Goal: Task Accomplishment & Management: Manage account settings

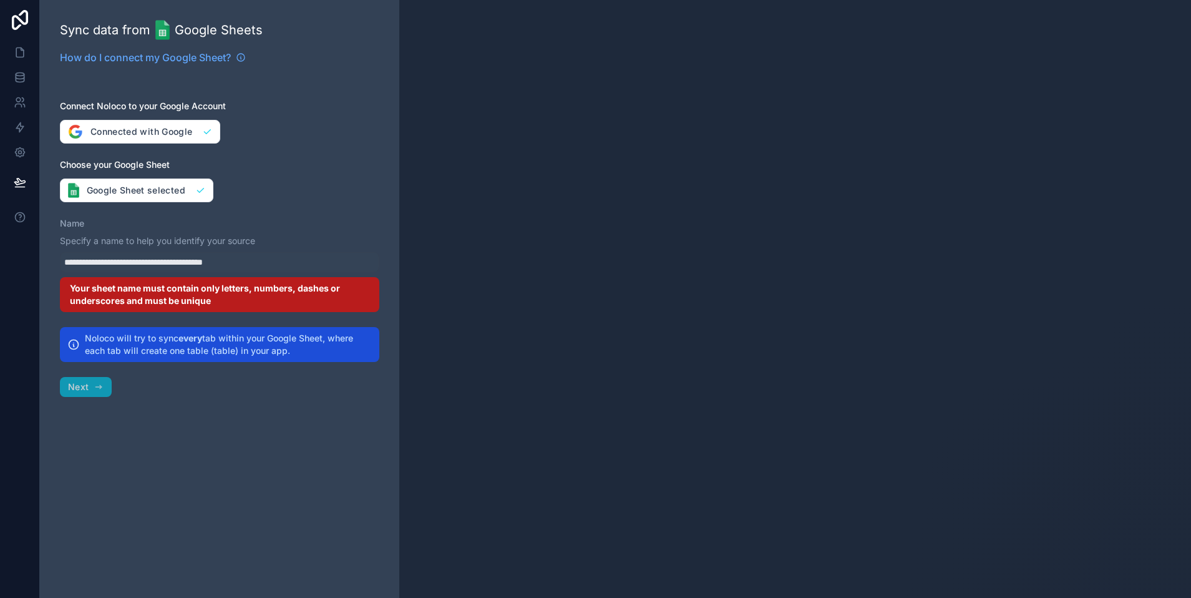
click at [189, 89] on div "**********" at bounding box center [219, 299] width 359 height 598
click at [22, 79] on icon at bounding box center [20, 76] width 8 height 5
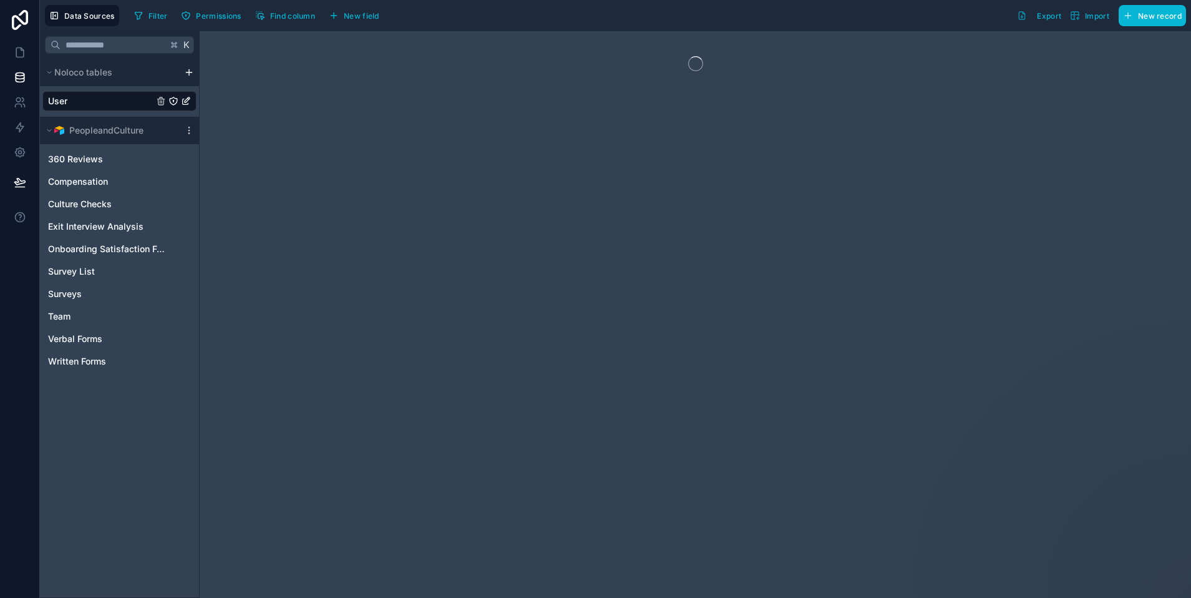
click at [190, 74] on html "Data Sources Filter Permissions Find column New field Export Import New record …" at bounding box center [595, 299] width 1191 height 598
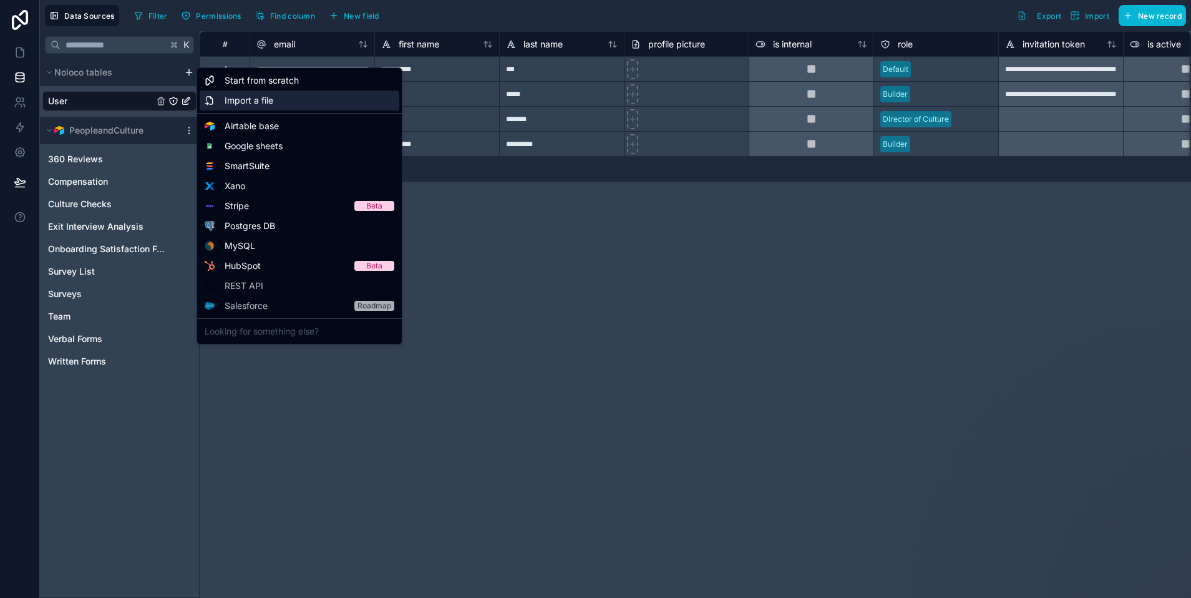
click at [257, 102] on span "Import a file" at bounding box center [249, 100] width 49 height 12
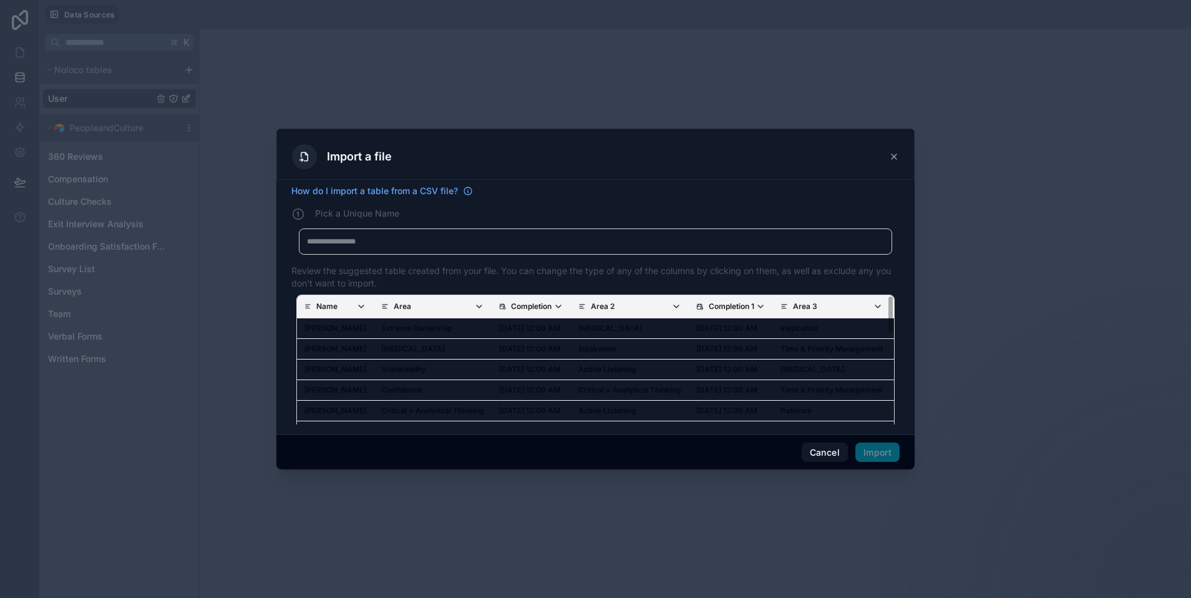
scroll to position [2, 0]
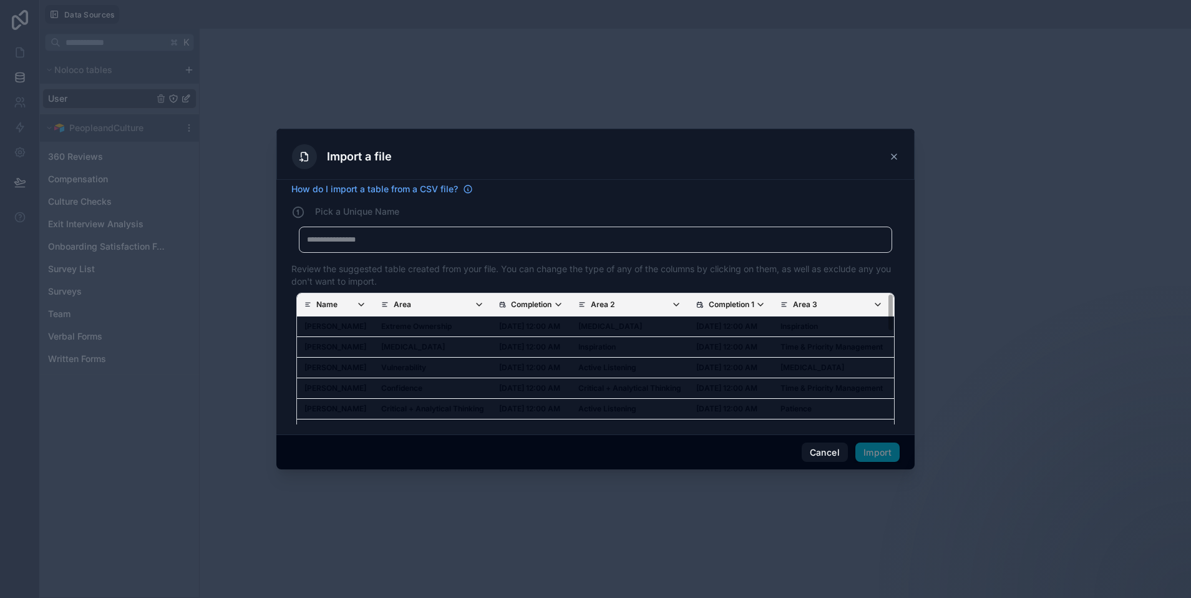
click at [348, 209] on h4 "Pick a Unique Name" at bounding box center [357, 212] width 84 height 14
click at [347, 237] on div at bounding box center [595, 240] width 577 height 10
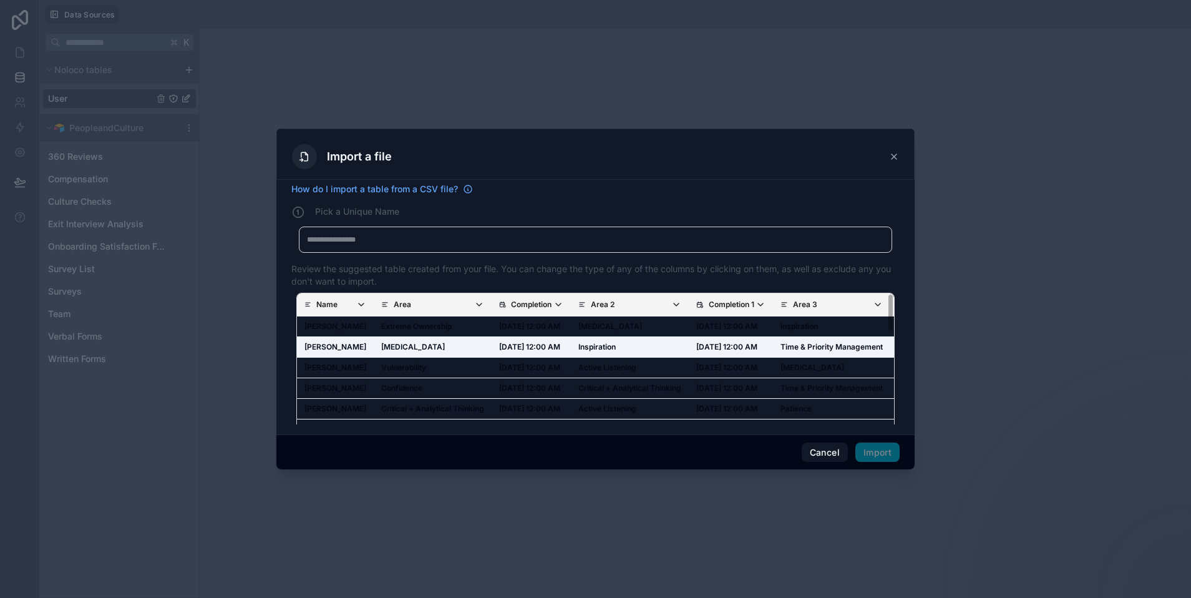
scroll to position [0, 0]
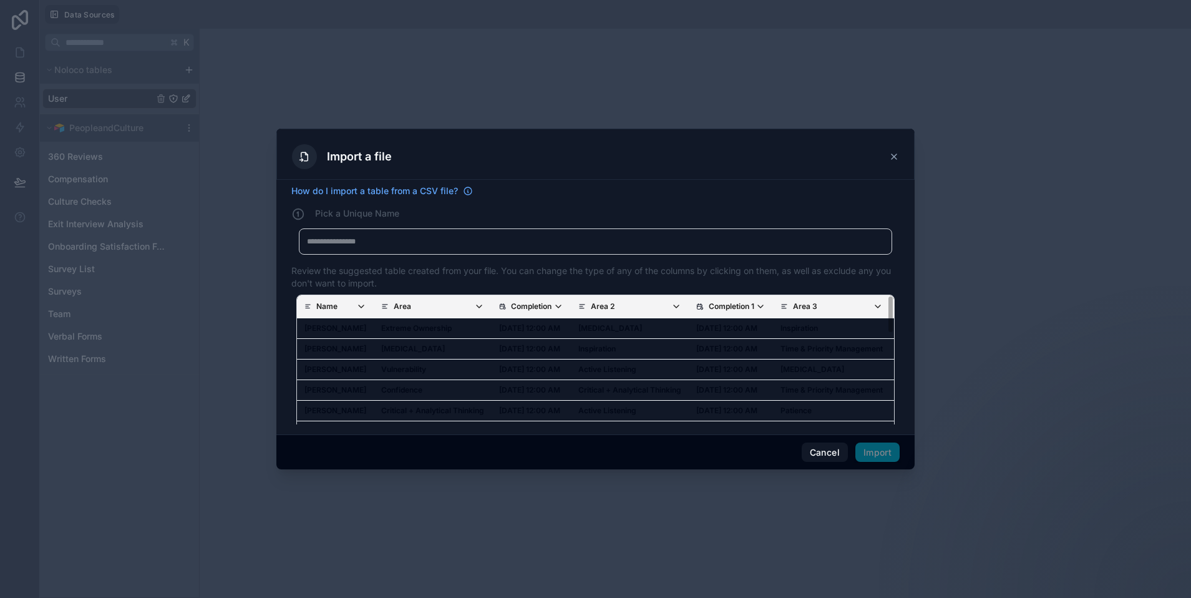
click at [407, 238] on div at bounding box center [595, 241] width 577 height 10
click at [485, 240] on div "**********" at bounding box center [595, 241] width 577 height 10
click at [891, 454] on button "Import" at bounding box center [877, 452] width 44 height 20
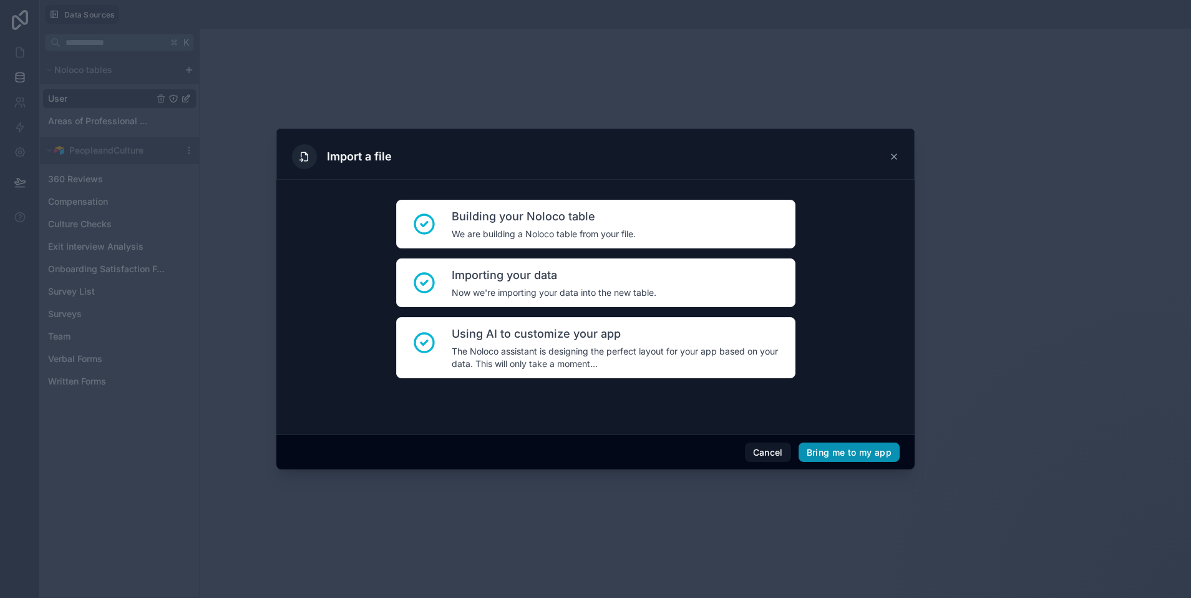
click at [837, 447] on button "Bring me to my app" at bounding box center [849, 452] width 101 height 20
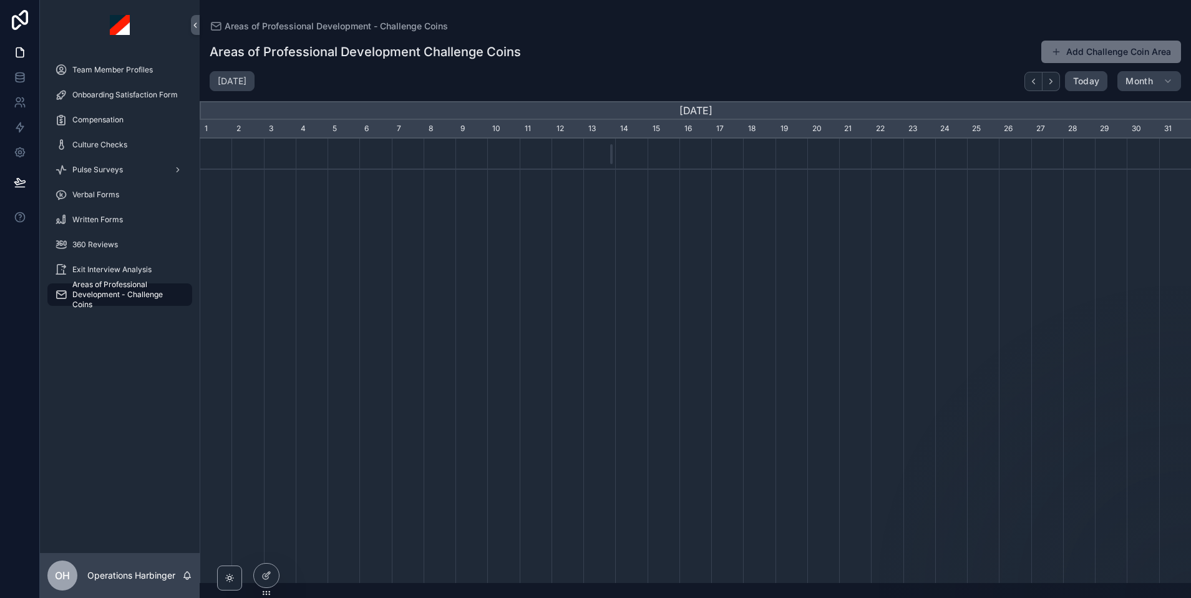
scroll to position [0, 991]
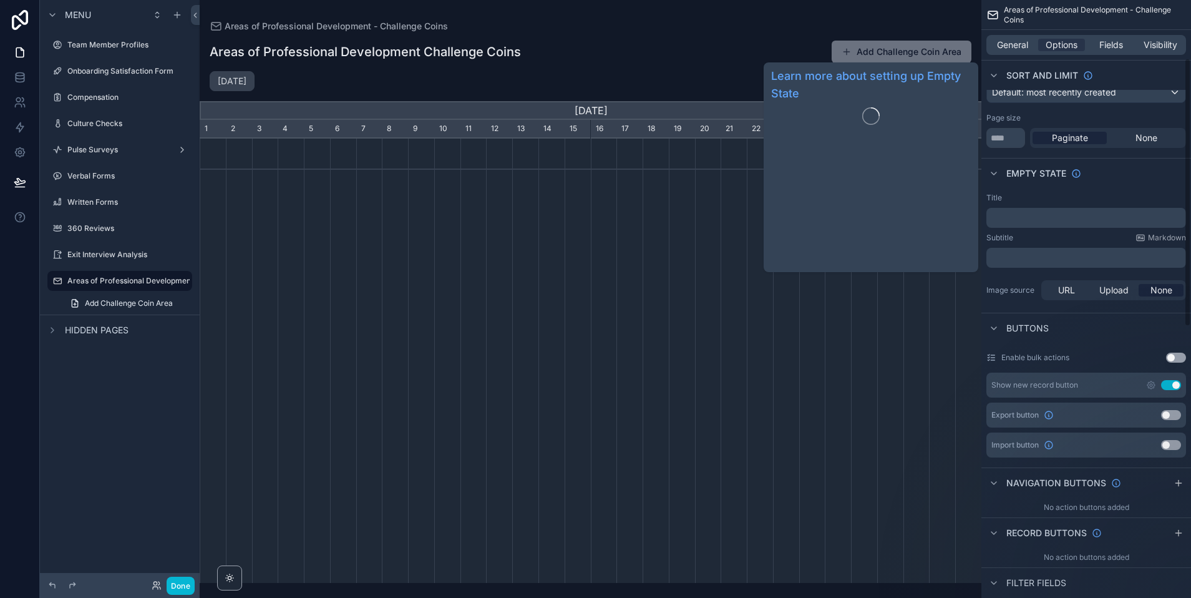
scroll to position [137, 0]
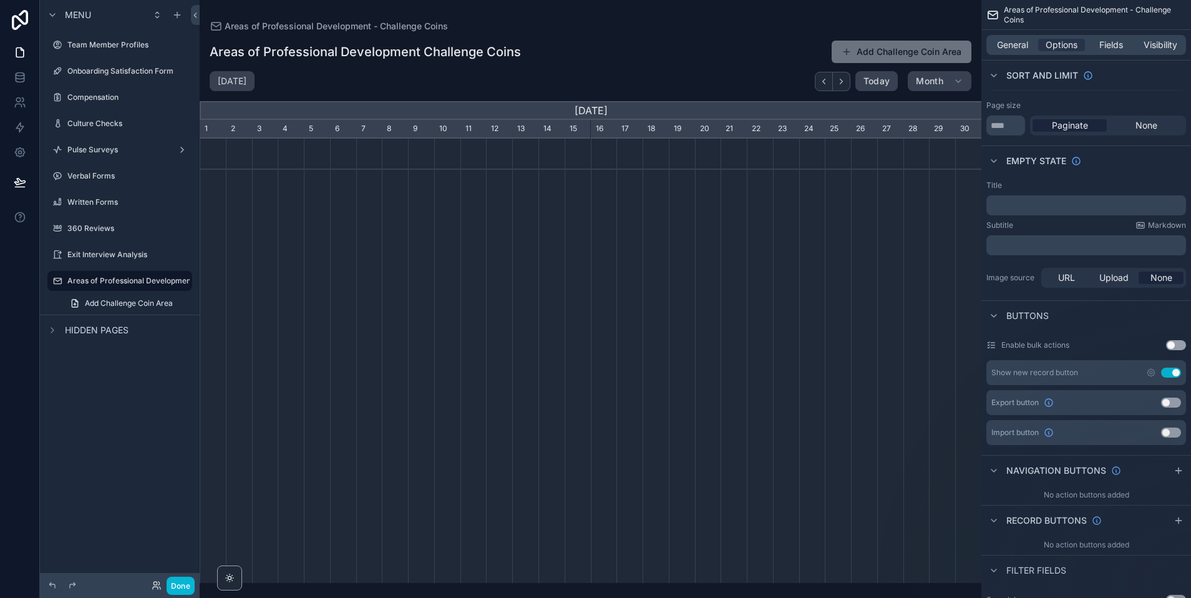
click at [1173, 371] on button "Use setting" at bounding box center [1171, 373] width 20 height 10
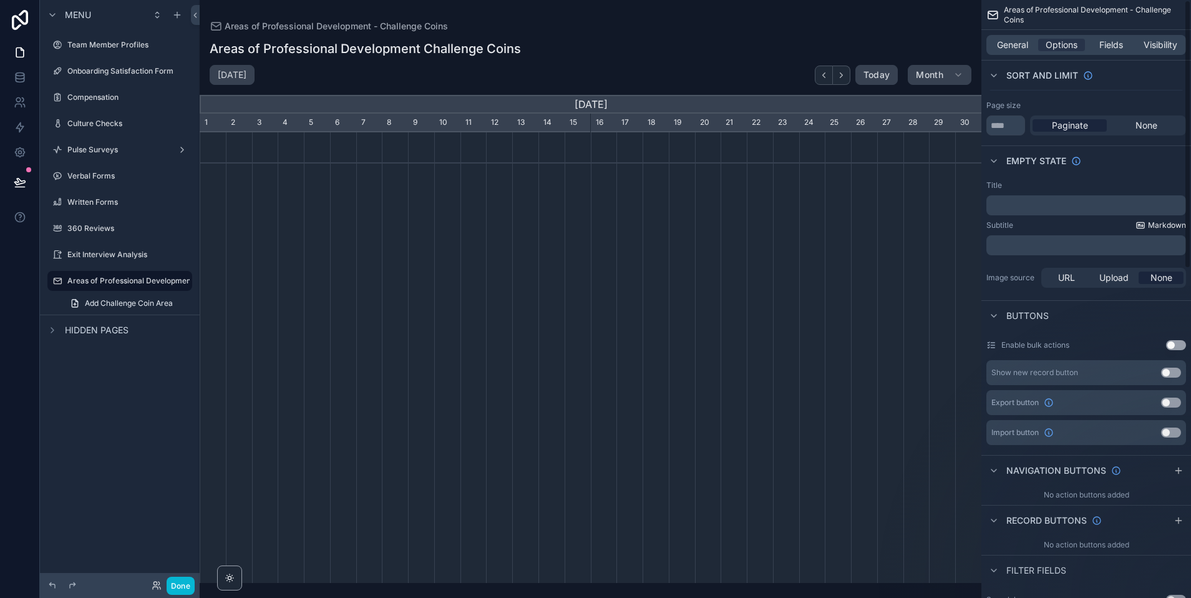
scroll to position [0, 0]
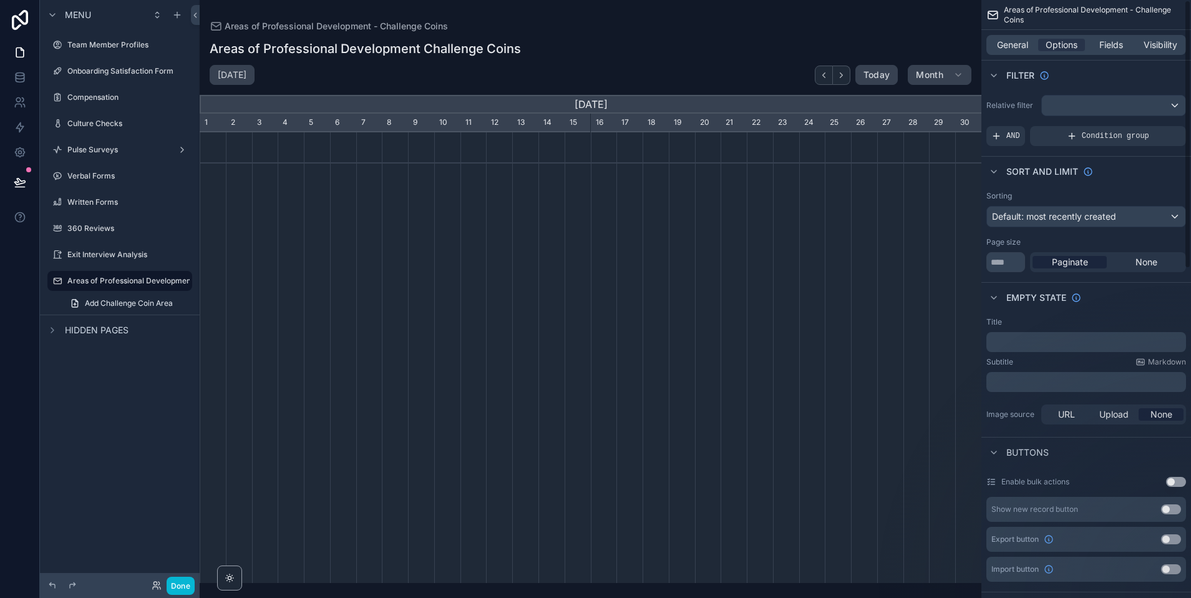
click at [1014, 37] on div "General Options Fields Visibility" at bounding box center [1086, 45] width 200 height 20
click at [1015, 41] on span "General" at bounding box center [1012, 45] width 31 height 12
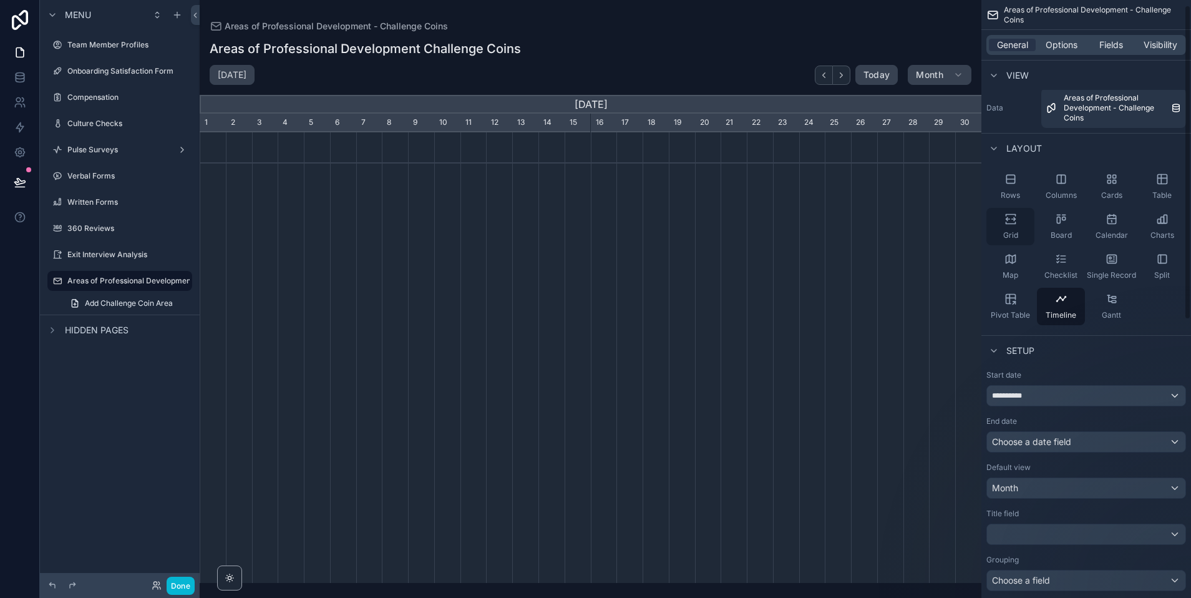
scroll to position [11, 0]
click at [1000, 231] on div "Grid" at bounding box center [1010, 222] width 48 height 37
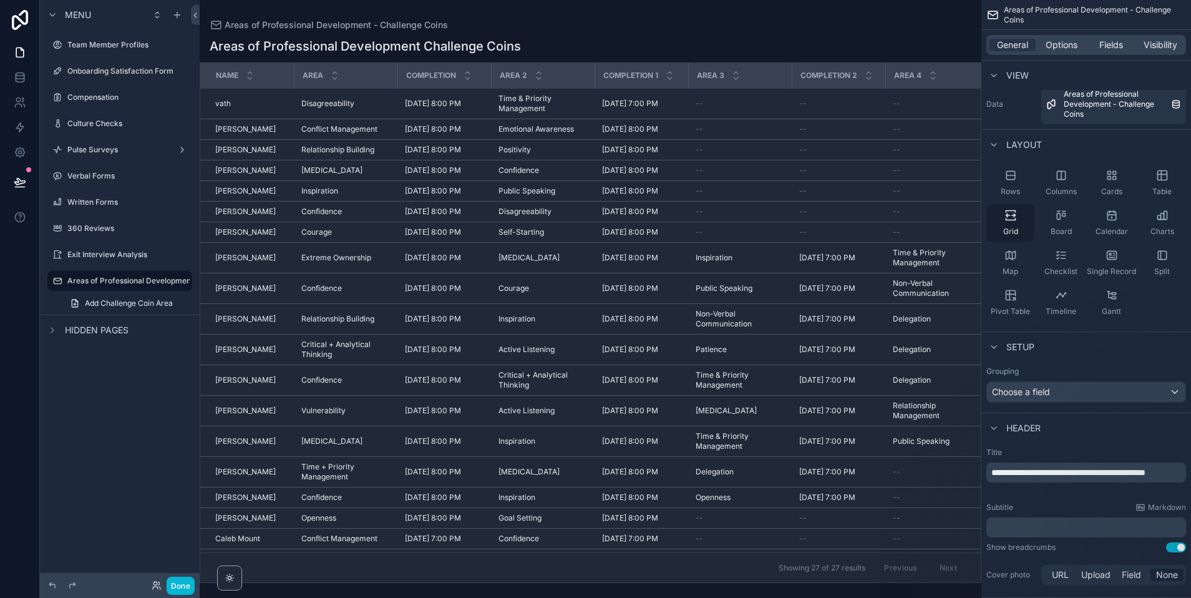
scroll to position [0, 0]
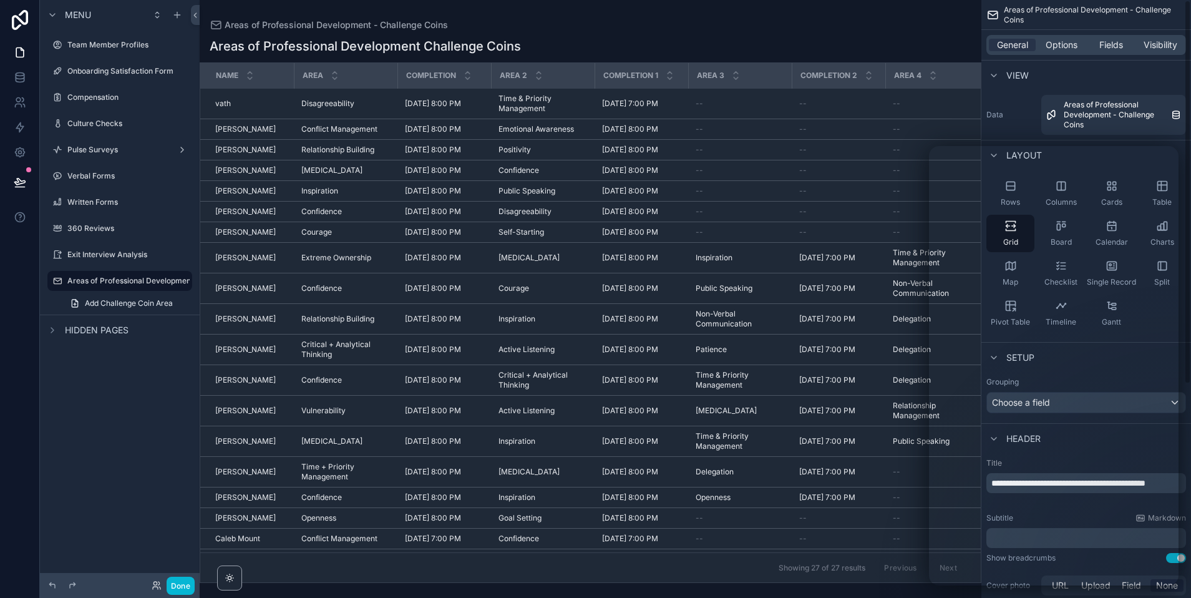
click at [905, 59] on div "scrollable content" at bounding box center [591, 299] width 782 height 598
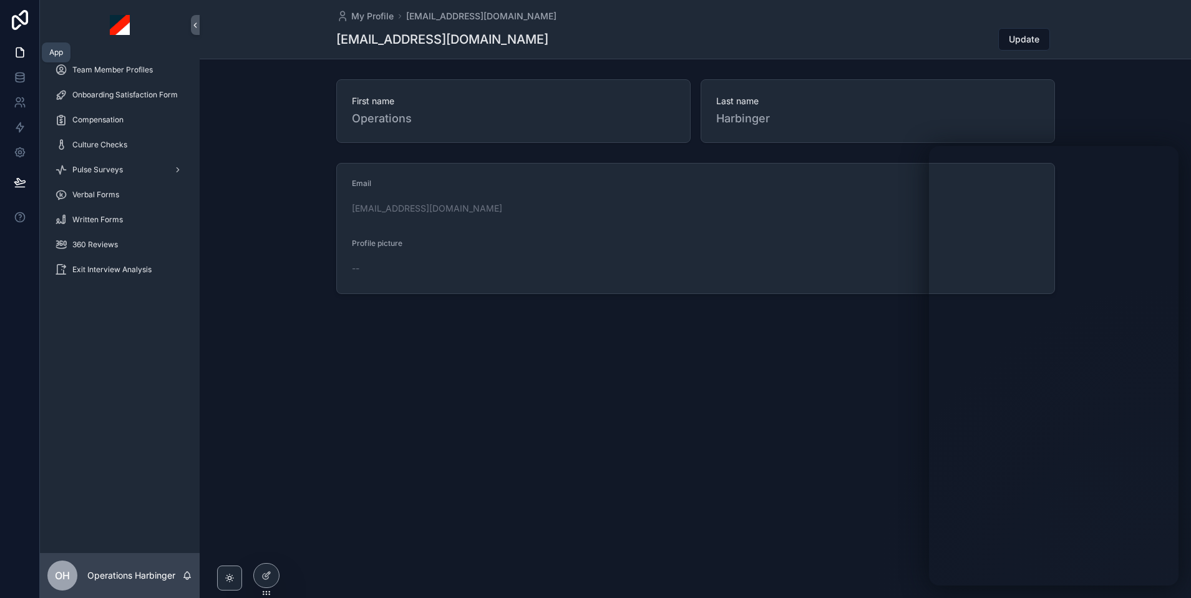
click at [24, 56] on icon at bounding box center [20, 52] width 12 height 12
click at [18, 84] on link at bounding box center [19, 77] width 39 height 25
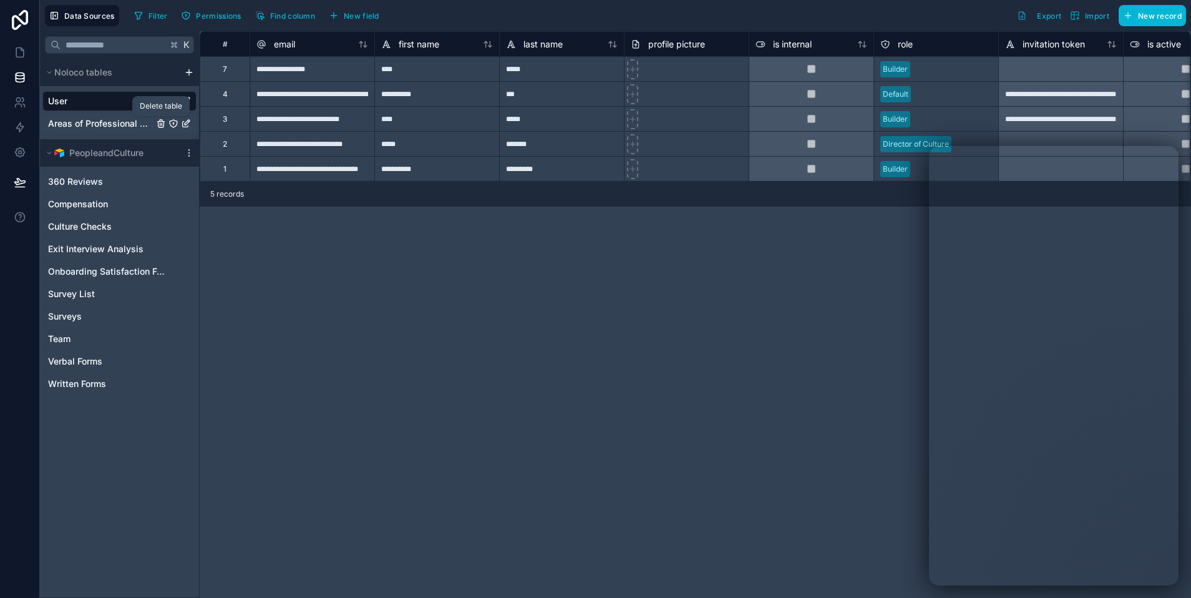
click at [160, 123] on icon "Areas of Professional Development - Challenge Coins" at bounding box center [160, 124] width 0 height 2
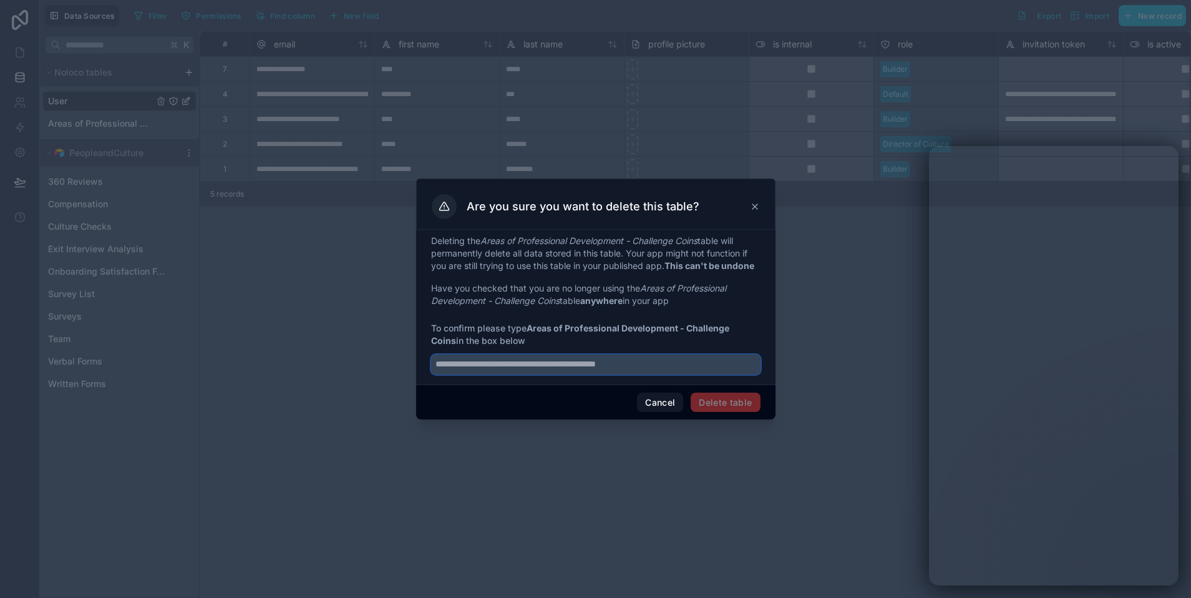
click at [605, 364] on input "text" at bounding box center [595, 364] width 329 height 20
type input "**********"
click at [714, 404] on button "Delete table" at bounding box center [725, 402] width 69 height 20
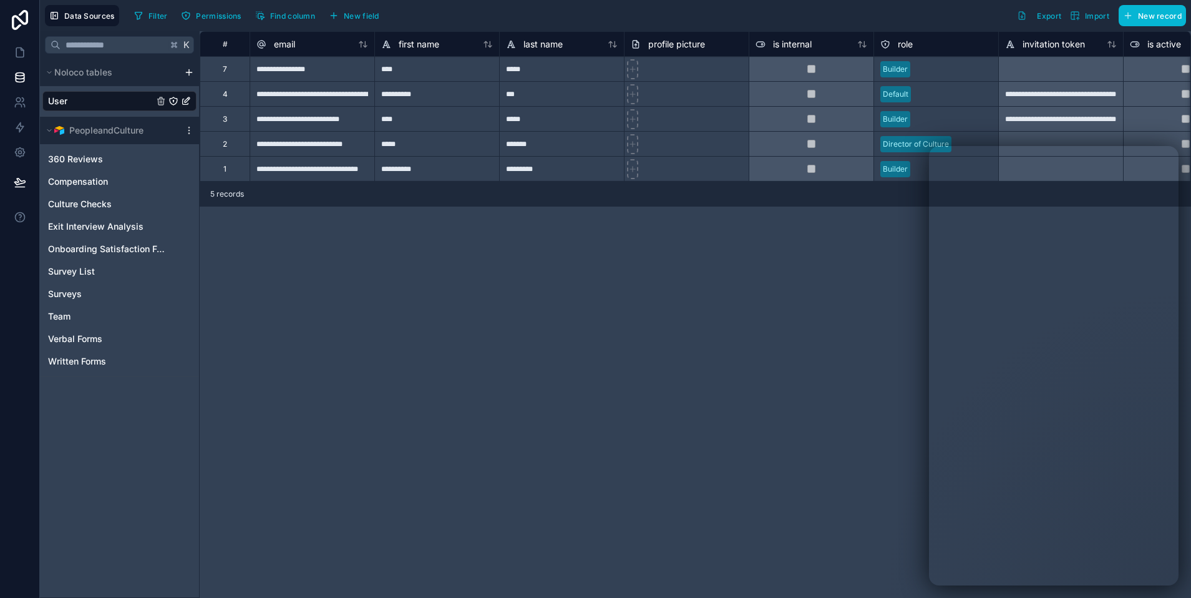
click at [187, 73] on html "**********" at bounding box center [595, 299] width 1191 height 598
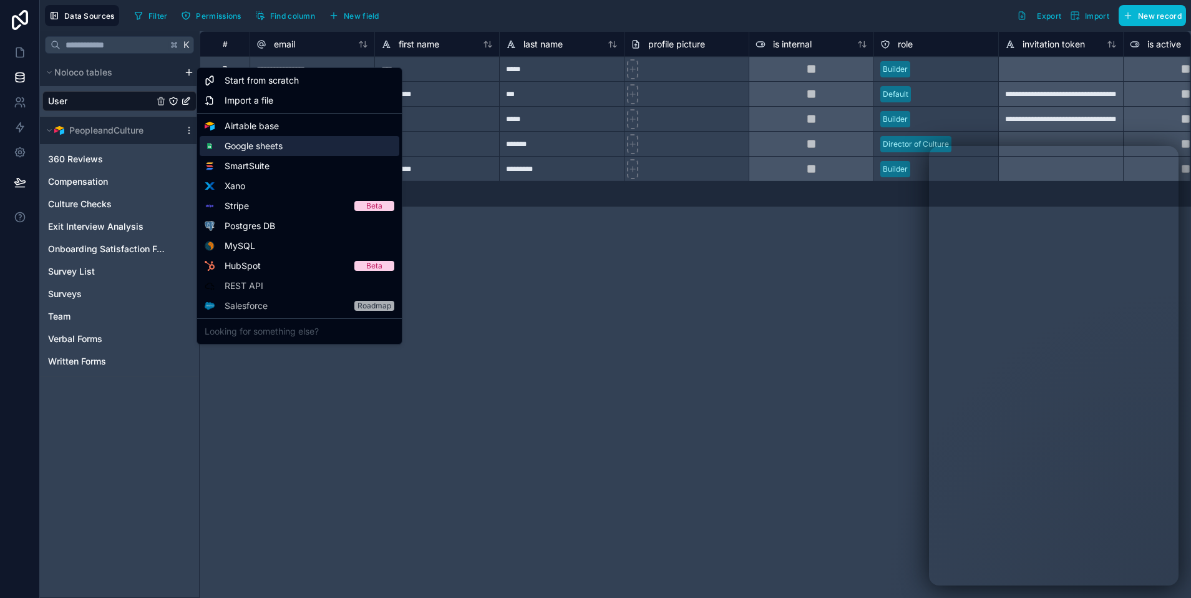
click at [265, 148] on span "Google sheets" at bounding box center [254, 146] width 58 height 12
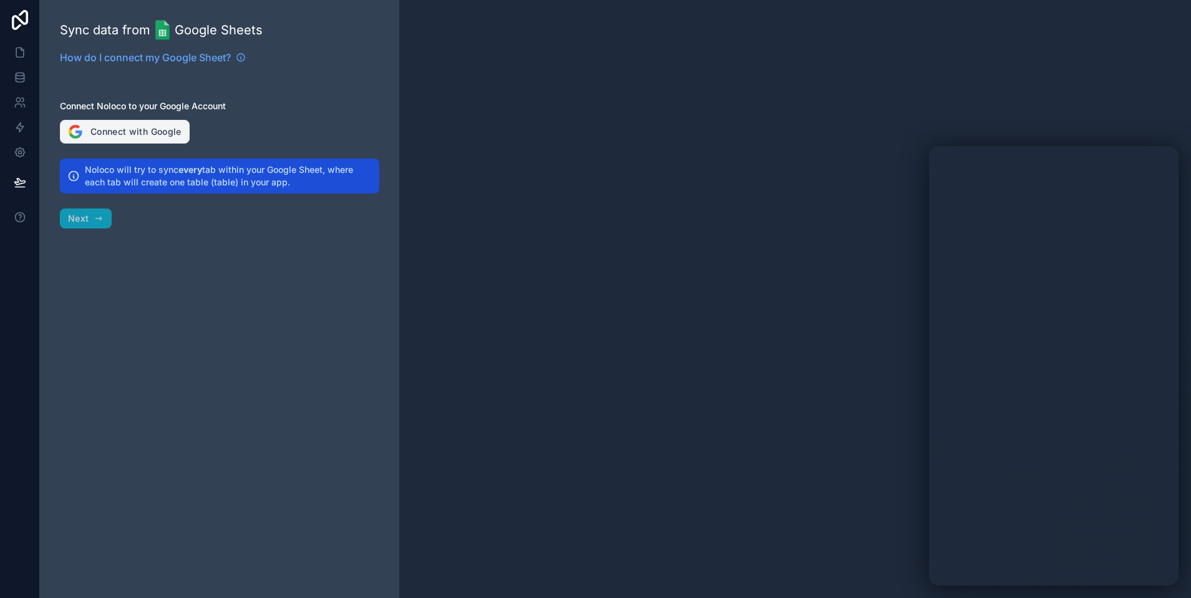
click at [129, 129] on button "Connect with Google" at bounding box center [125, 132] width 130 height 24
click at [410, 134] on div at bounding box center [795, 299] width 792 height 598
drag, startPoint x: 285, startPoint y: 107, endPoint x: 57, endPoint y: 89, distance: 228.5
click at [281, 107] on label "Connect Noloco to your Google Account" at bounding box center [219, 106] width 319 height 12
click at [21, 49] on icon at bounding box center [22, 49] width 2 height 2
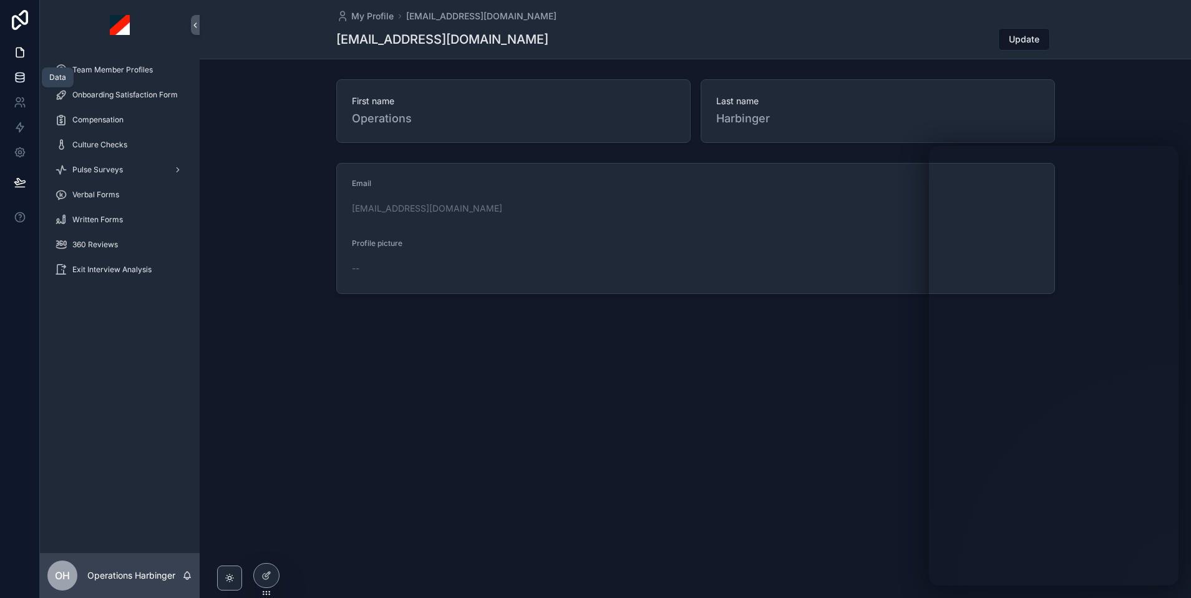
click at [21, 74] on icon at bounding box center [20, 77] width 12 height 12
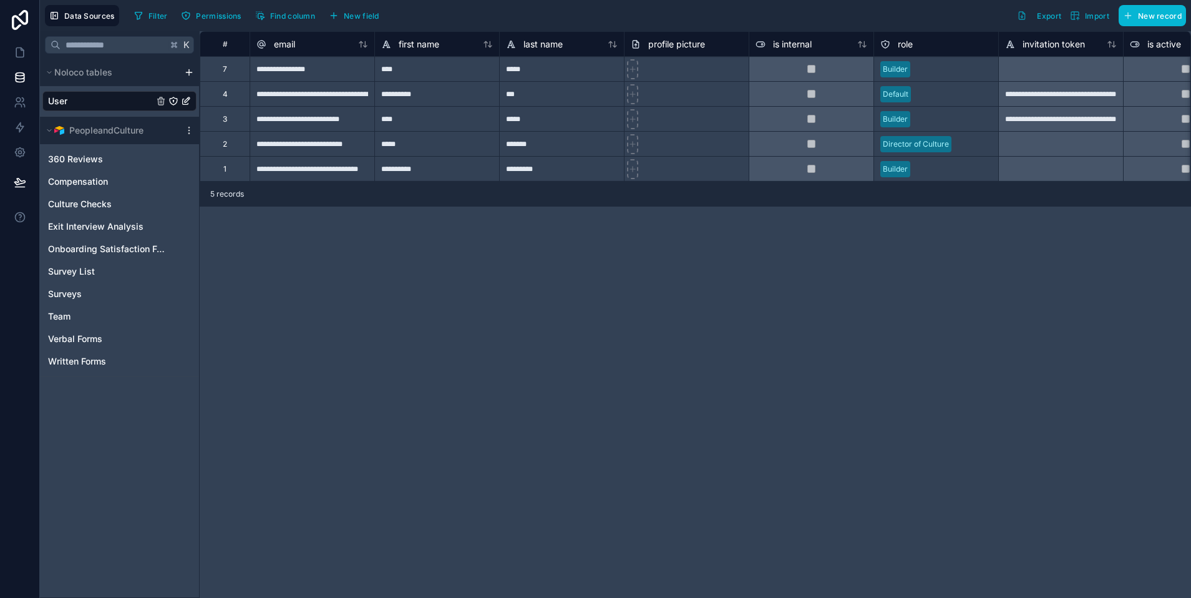
click at [192, 71] on html "**********" at bounding box center [595, 299] width 1191 height 598
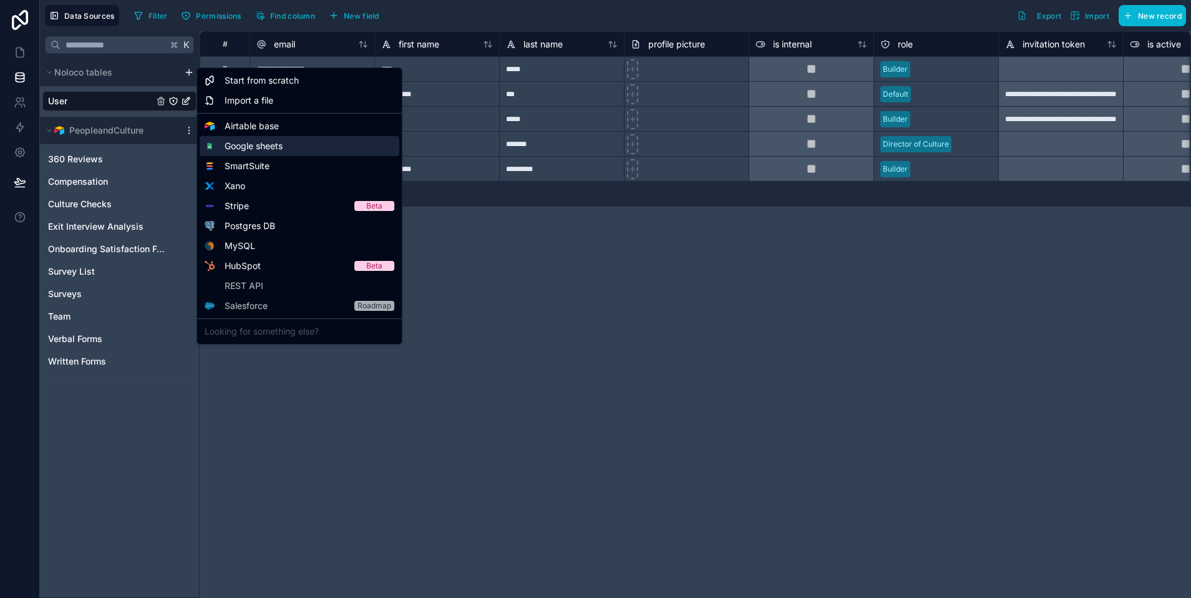
click at [270, 143] on span "Google sheets" at bounding box center [254, 146] width 58 height 12
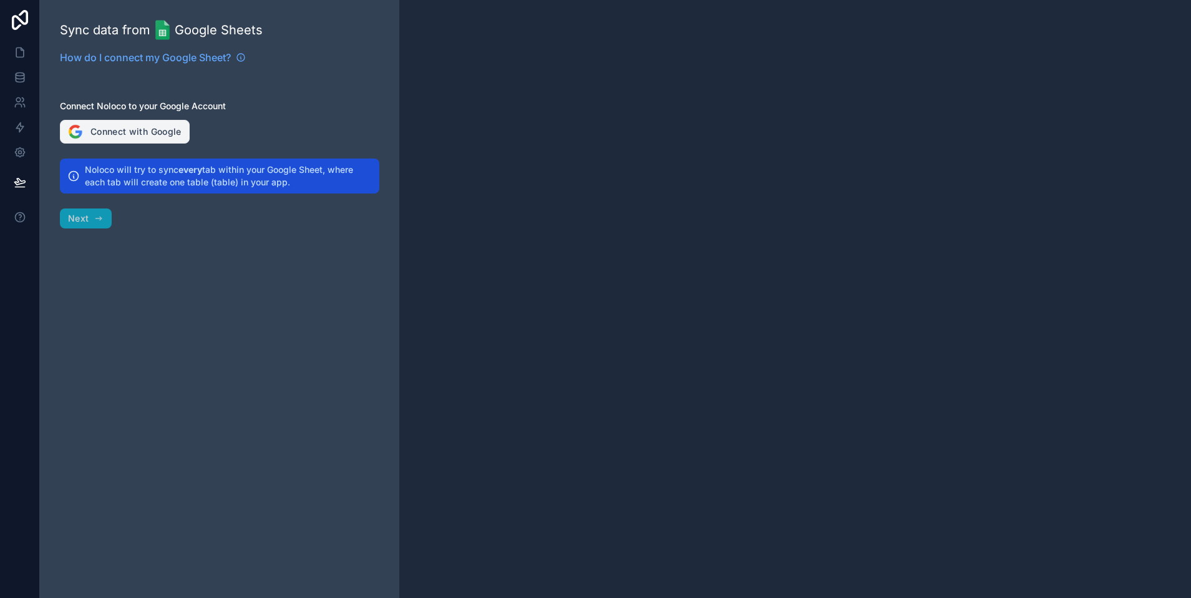
click at [114, 136] on button "Connect with Google" at bounding box center [125, 132] width 130 height 24
click at [114, 125] on button "Connect with Google" at bounding box center [125, 132] width 130 height 24
click at [24, 54] on icon at bounding box center [20, 52] width 12 height 12
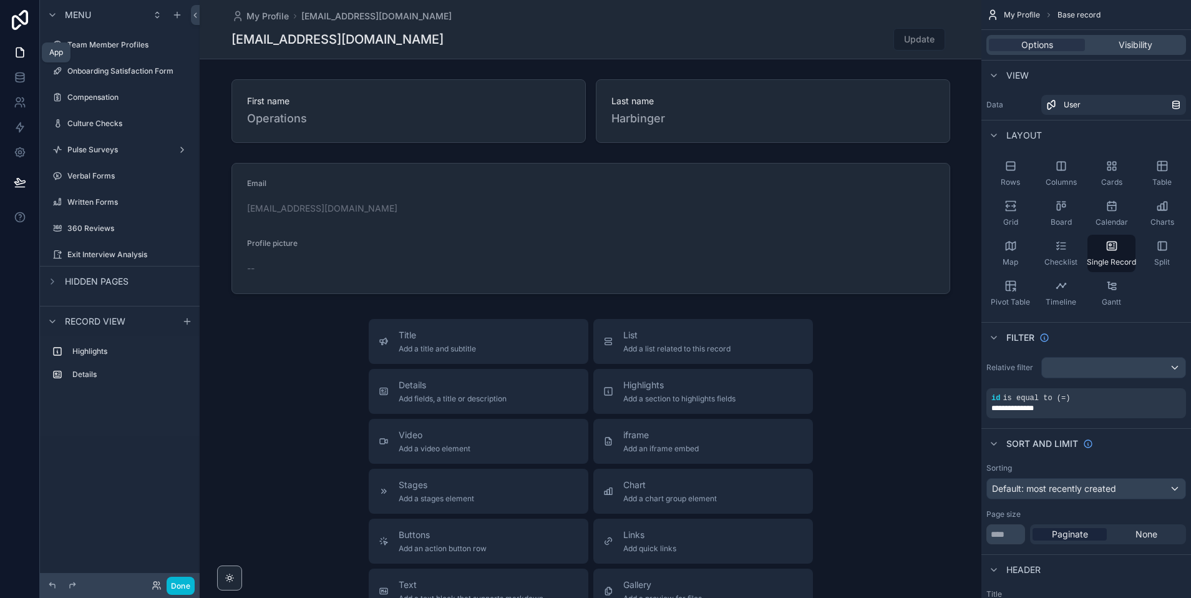
click at [14, 54] on icon at bounding box center [20, 52] width 12 height 12
click at [21, 75] on icon at bounding box center [20, 74] width 8 height 3
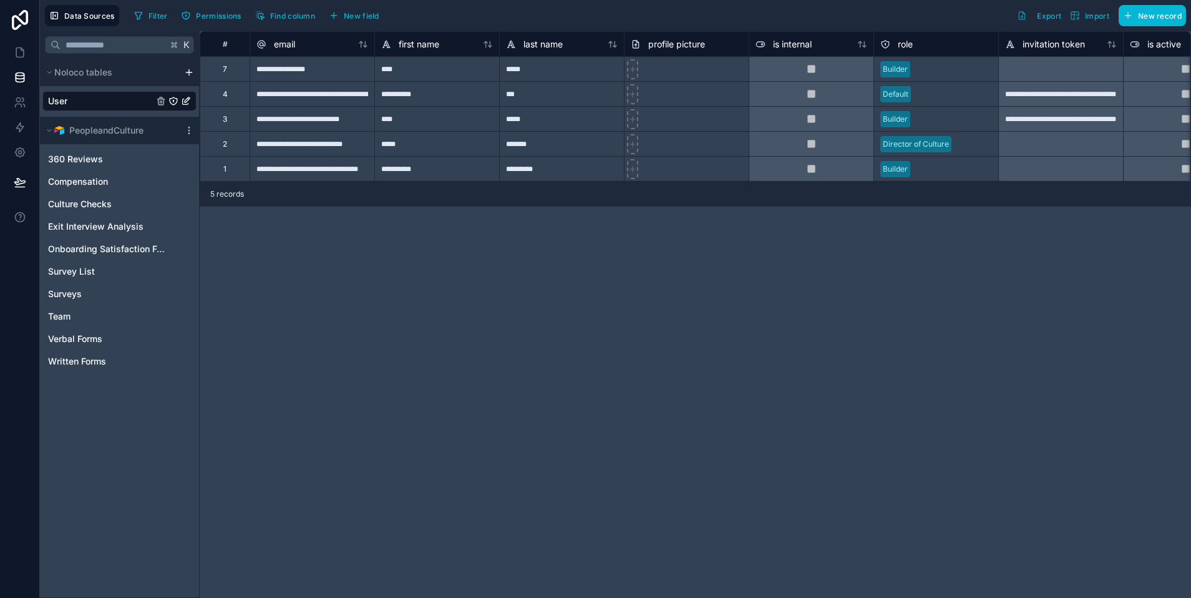
click at [188, 73] on html "**********" at bounding box center [595, 299] width 1191 height 598
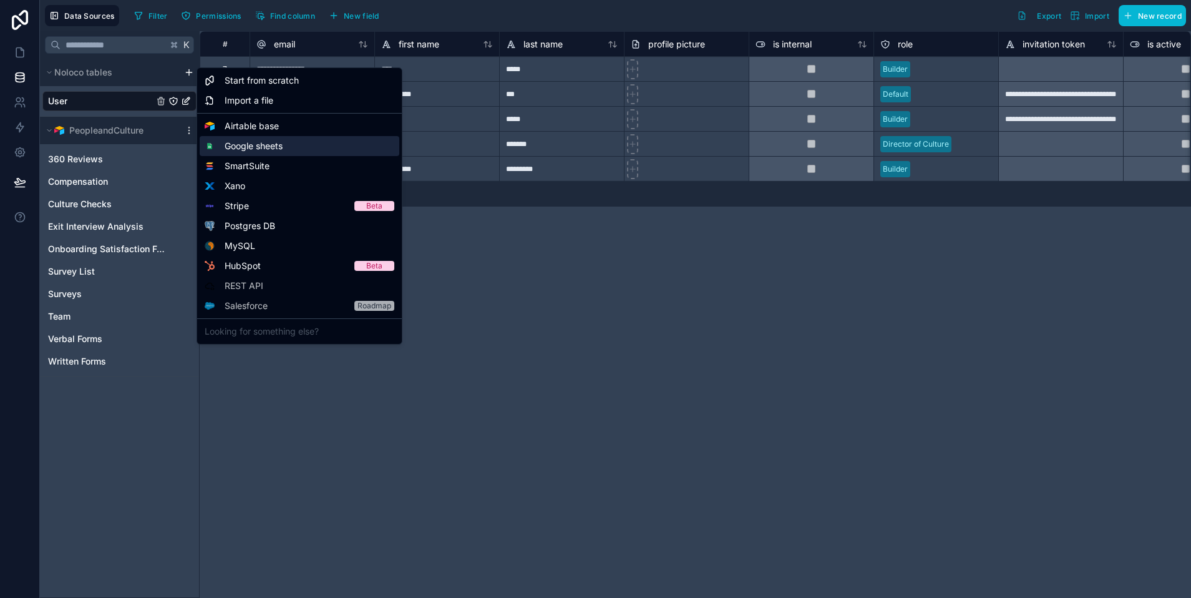
click at [263, 144] on span "Google sheets" at bounding box center [254, 146] width 58 height 12
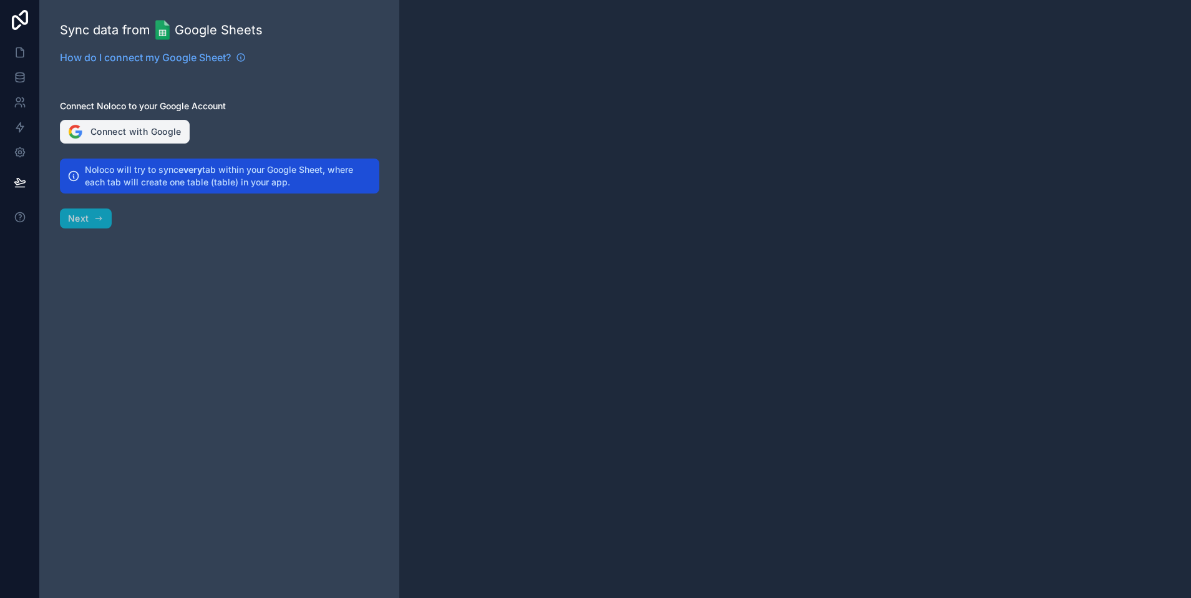
click at [112, 130] on button "Connect with Google" at bounding box center [125, 132] width 130 height 24
click at [105, 133] on button "Connect with Google" at bounding box center [125, 132] width 130 height 24
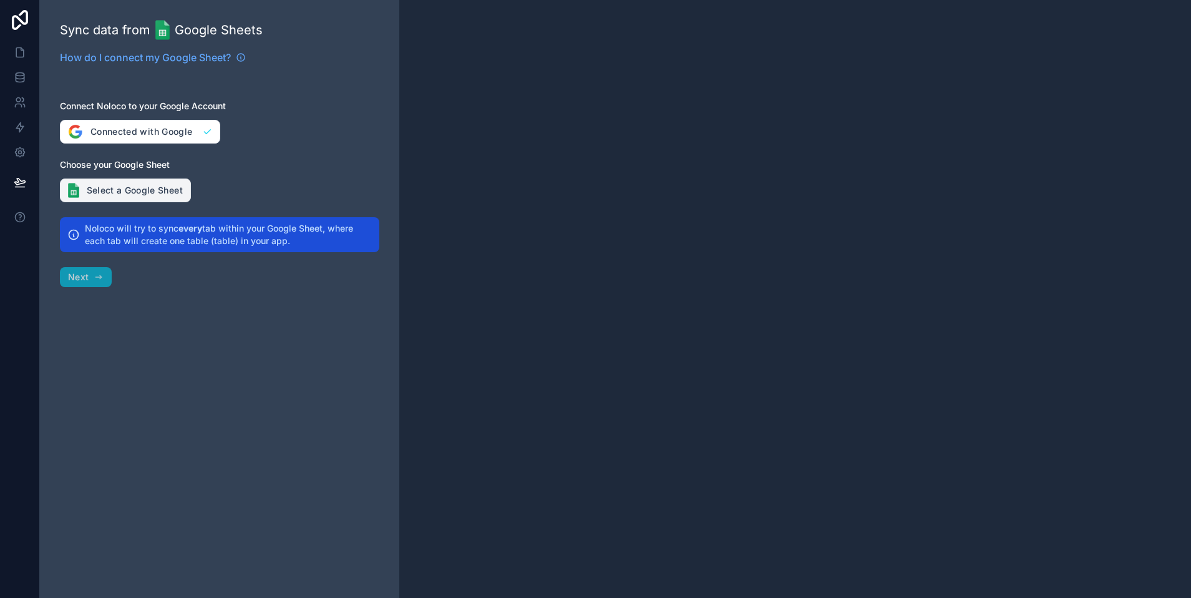
click at [113, 199] on button "Select a Google Sheet" at bounding box center [125, 190] width 131 height 24
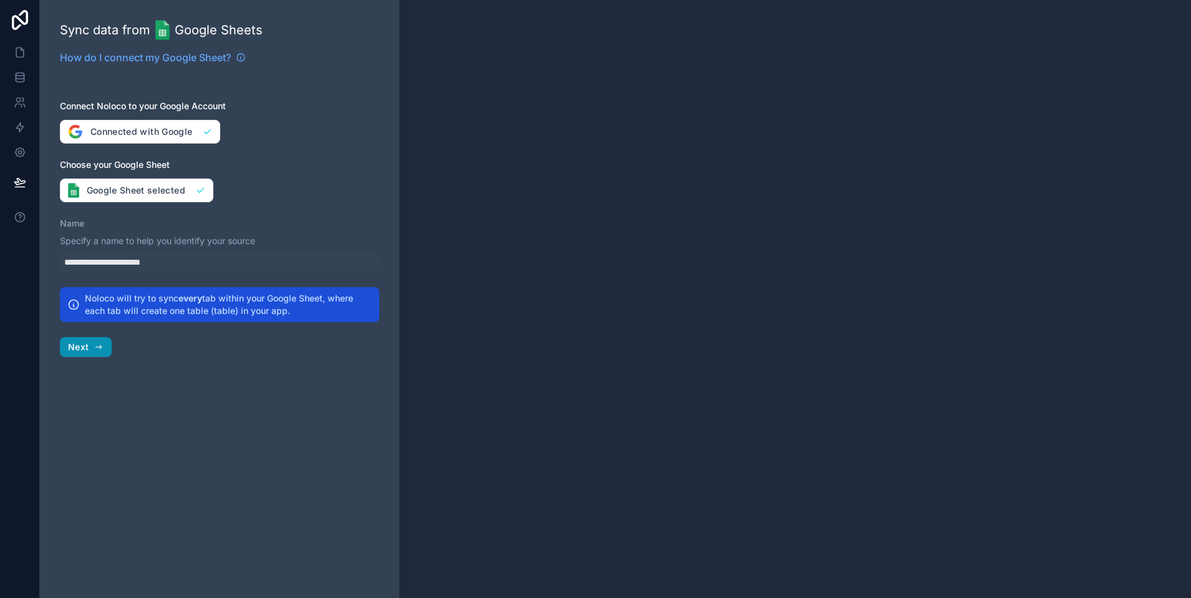
click at [85, 349] on span "Next" at bounding box center [78, 346] width 21 height 11
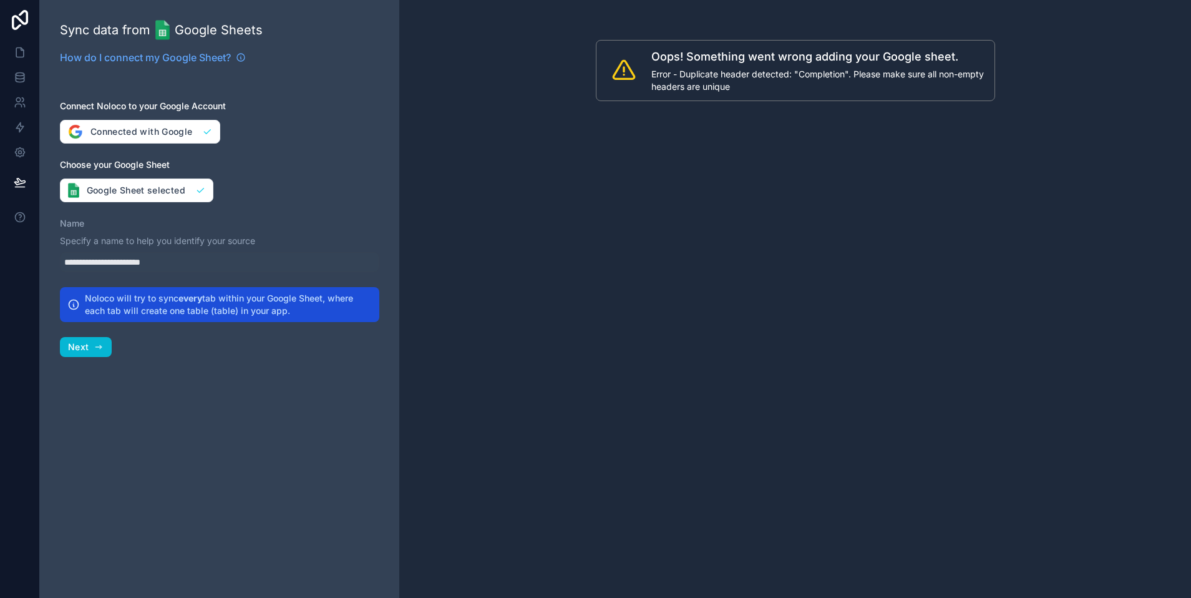
click at [749, 196] on div "Oops! Something went wrong adding your Google sheet. Error - Duplicate header d…" at bounding box center [795, 299] width 792 height 598
click at [253, 253] on div "**********" at bounding box center [219, 262] width 319 height 20
click at [92, 349] on button "Next" at bounding box center [86, 347] width 52 height 20
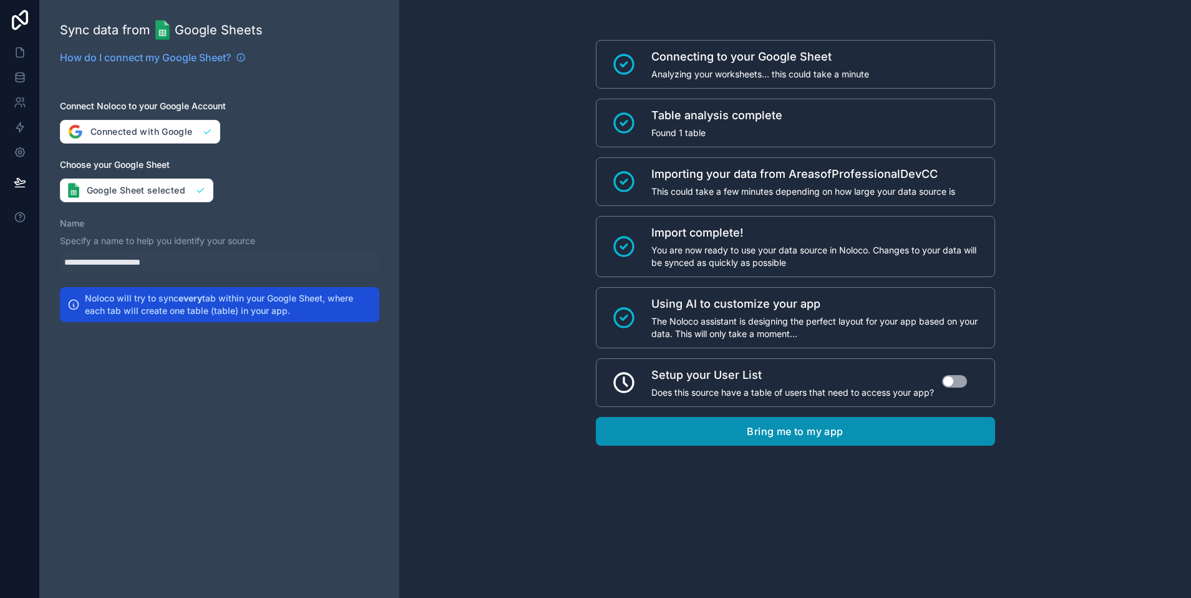
click at [693, 427] on button "Bring me to my app" at bounding box center [795, 431] width 399 height 29
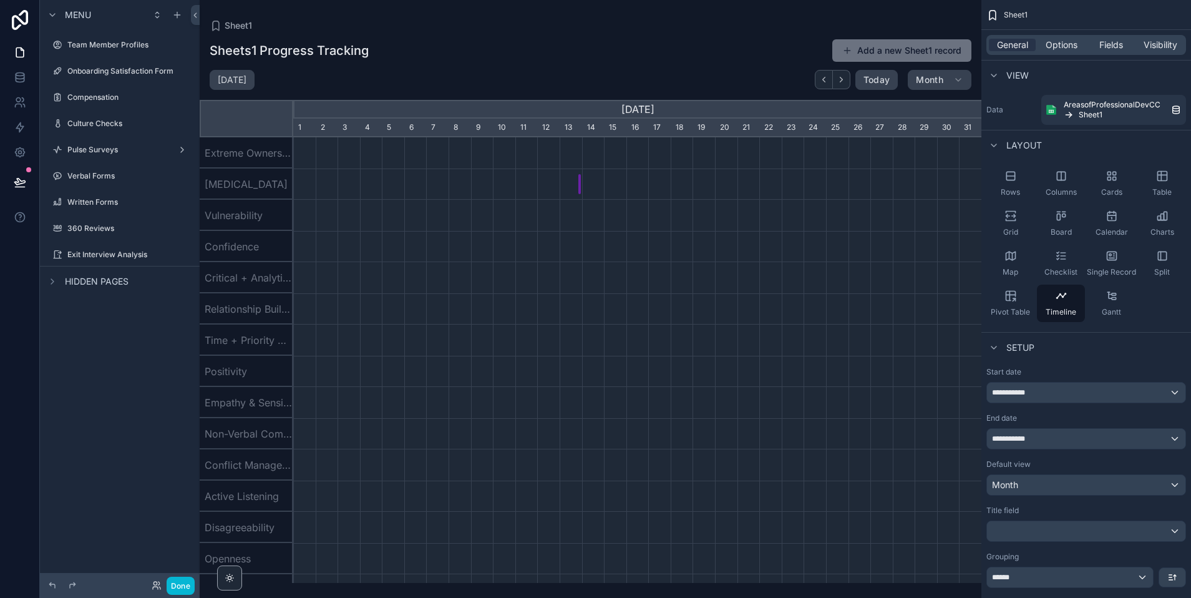
scroll to position [0, 688]
click at [53, 285] on icon "scrollable content" at bounding box center [52, 281] width 10 height 10
click at [1064, 50] on span "Options" at bounding box center [1062, 45] width 32 height 12
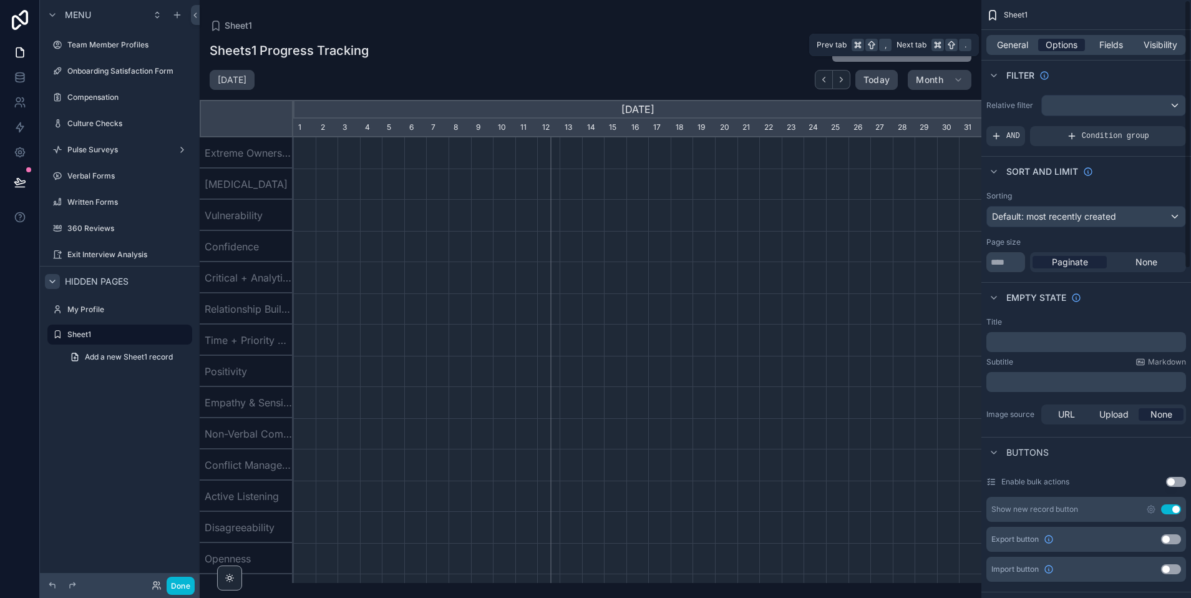
click at [1064, 49] on span "Options" at bounding box center [1062, 45] width 32 height 12
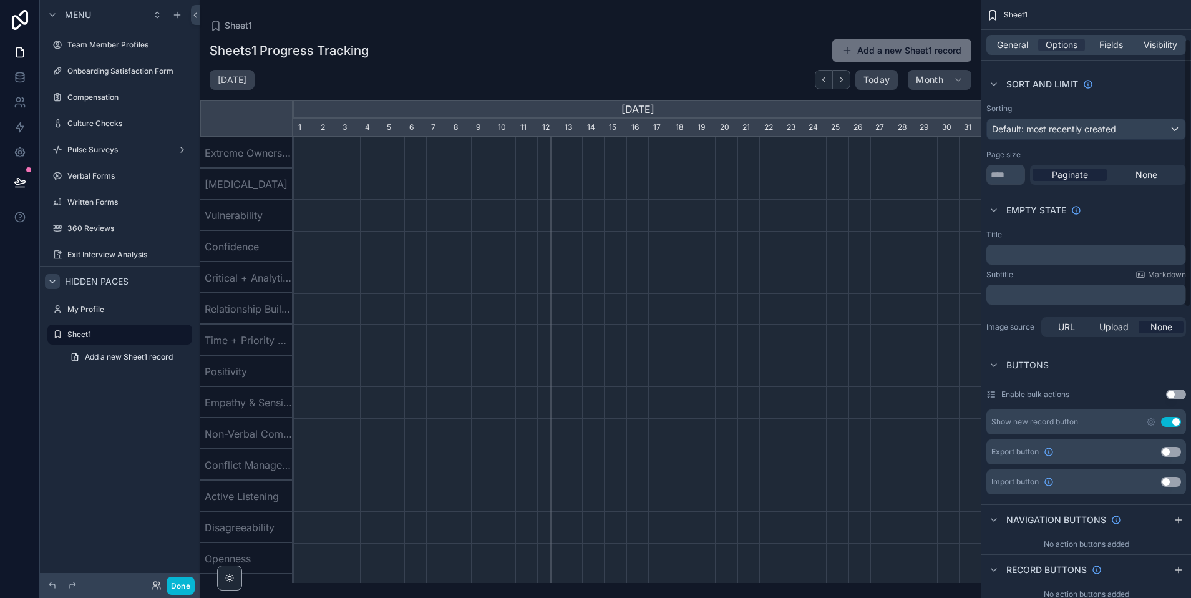
scroll to position [89, 0]
click at [1171, 421] on button "Use setting" at bounding box center [1171, 421] width 20 height 10
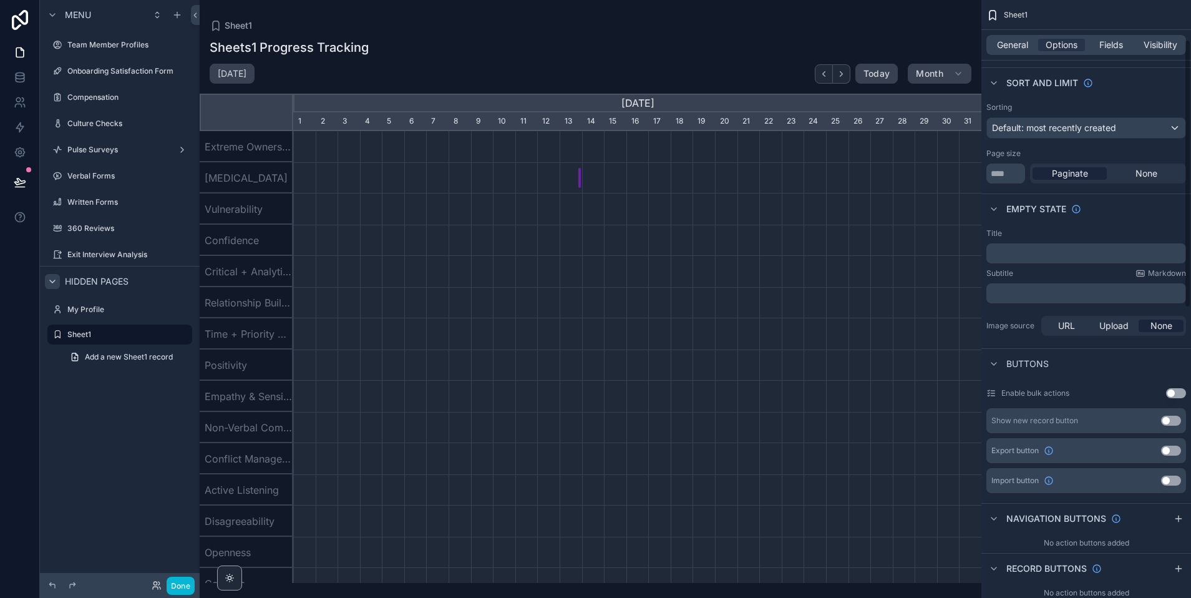
scroll to position [0, 688]
click at [1024, 44] on span "General" at bounding box center [1012, 45] width 31 height 12
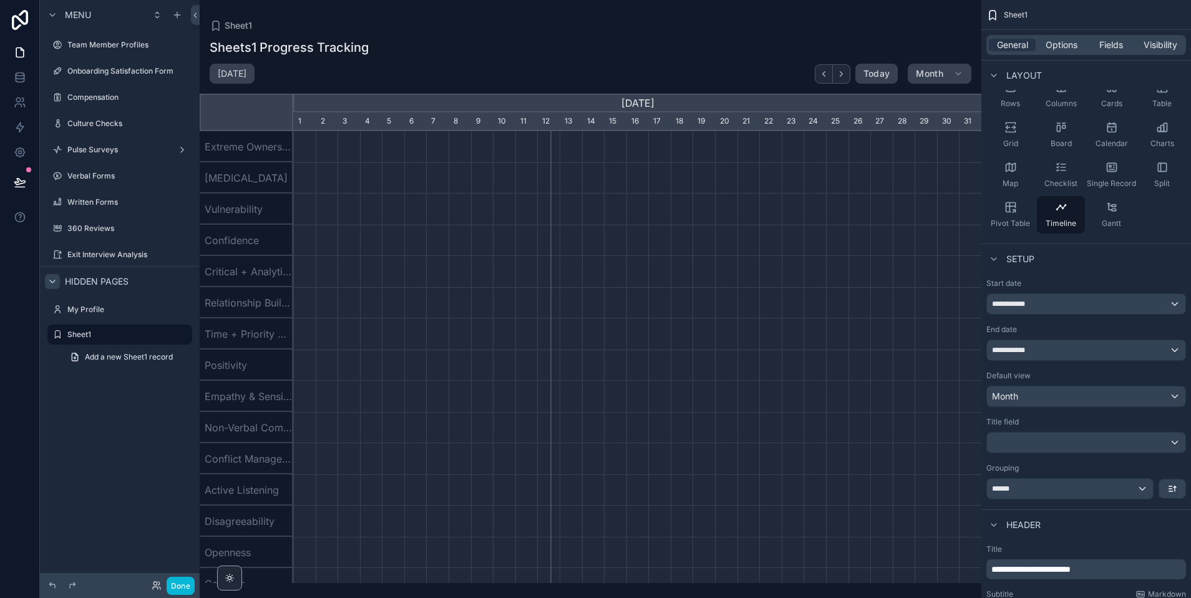
scroll to position [0, 0]
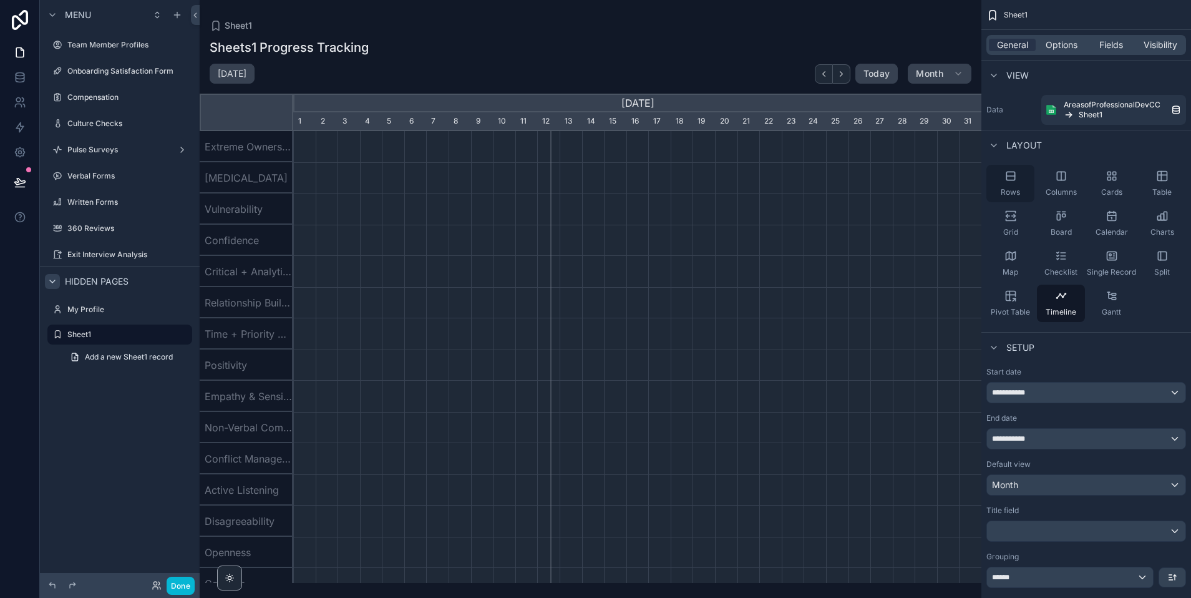
click at [1012, 184] on div "Rows" at bounding box center [1010, 183] width 48 height 37
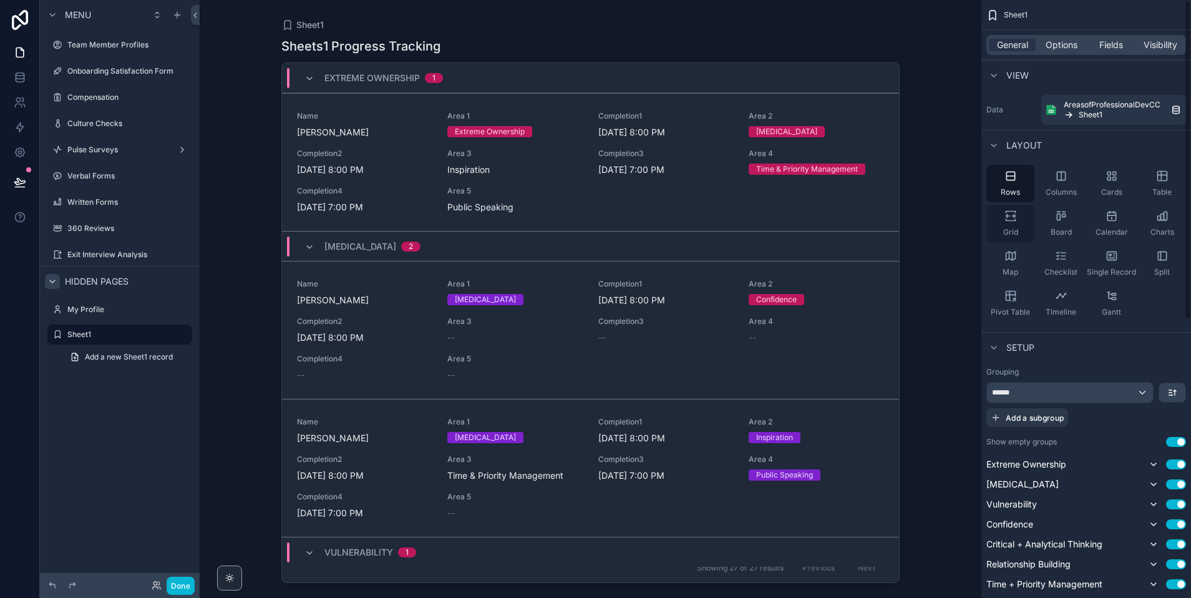
click at [1016, 215] on icon "scrollable content" at bounding box center [1011, 216] width 12 height 12
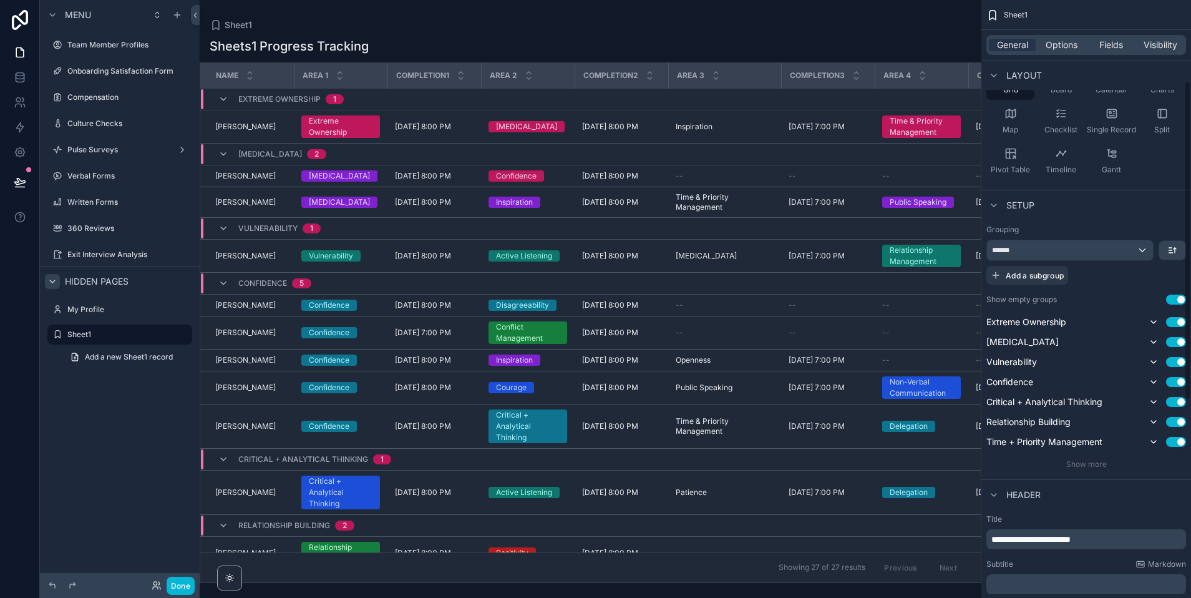
scroll to position [157, 0]
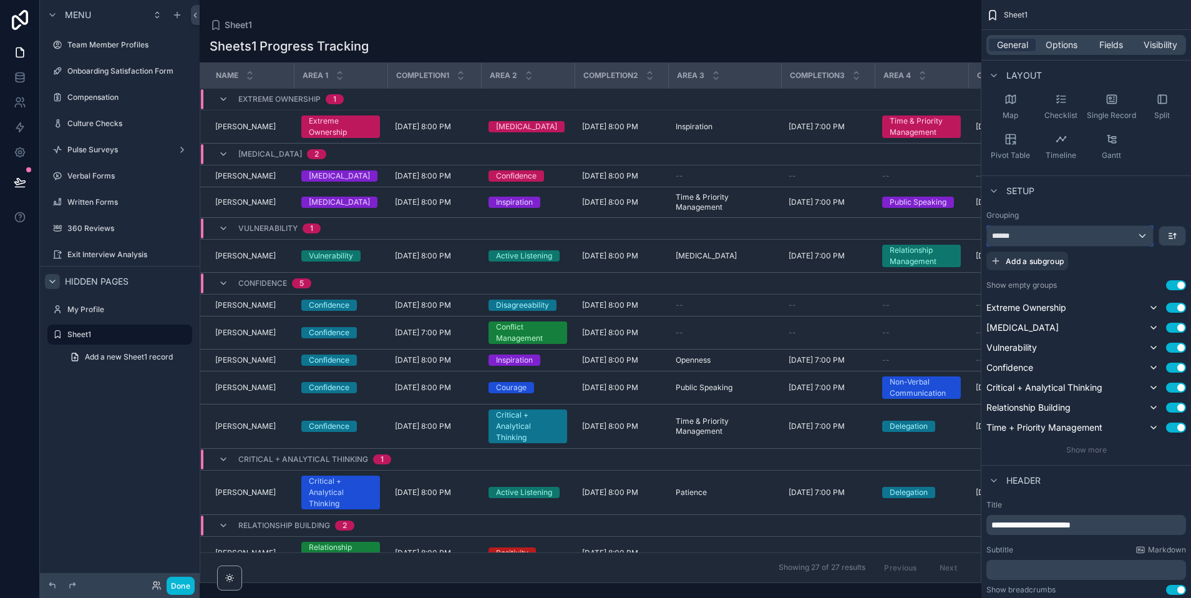
click at [1114, 232] on div "******" at bounding box center [1070, 236] width 166 height 20
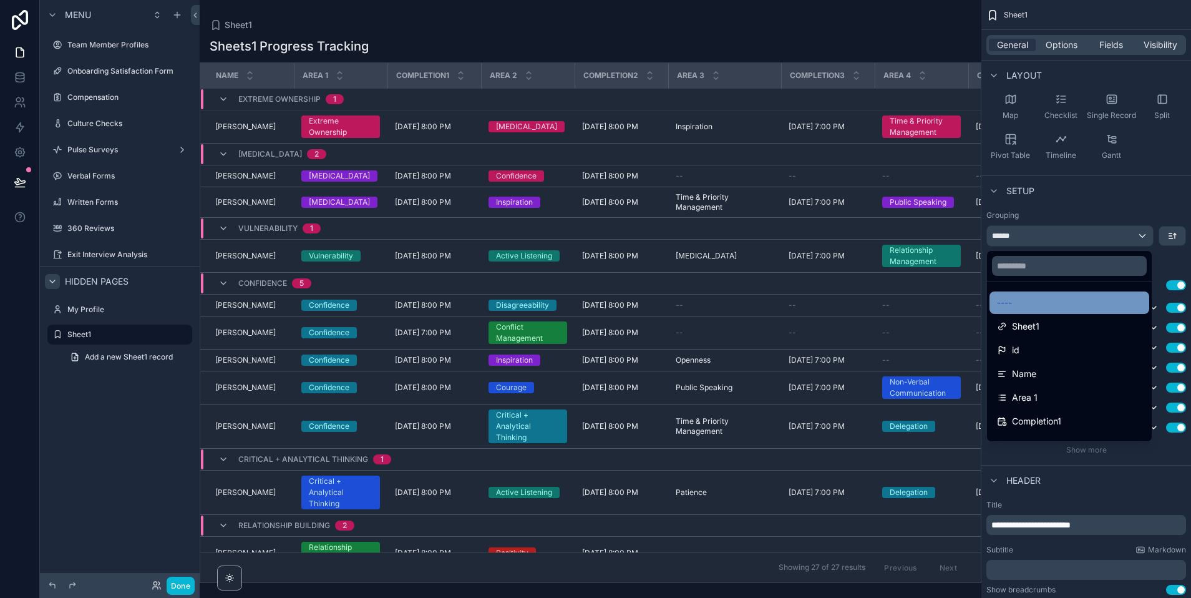
click at [1030, 304] on div "----" at bounding box center [1069, 302] width 145 height 15
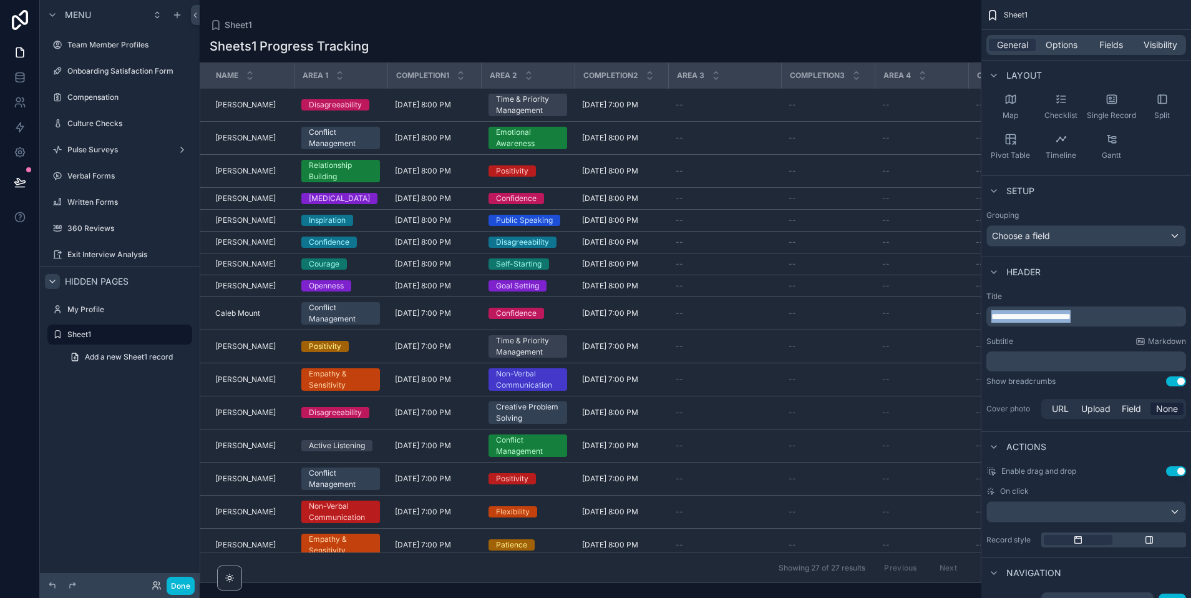
drag, startPoint x: 1109, startPoint y: 318, endPoint x: 994, endPoint y: 318, distance: 115.4
click at [994, 318] on p "**********" at bounding box center [1087, 316] width 192 height 12
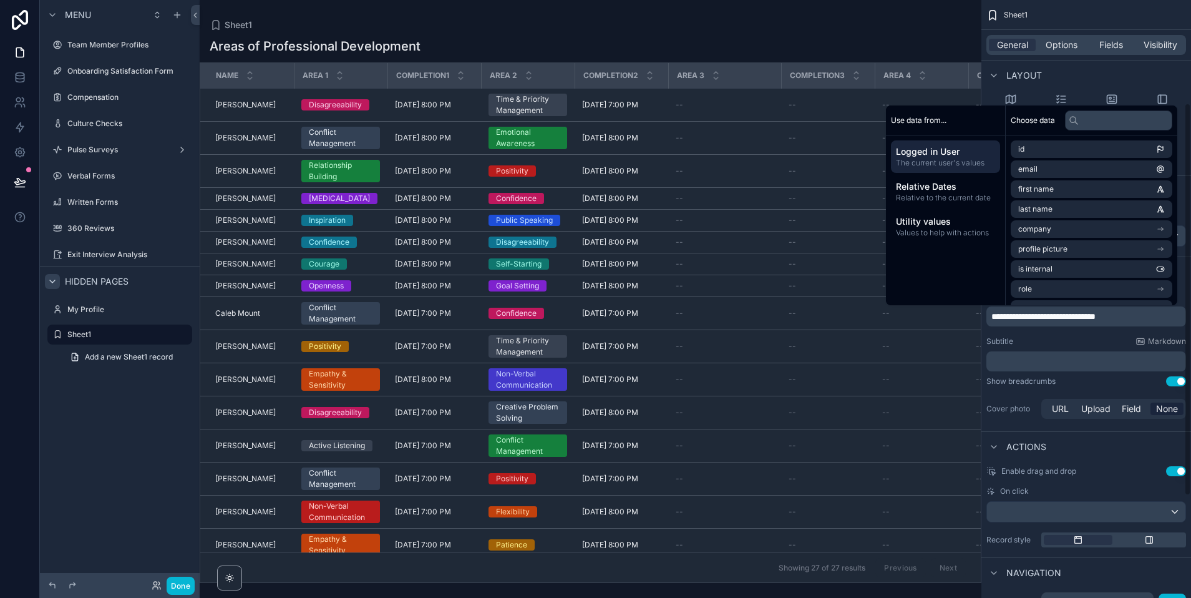
click at [1069, 338] on div "Subtitle Markdown" at bounding box center [1086, 341] width 200 height 10
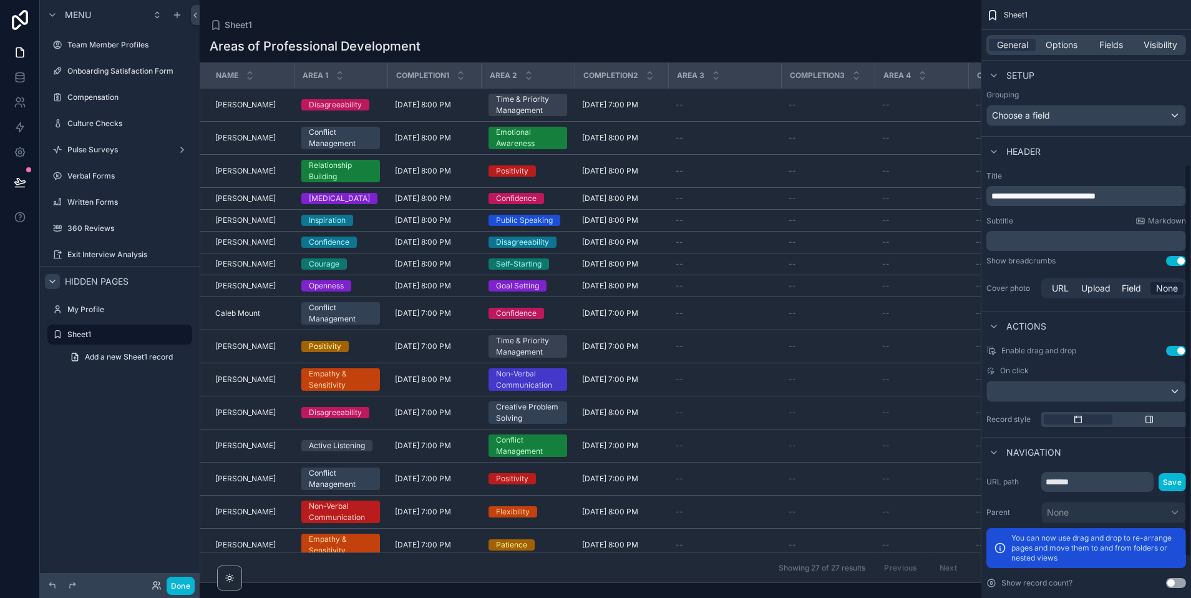
scroll to position [312, 0]
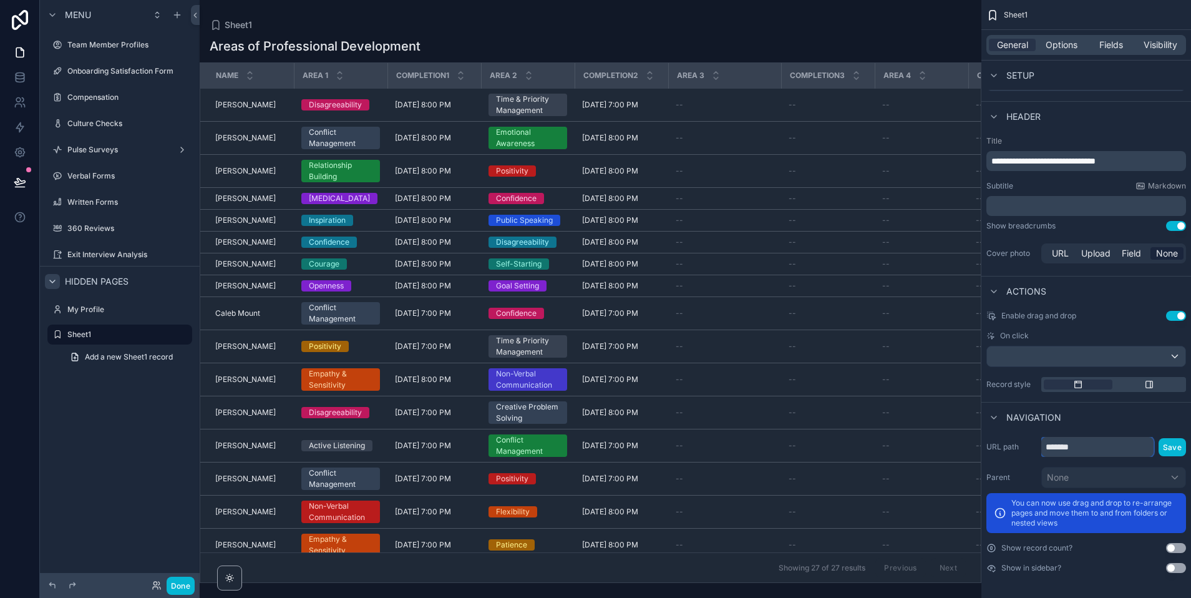
drag, startPoint x: 1081, startPoint y: 449, endPoint x: 1036, endPoint y: 445, distance: 45.1
click at [1036, 445] on div "URL path ******* Save" at bounding box center [1086, 447] width 200 height 20
click at [168, 336] on icon "scrollable content" at bounding box center [165, 334] width 10 height 10
click at [130, 336] on input "******" at bounding box center [109, 334] width 85 height 15
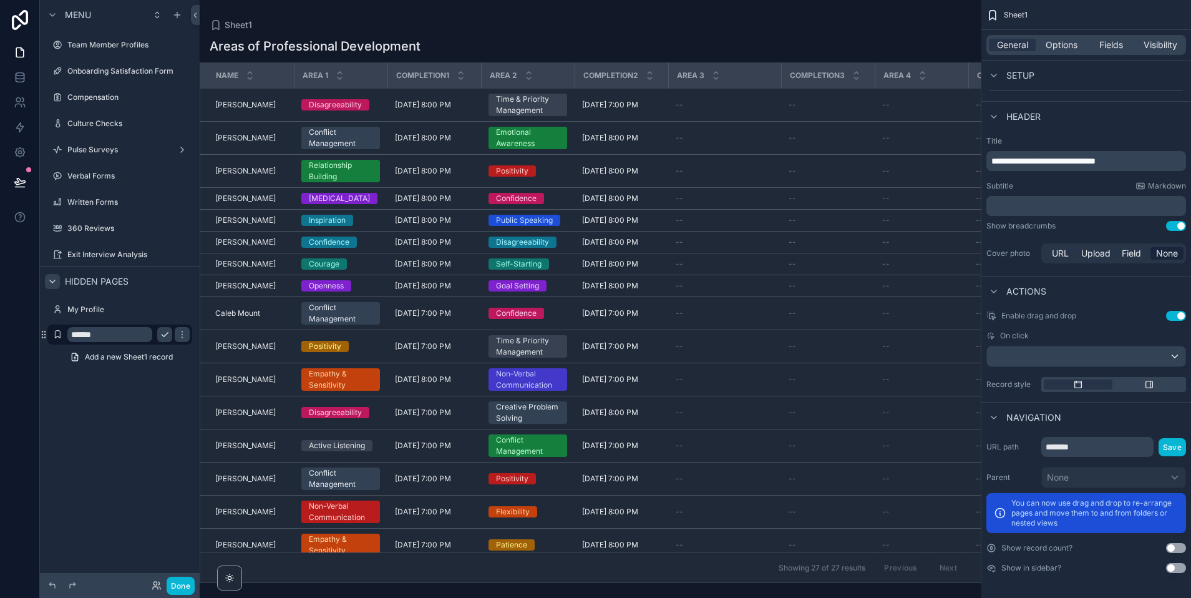
click at [130, 336] on input "******" at bounding box center [109, 334] width 85 height 15
click at [86, 334] on input "******" at bounding box center [109, 334] width 85 height 15
type input "*"
type input "**********"
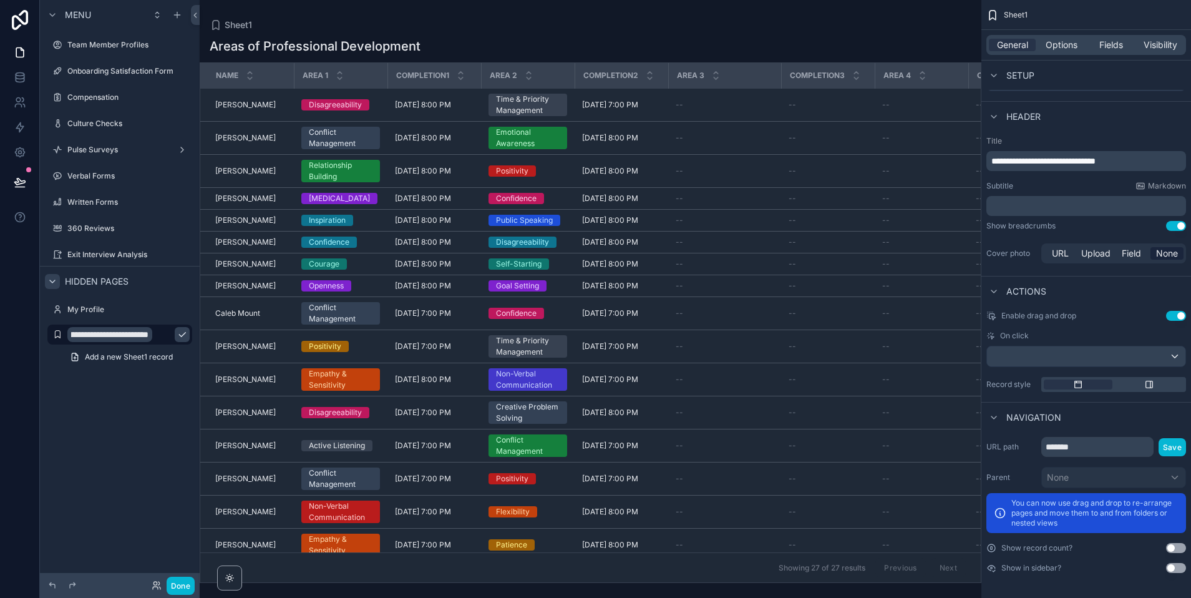
click at [179, 335] on icon "scrollable content" at bounding box center [182, 335] width 6 height 4
click at [57, 335] on icon "scrollable content" at bounding box center [57, 334] width 10 height 10
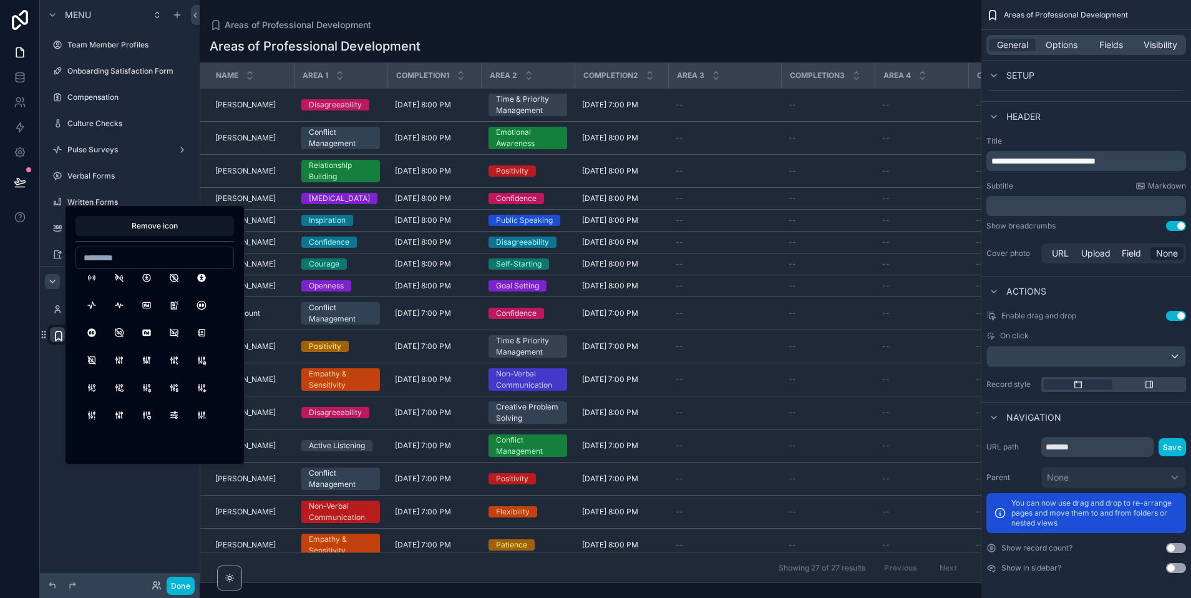
scroll to position [0, 0]
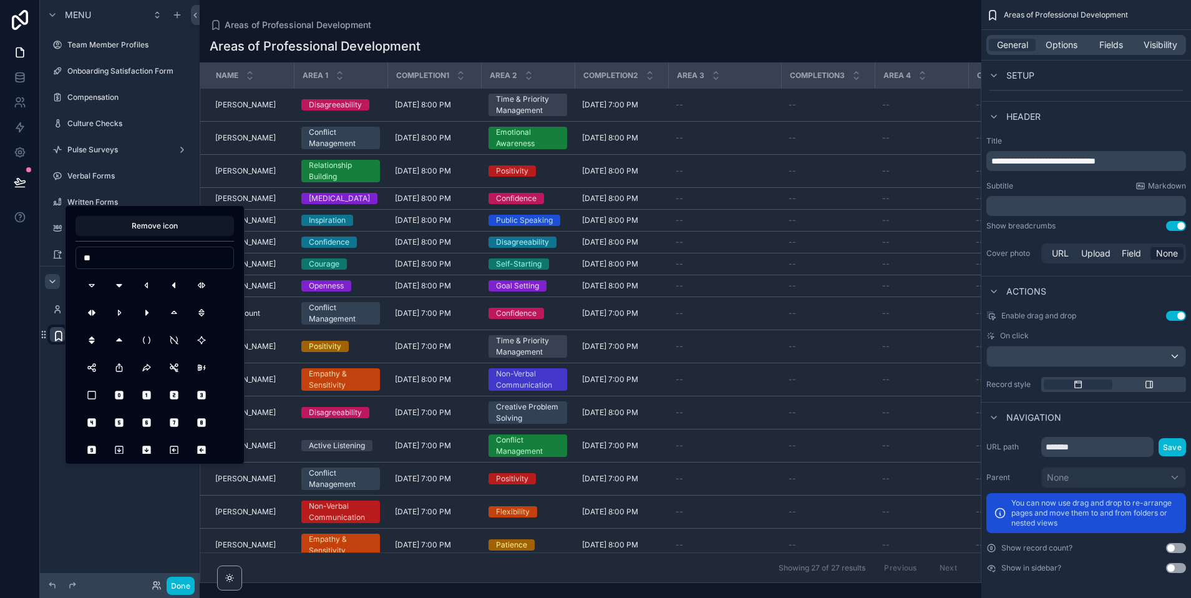
type input "*"
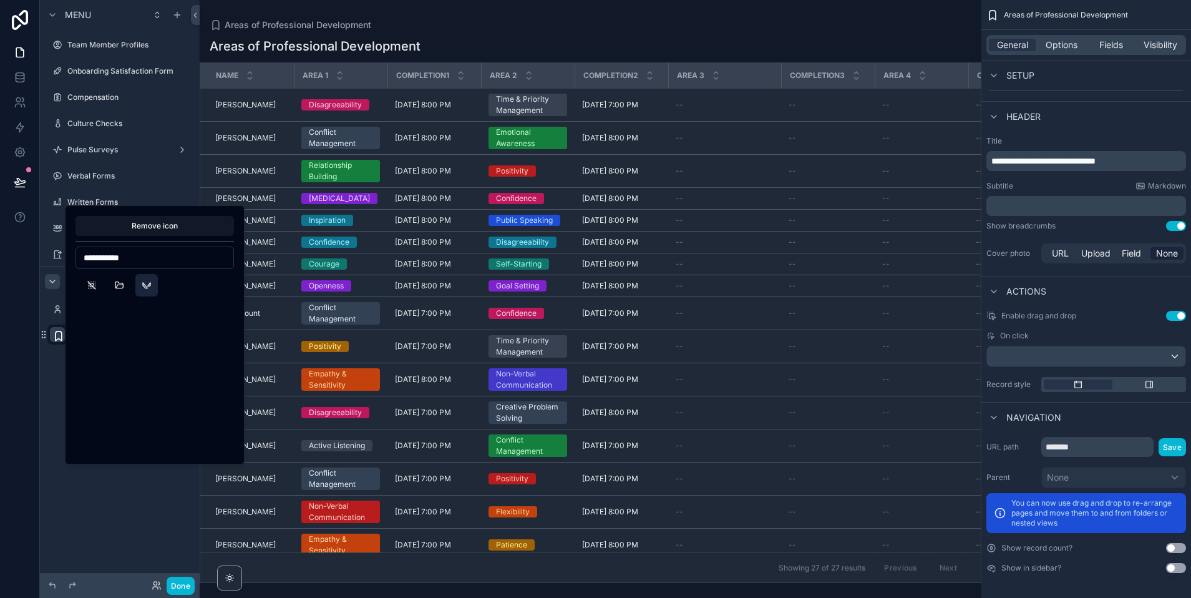
type input "**********"
click at [149, 285] on button "BrandValorant" at bounding box center [146, 285] width 22 height 22
click at [47, 448] on div "**********" at bounding box center [120, 291] width 160 height 583
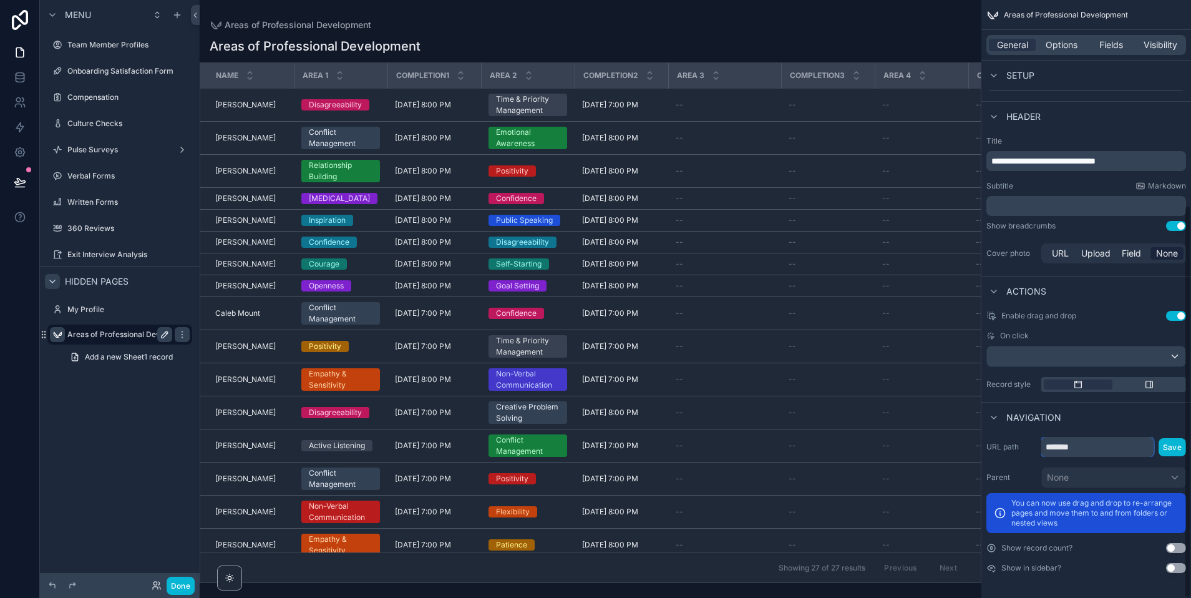
click at [1091, 451] on input "*******" at bounding box center [1097, 447] width 112 height 20
type input "*"
type input "**********"
click at [1170, 446] on button "Save" at bounding box center [1172, 447] width 27 height 18
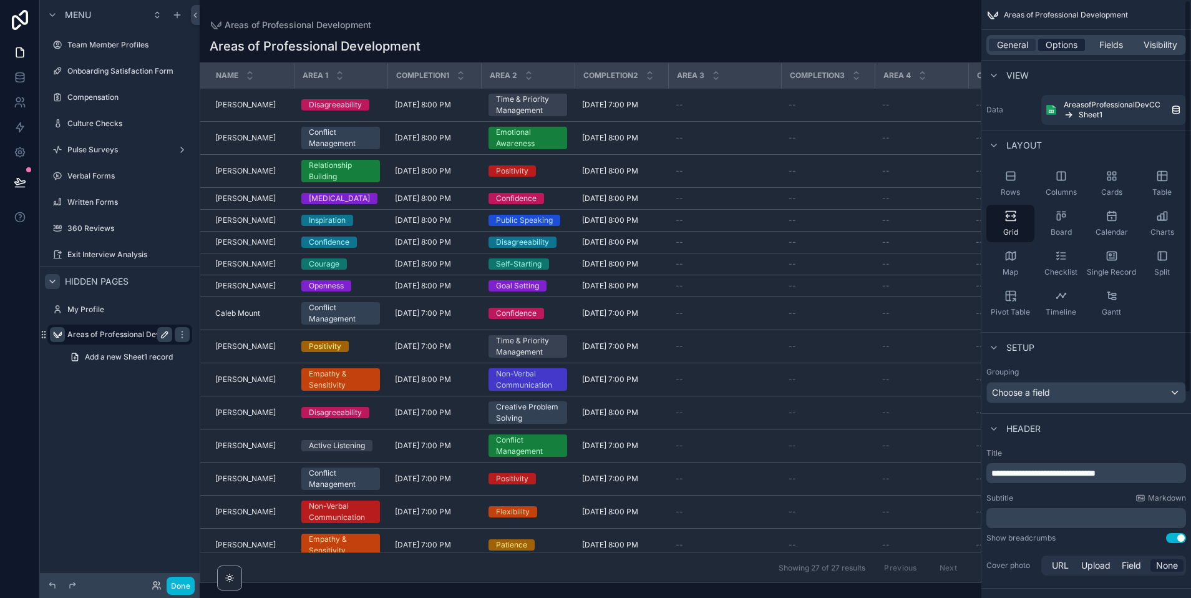
click at [1071, 49] on span "Options" at bounding box center [1062, 45] width 32 height 12
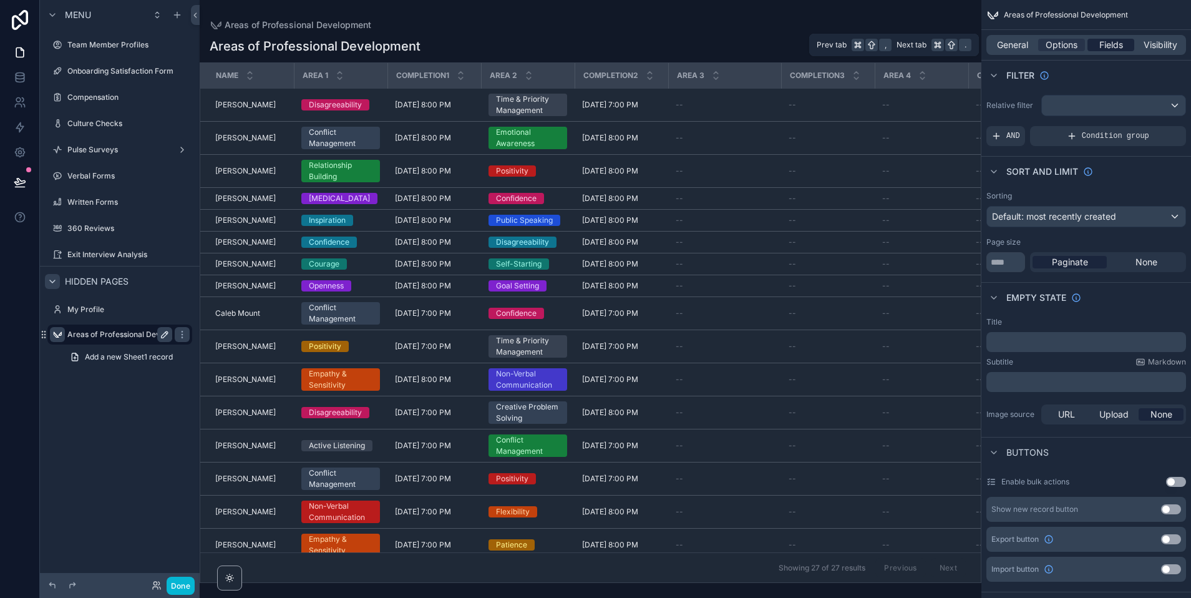
click at [1104, 49] on span "Fields" at bounding box center [1111, 45] width 24 height 12
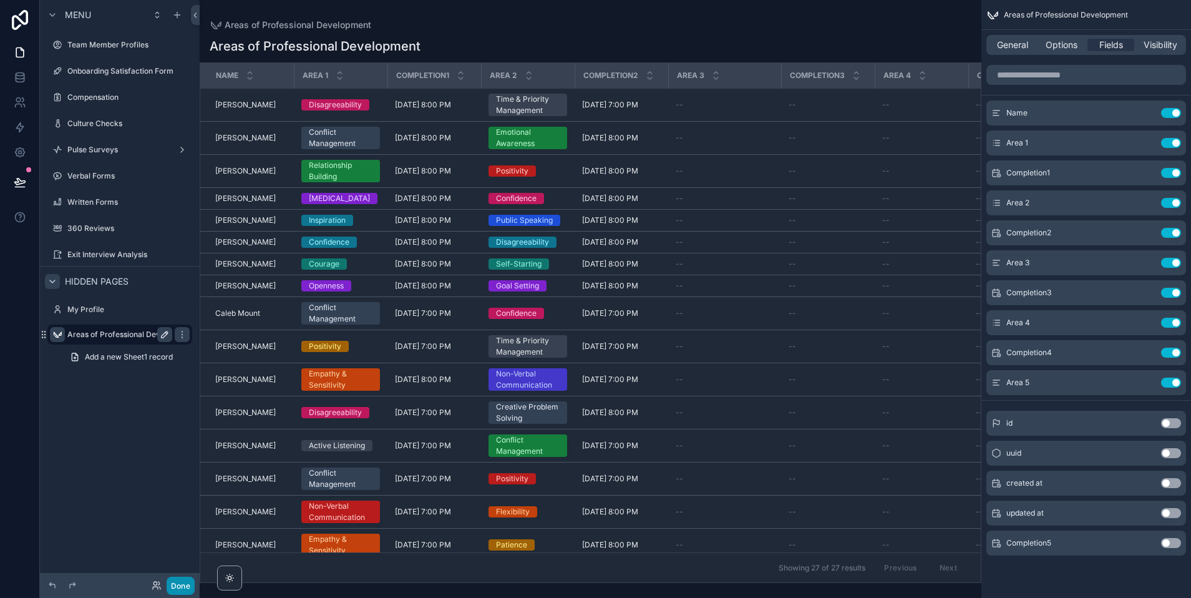
click at [182, 587] on button "Done" at bounding box center [181, 586] width 28 height 18
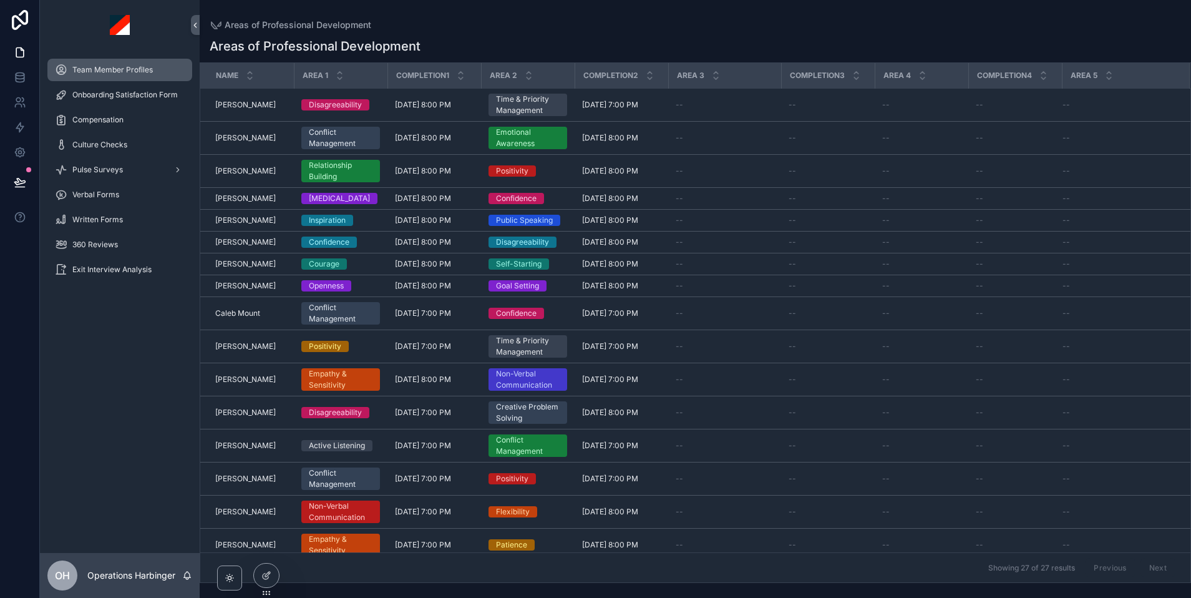
click at [74, 75] on div "Team Member Profiles" at bounding box center [120, 70] width 130 height 20
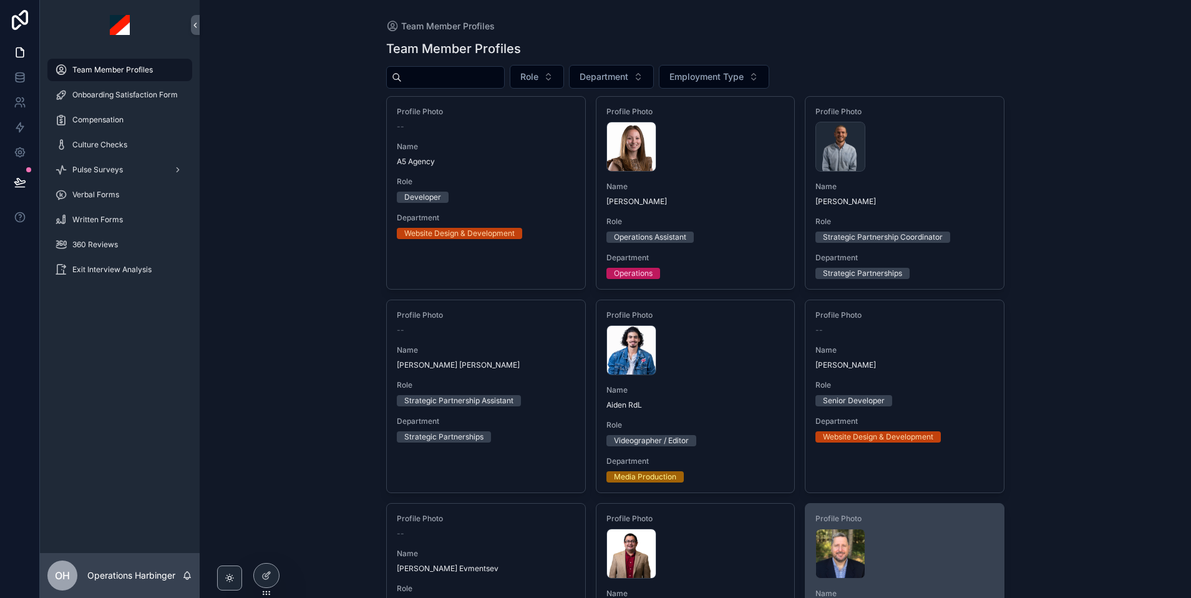
click at [905, 519] on span "Profile Photo" at bounding box center [905, 519] width 178 height 10
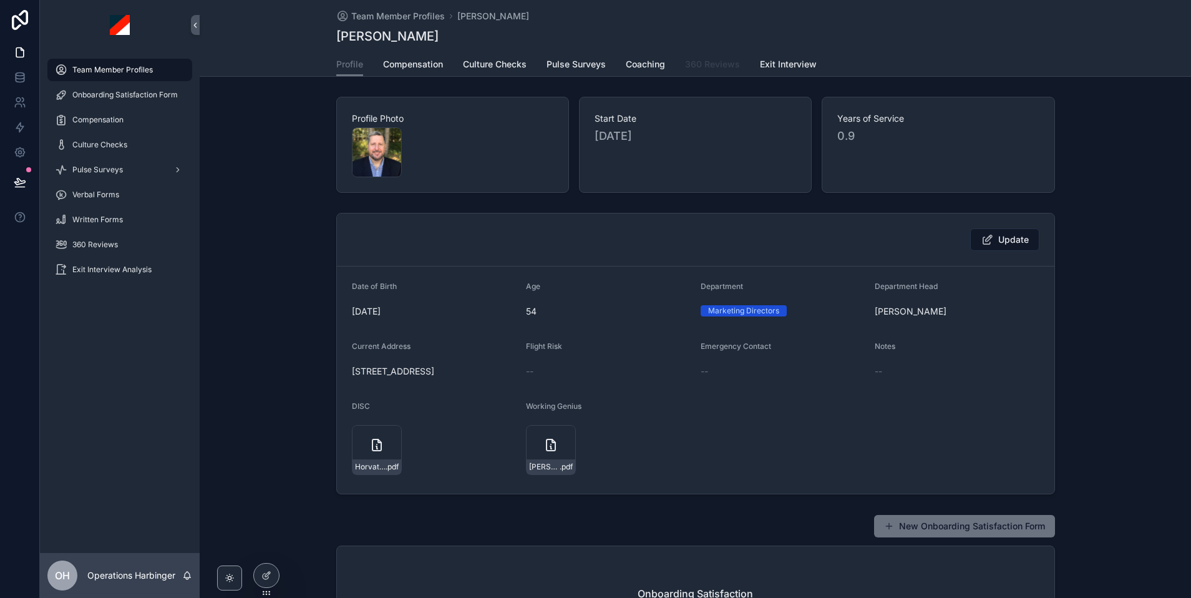
click at [700, 66] on span "360 Reviews" at bounding box center [712, 64] width 55 height 12
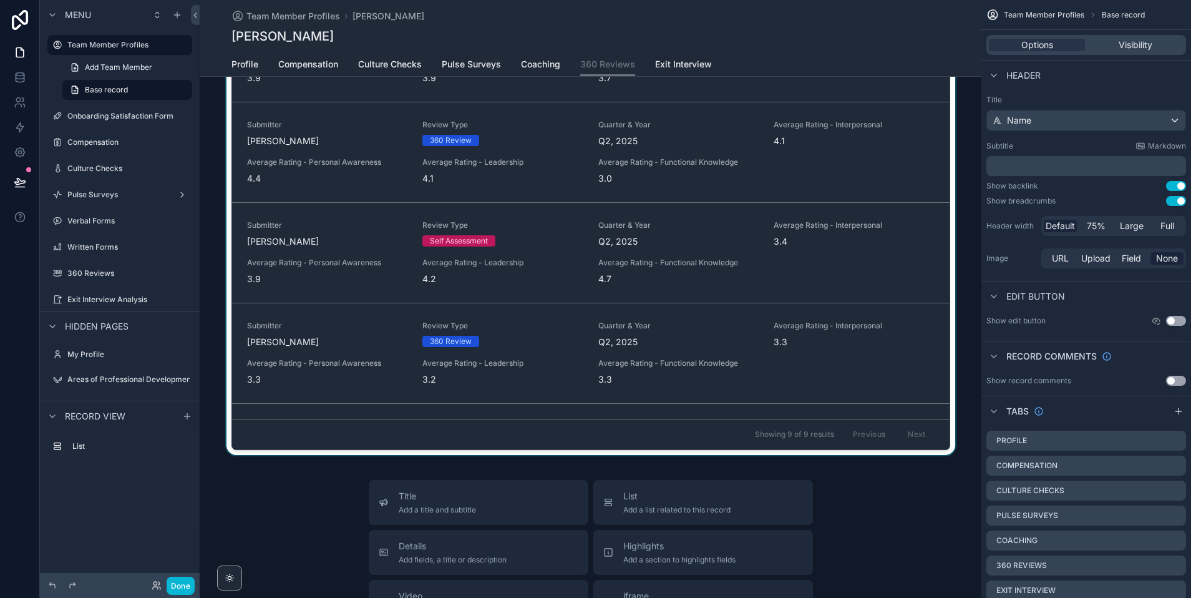
scroll to position [137, 0]
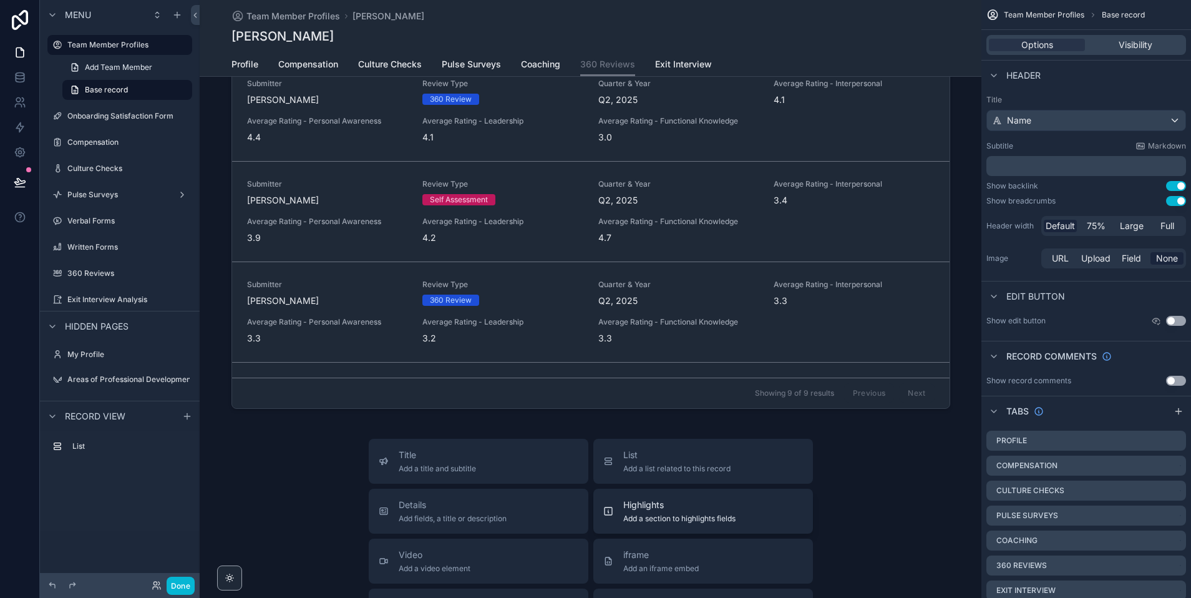
click at [623, 517] on span "Add a section to highlights fields" at bounding box center [679, 519] width 112 height 10
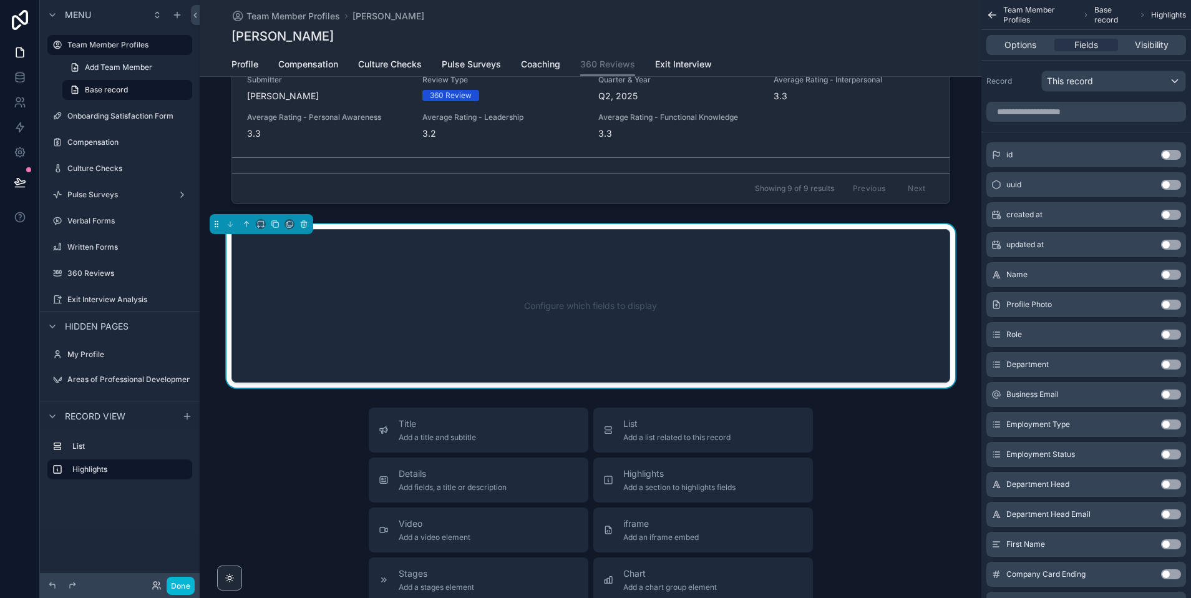
scroll to position [348, 0]
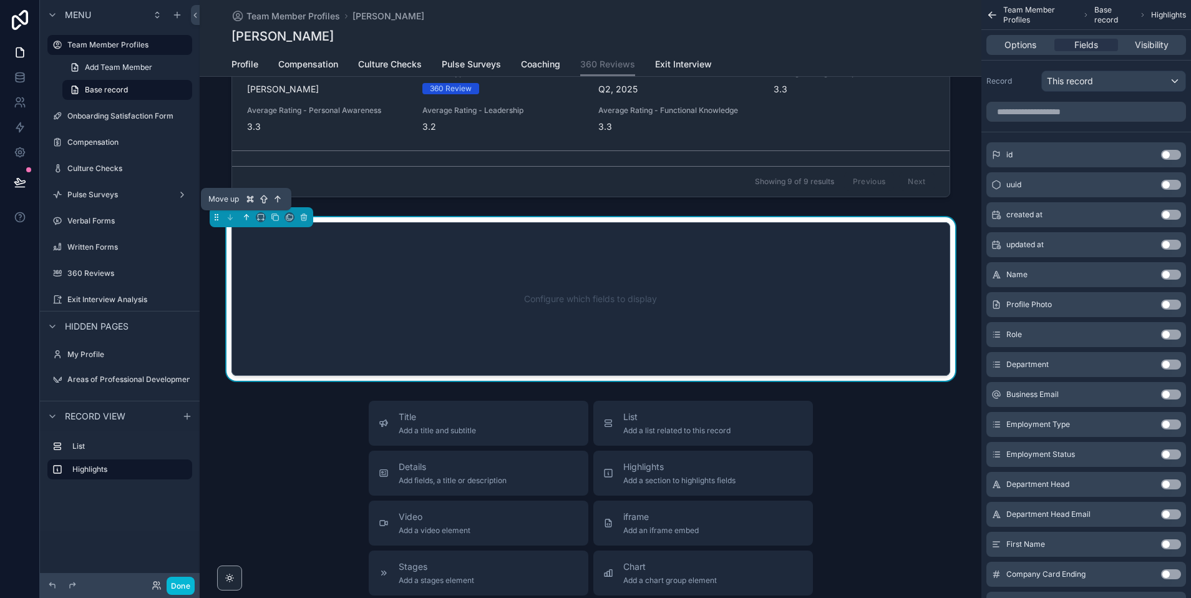
click at [246, 217] on icon "scrollable content" at bounding box center [246, 217] width 9 height 9
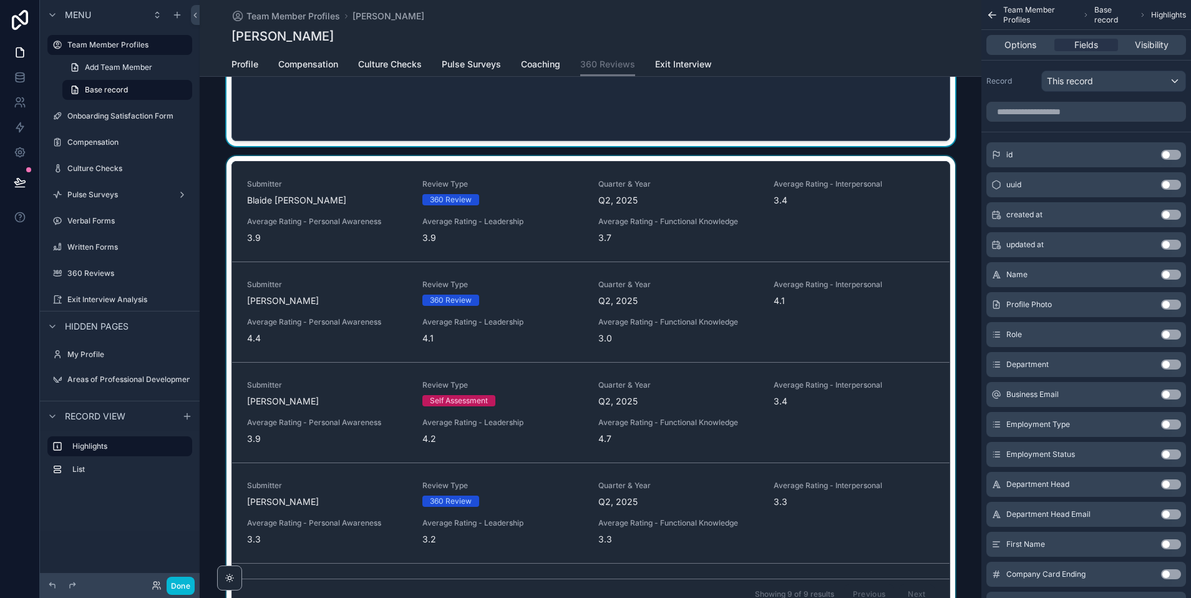
scroll to position [0, 0]
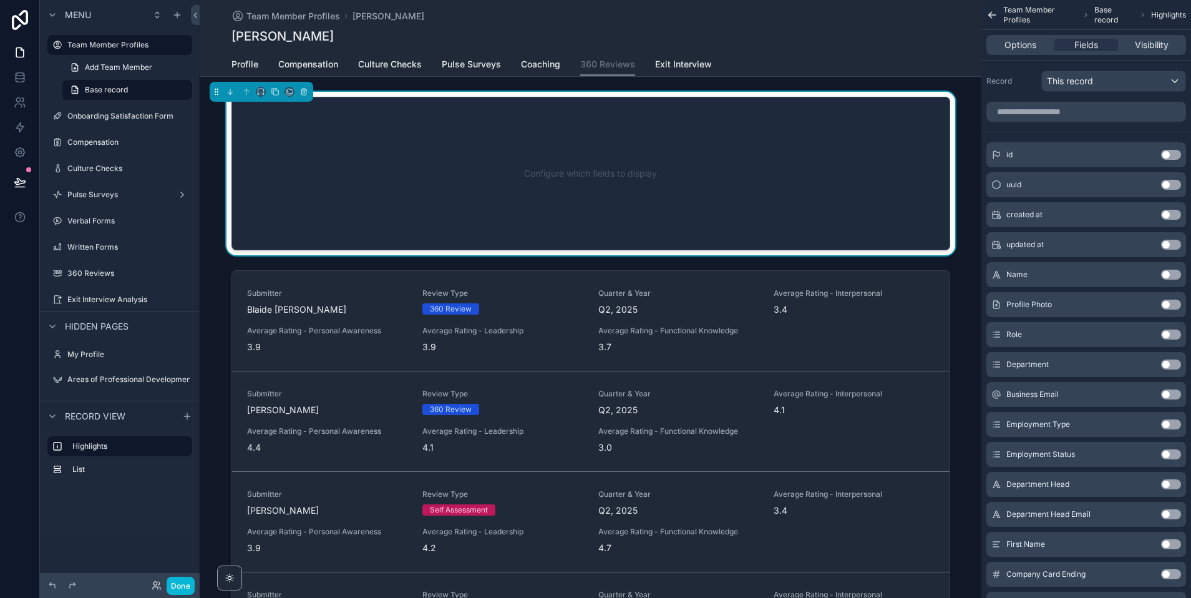
click at [507, 175] on div "Configure which fields to display" at bounding box center [591, 173] width 678 height 112
click at [1020, 44] on span "Options" at bounding box center [1021, 45] width 32 height 12
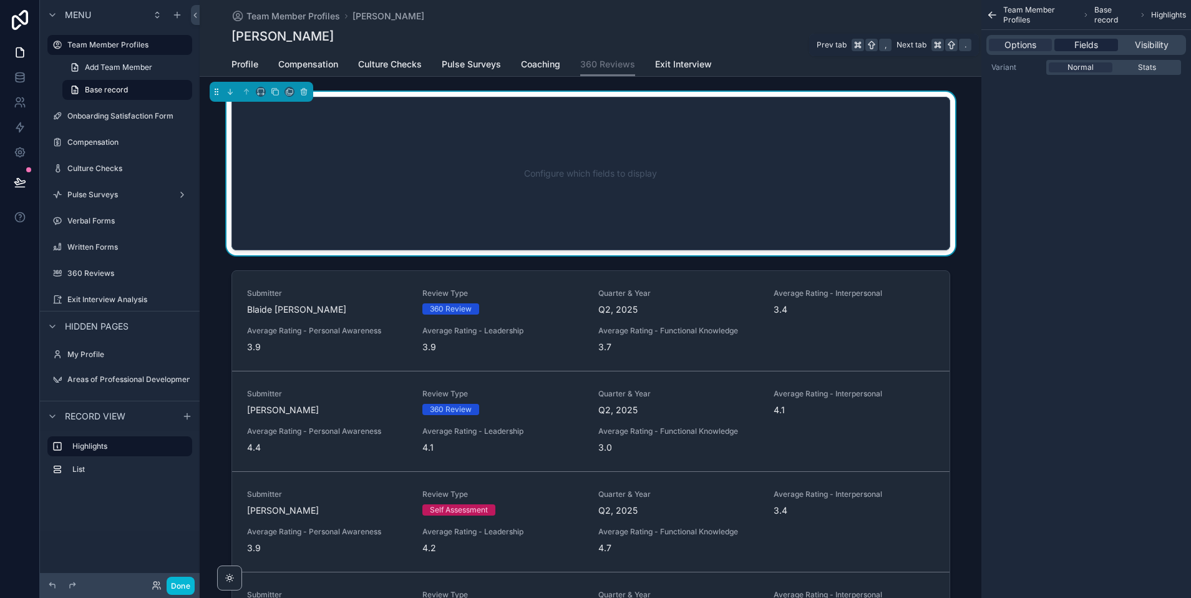
click at [1088, 44] on span "Fields" at bounding box center [1086, 45] width 24 height 12
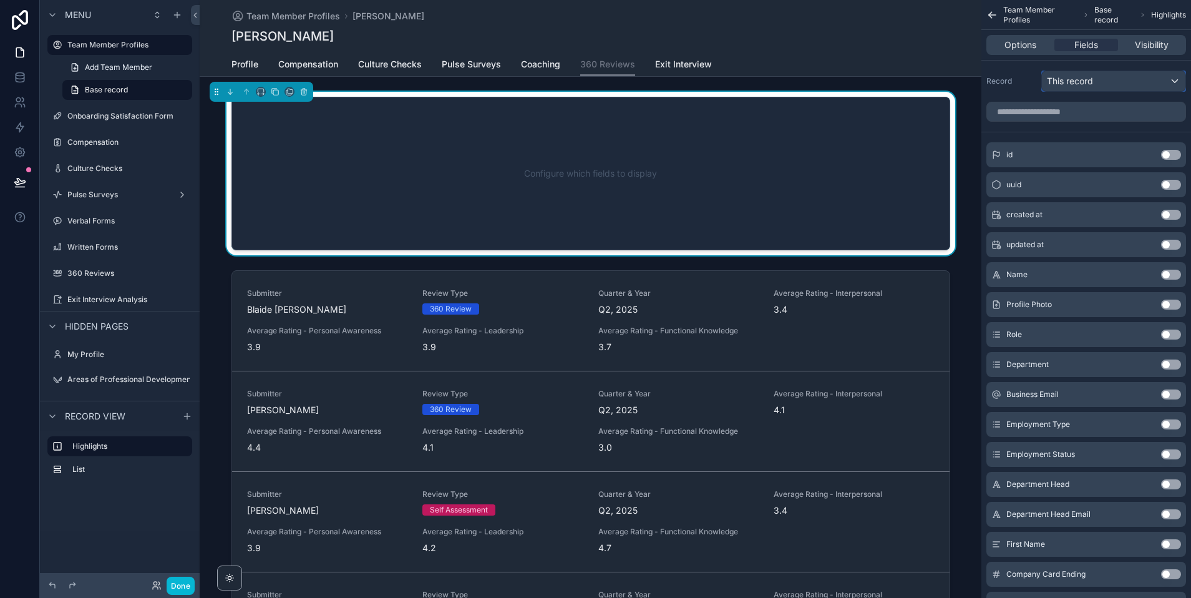
click at [1088, 80] on span "This record" at bounding box center [1070, 81] width 46 height 12
click at [1014, 87] on div "scrollable content" at bounding box center [595, 299] width 1191 height 598
click at [1141, 46] on span "Visibility" at bounding box center [1152, 45] width 34 height 12
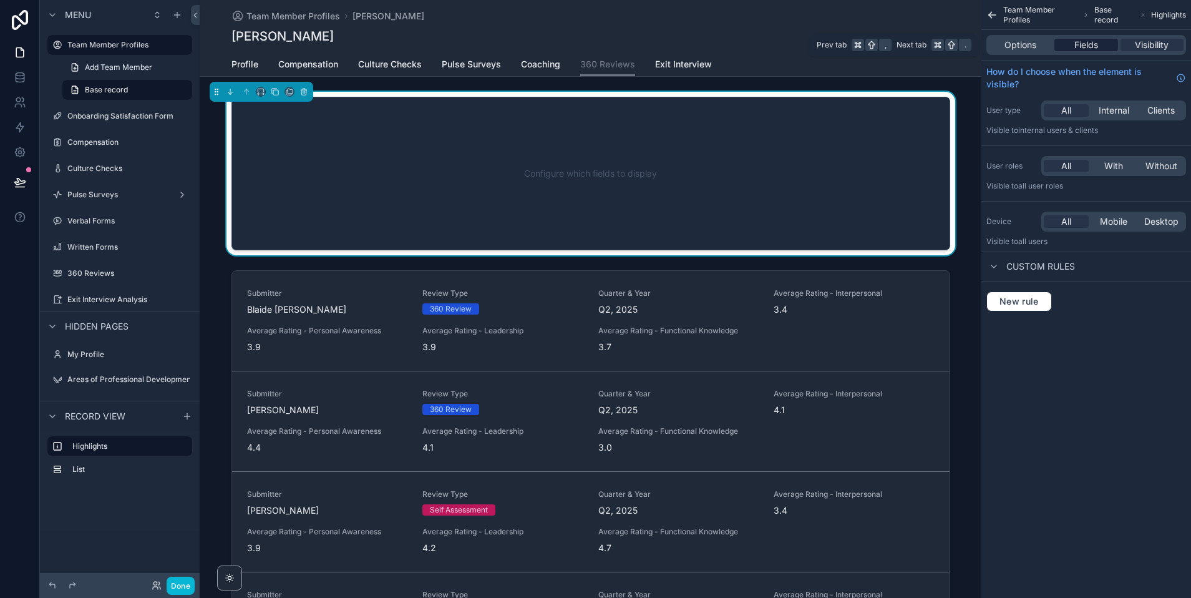
click at [1071, 49] on div "Fields" at bounding box center [1085, 45] width 63 height 12
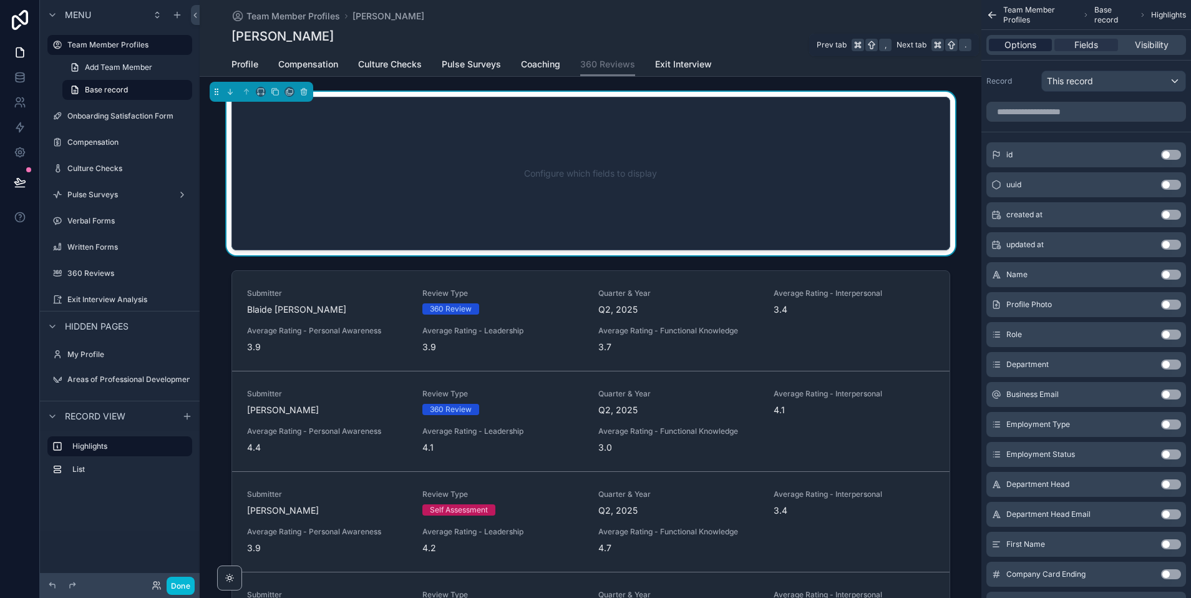
click at [1030, 49] on span "Options" at bounding box center [1021, 45] width 32 height 12
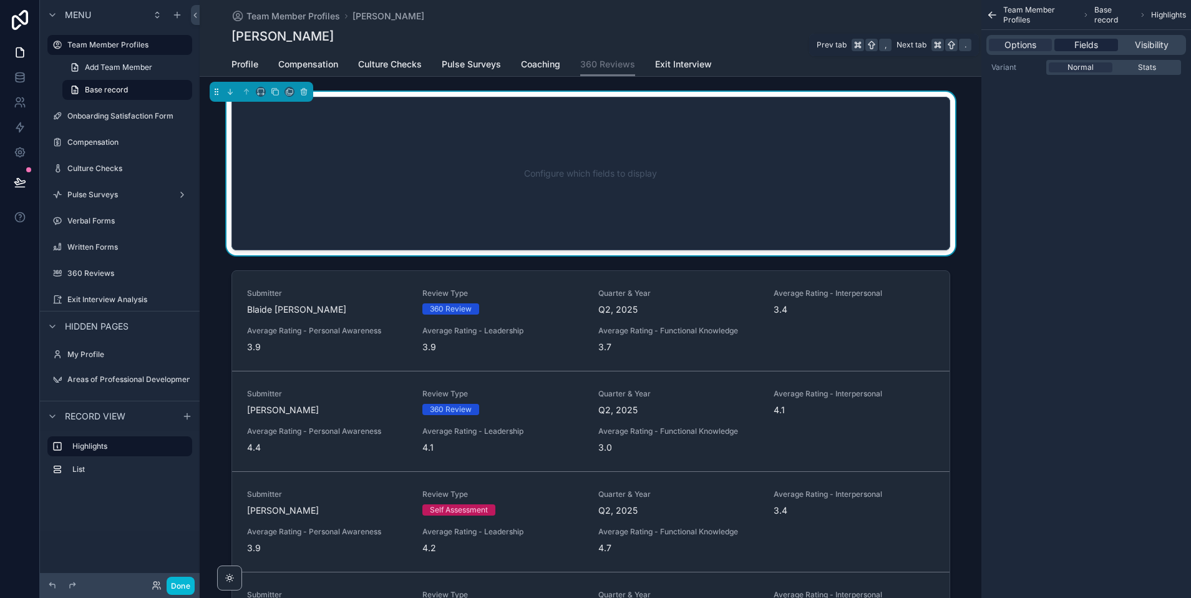
click at [1080, 49] on span "Fields" at bounding box center [1086, 45] width 24 height 12
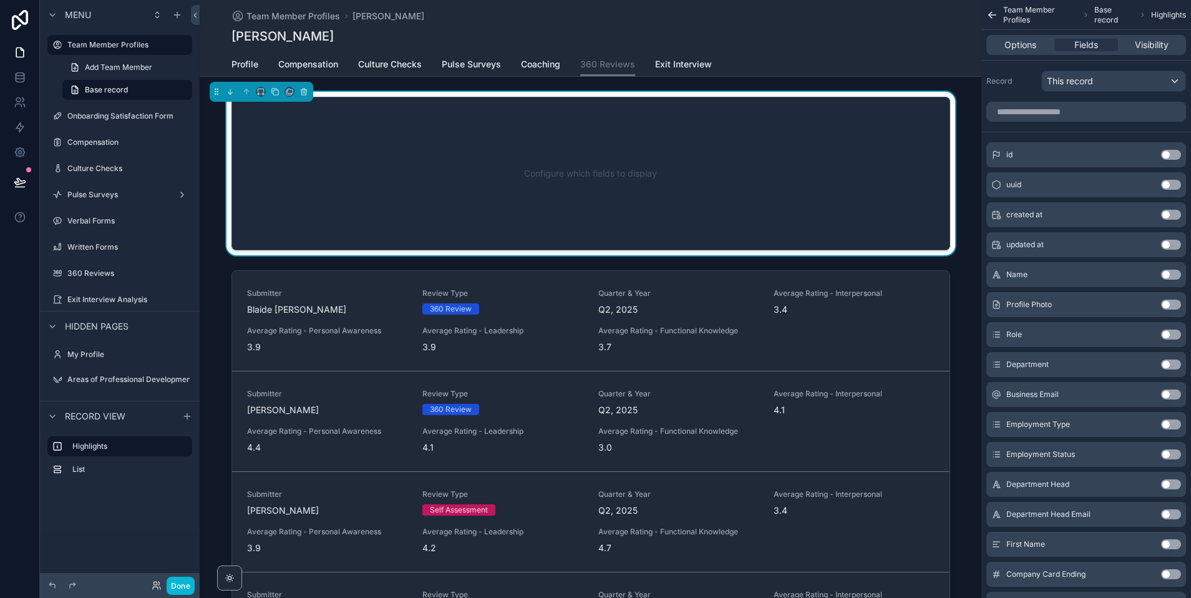
scroll to position [24, 0]
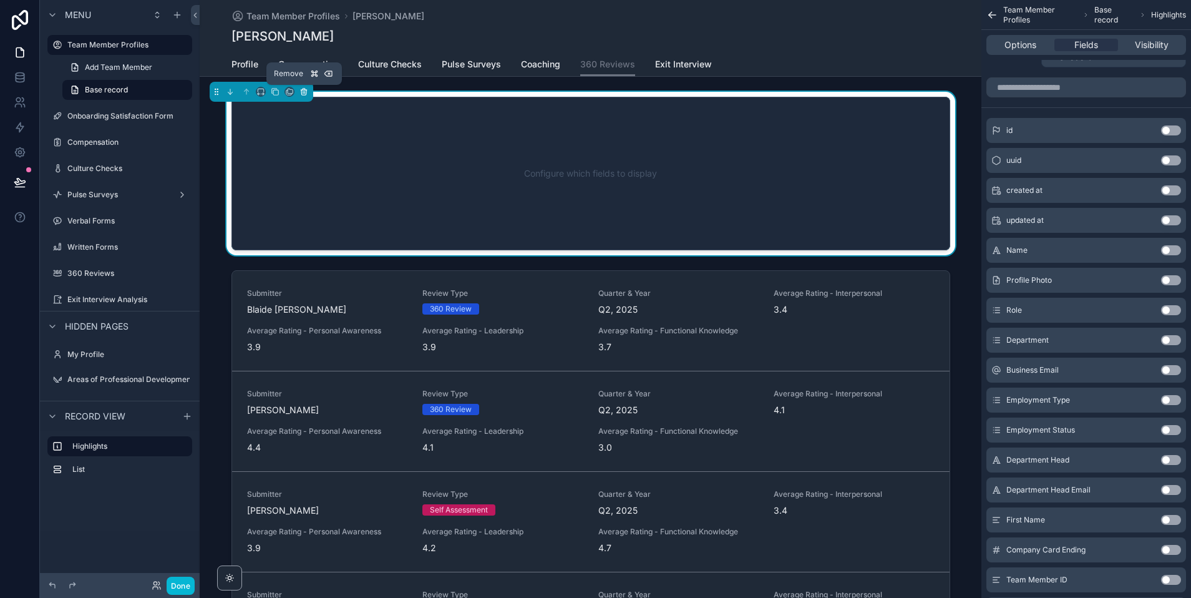
click at [306, 94] on icon "scrollable content" at bounding box center [303, 92] width 5 height 5
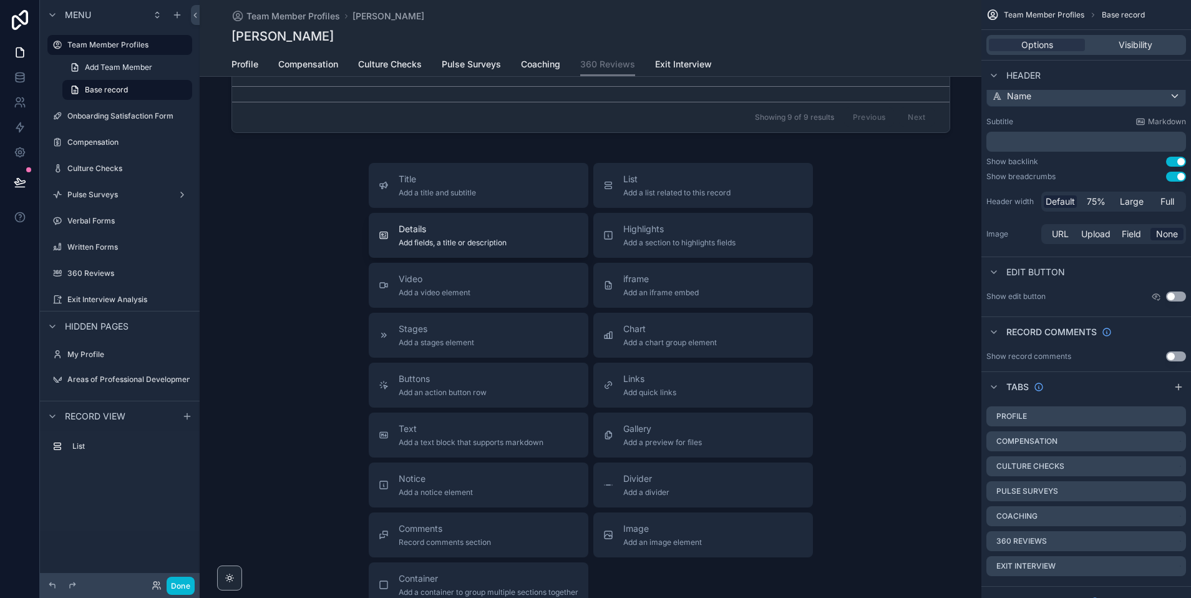
scroll to position [409, 0]
click at [447, 246] on span "Add fields, a title or description" at bounding box center [453, 246] width 108 height 10
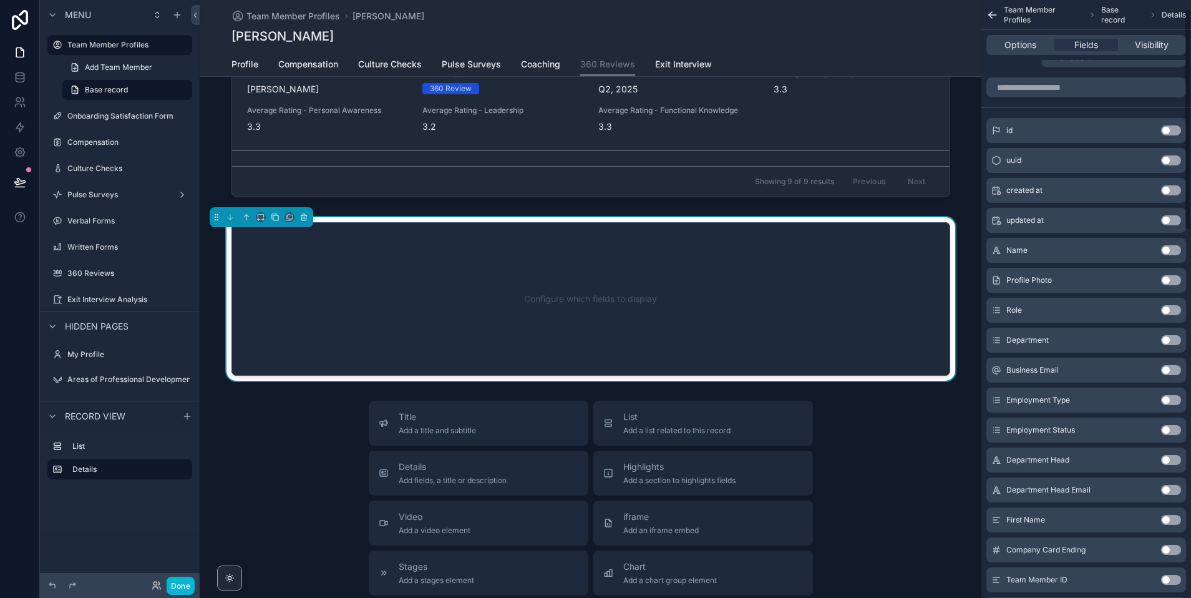
scroll to position [0, 0]
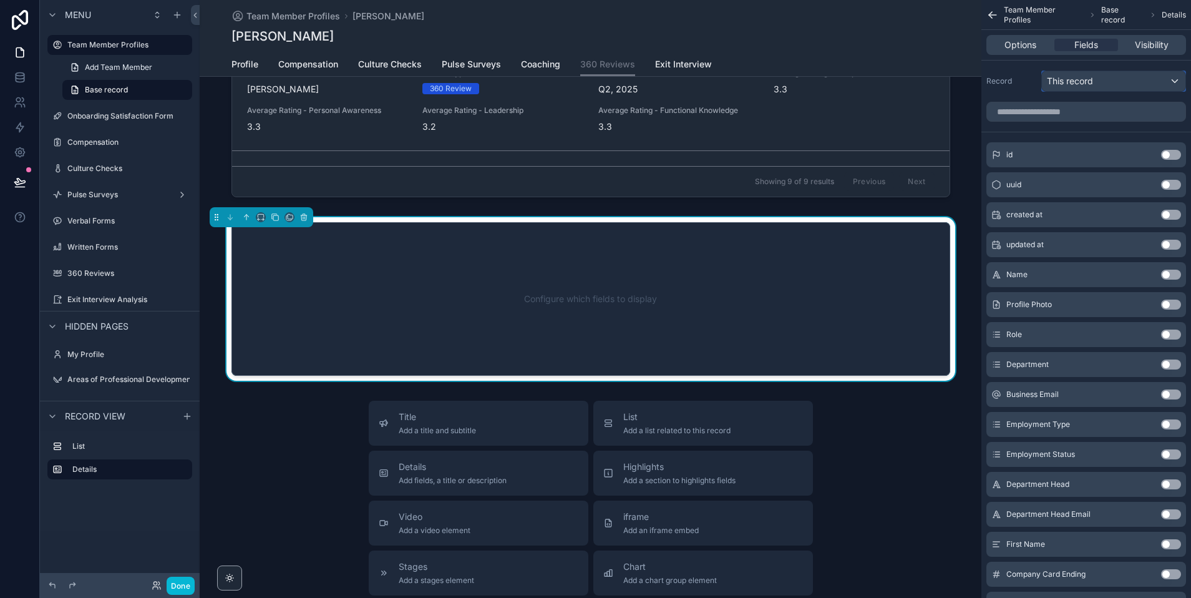
click at [1092, 75] on span "This record" at bounding box center [1070, 81] width 46 height 12
click at [1018, 84] on div "scrollable content" at bounding box center [595, 299] width 1191 height 598
click at [1056, 115] on input "scrollable content" at bounding box center [1086, 112] width 200 height 20
click at [1023, 89] on div "Record This record" at bounding box center [1086, 81] width 200 height 21
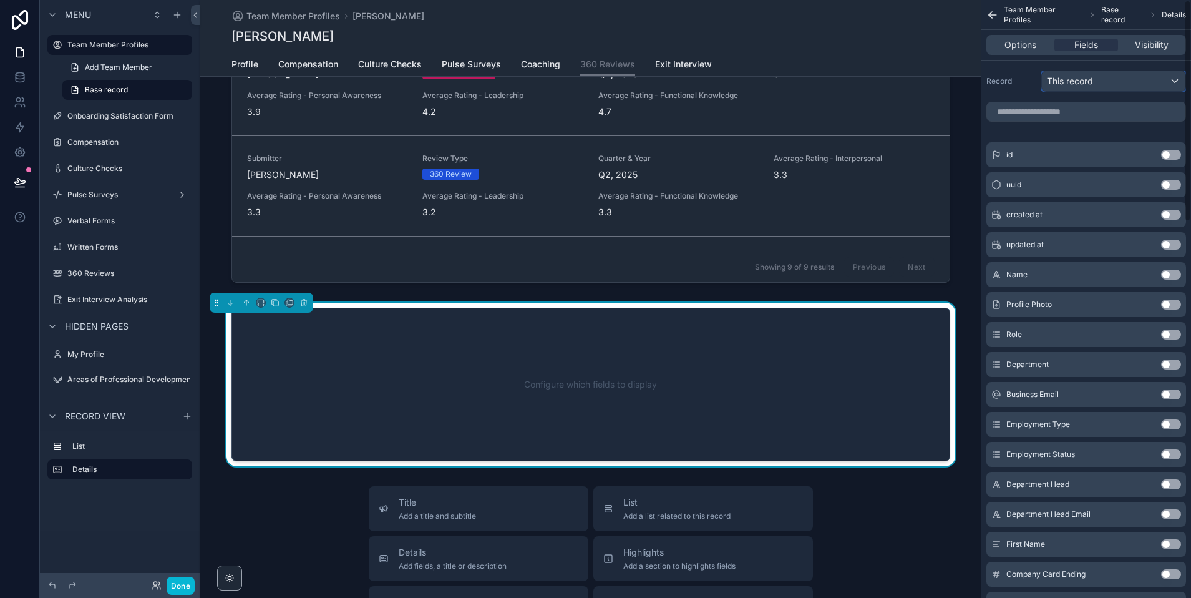
click at [1074, 84] on span "This record" at bounding box center [1070, 81] width 46 height 12
click at [1011, 75] on div "scrollable content" at bounding box center [595, 299] width 1191 height 598
click at [1025, 47] on span "Options" at bounding box center [1021, 45] width 32 height 12
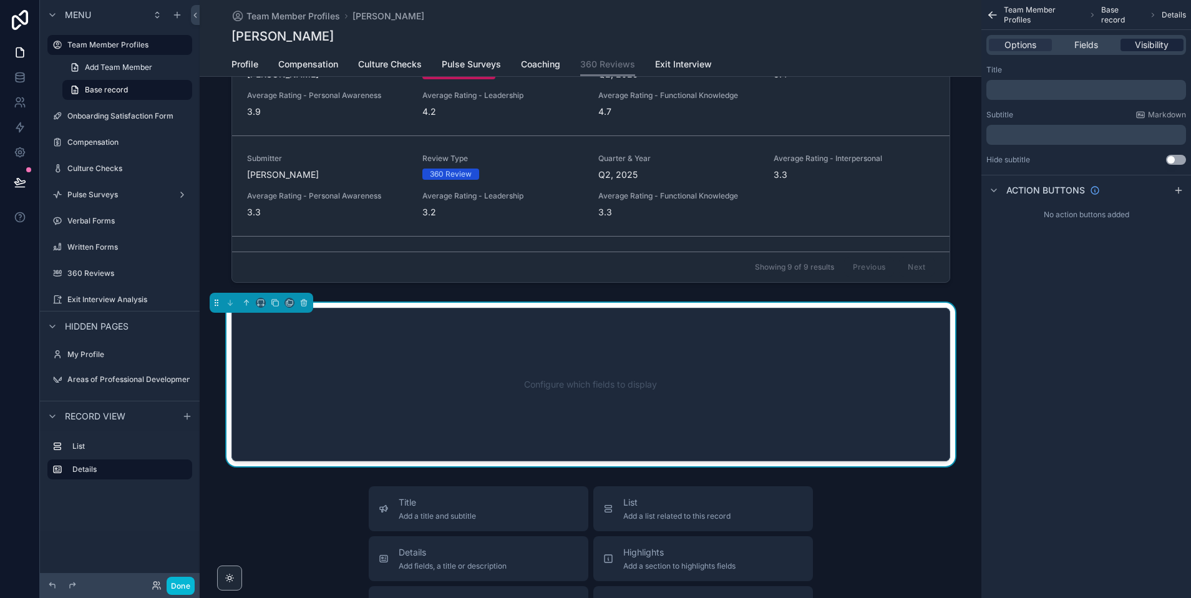
click at [1136, 49] on span "Visibility" at bounding box center [1152, 45] width 34 height 12
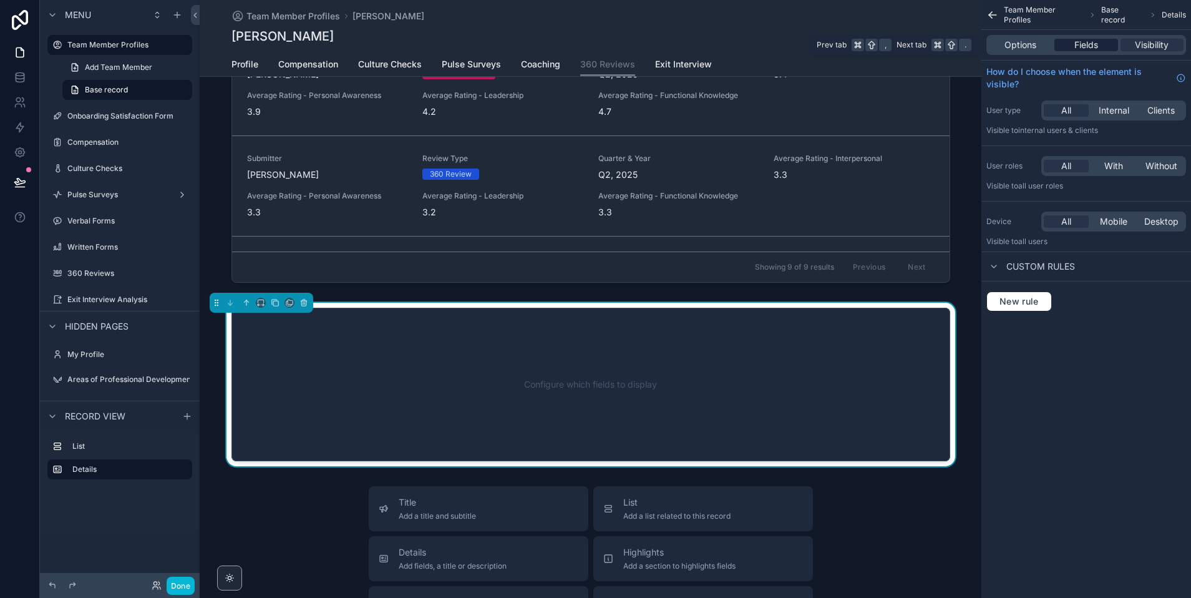
click at [1093, 48] on span "Fields" at bounding box center [1086, 45] width 24 height 12
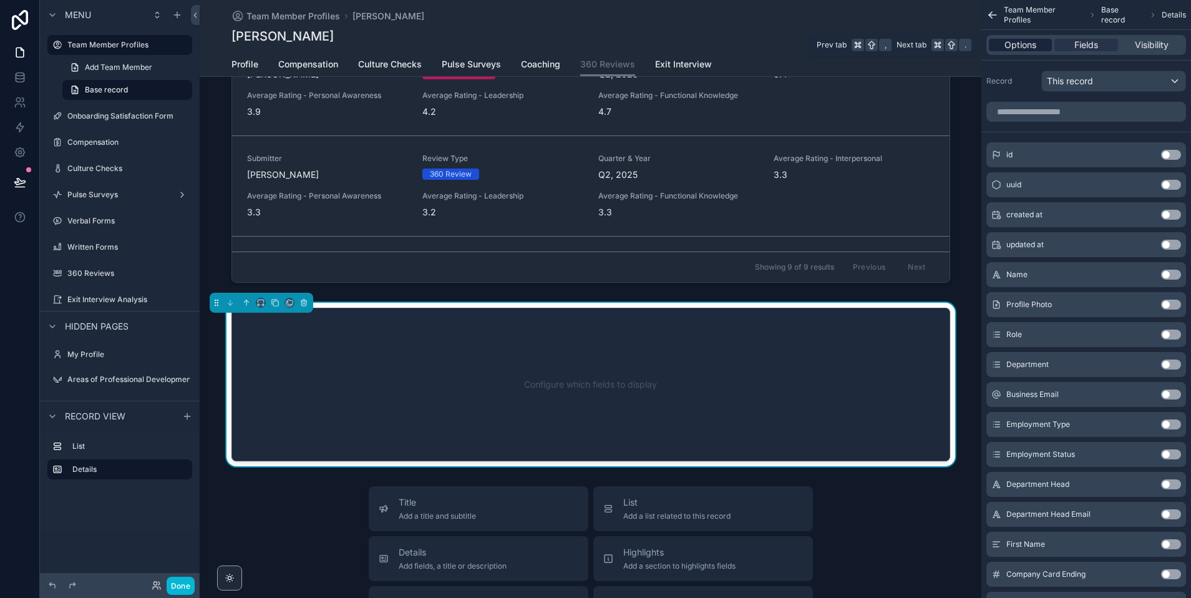
click at [1015, 44] on span "Options" at bounding box center [1021, 45] width 32 height 12
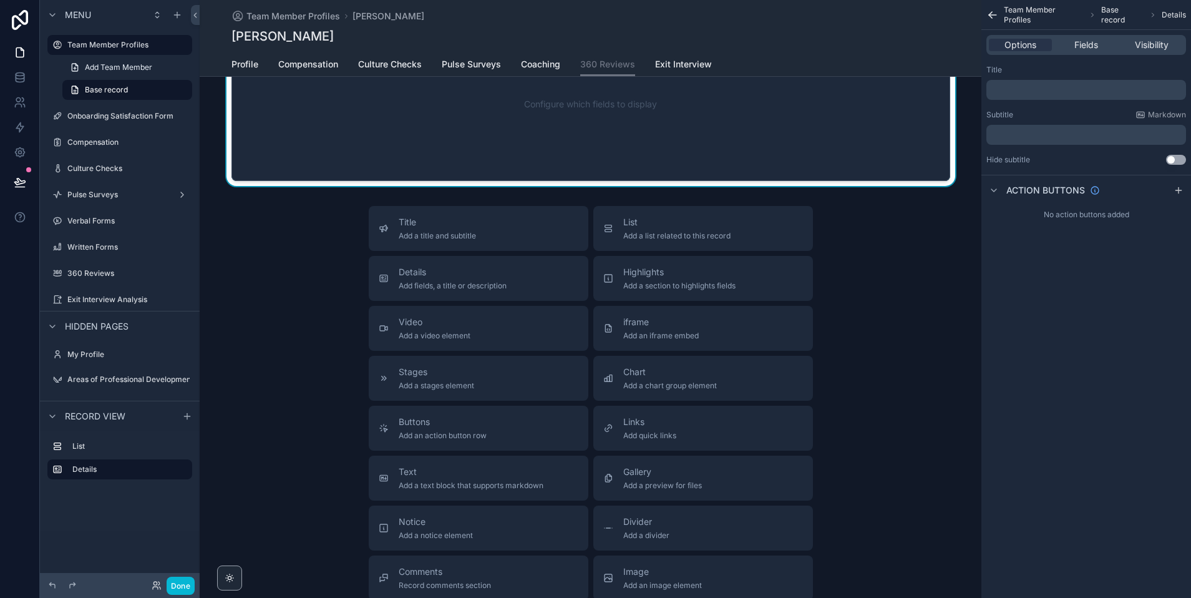
scroll to position [565, 0]
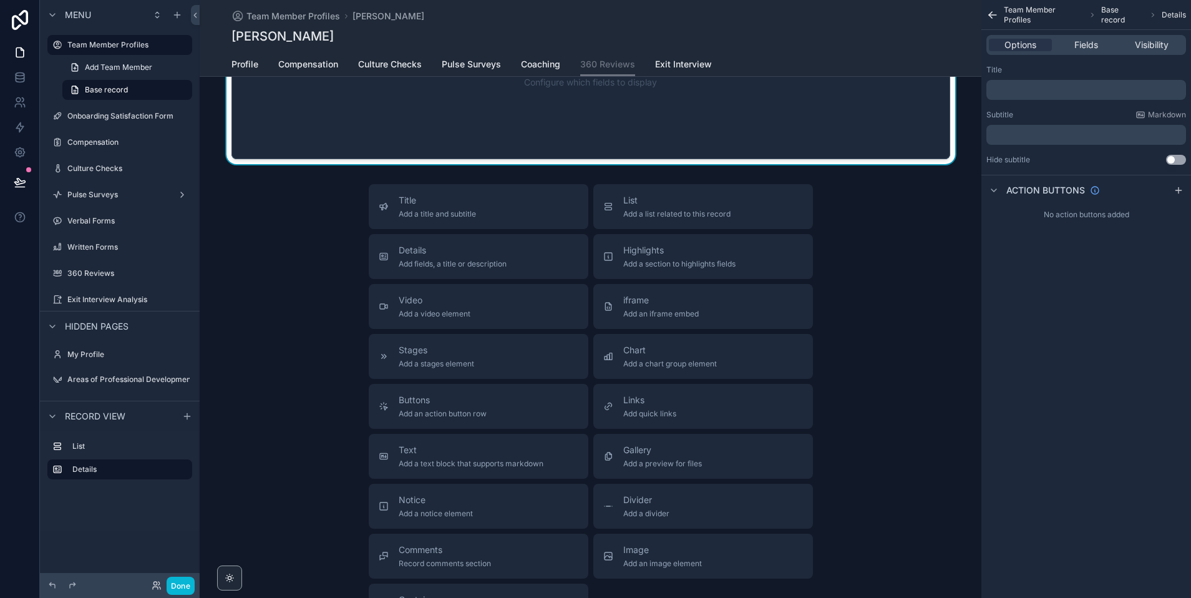
click at [298, 361] on div "Title Add a title and subtitle List Add a list related to this record Details A…" at bounding box center [591, 406] width 782 height 444
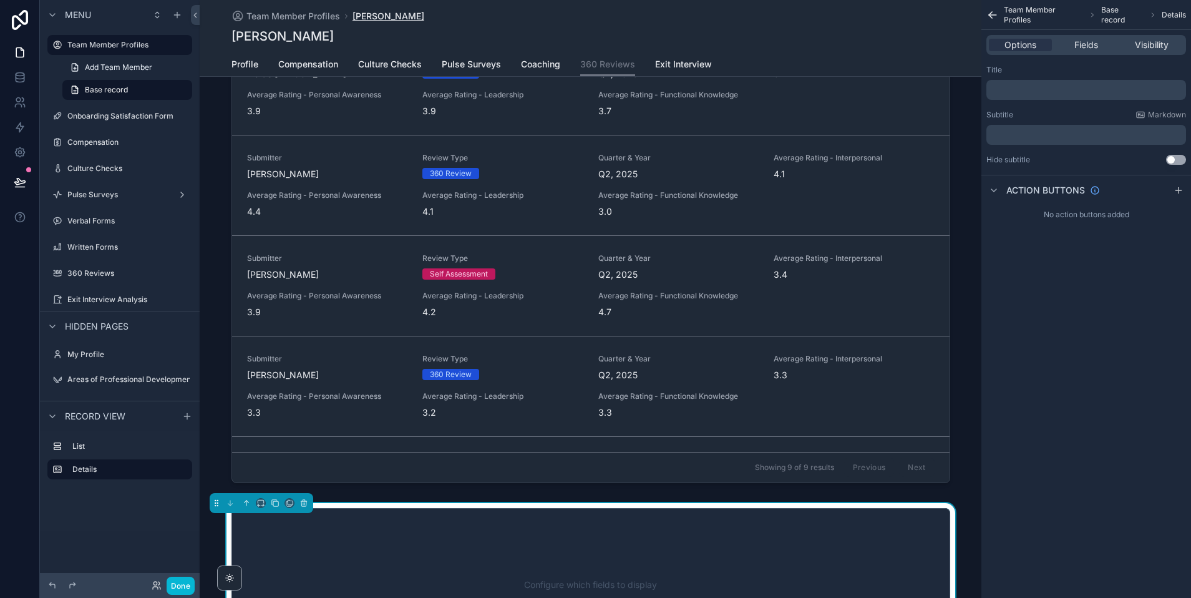
scroll to position [156, 0]
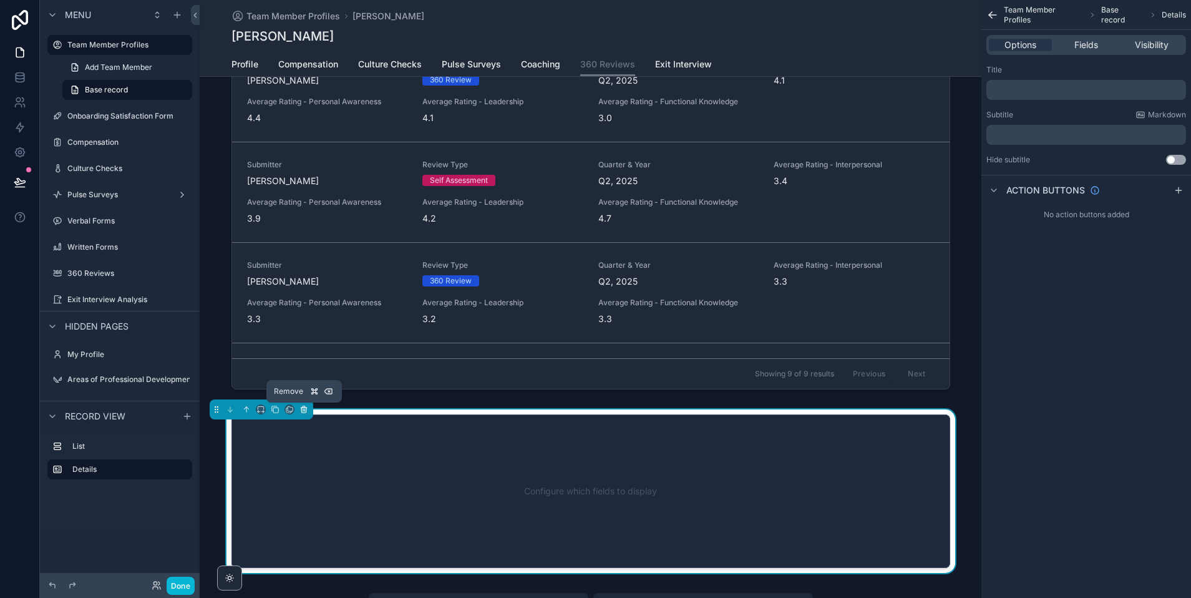
click at [305, 410] on icon "scrollable content" at bounding box center [304, 409] width 9 height 9
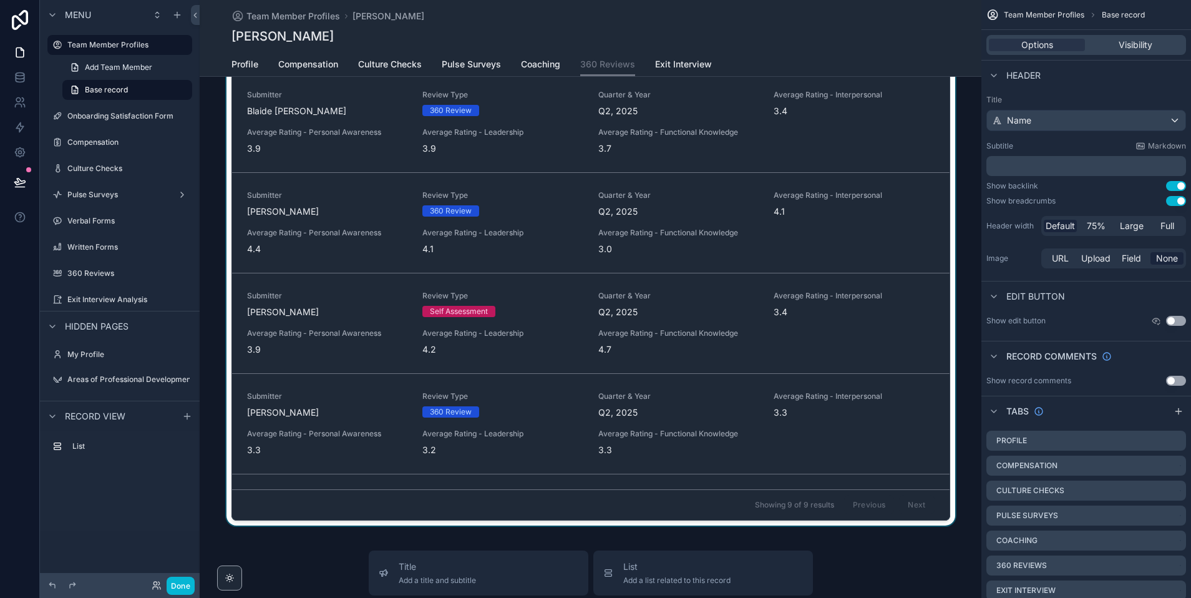
scroll to position [0, 0]
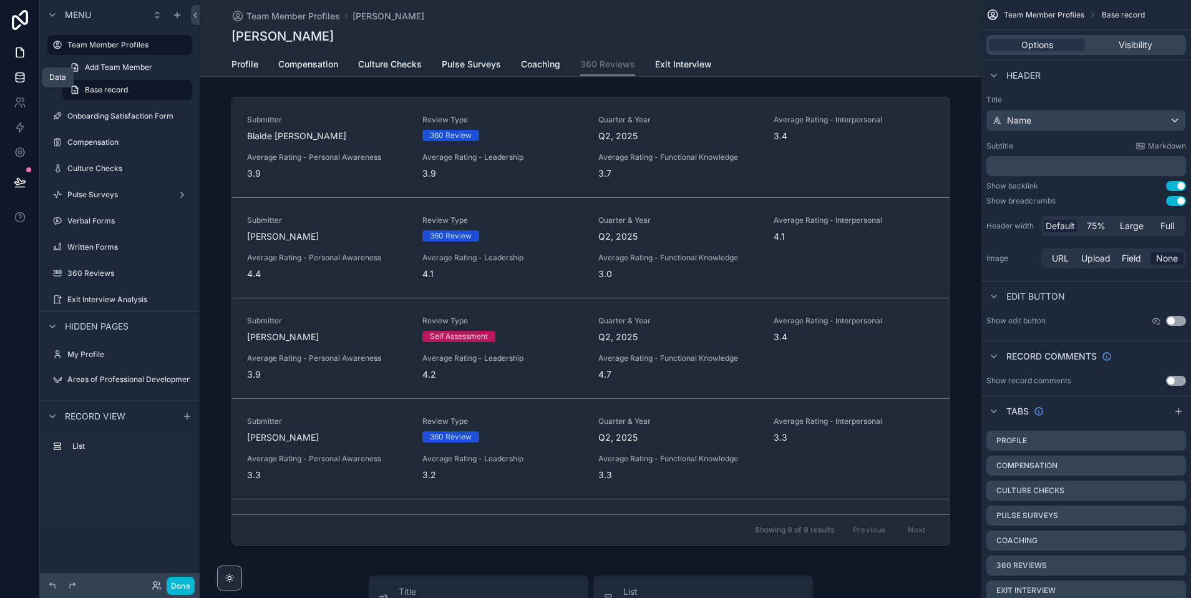
click at [14, 77] on icon at bounding box center [20, 77] width 12 height 12
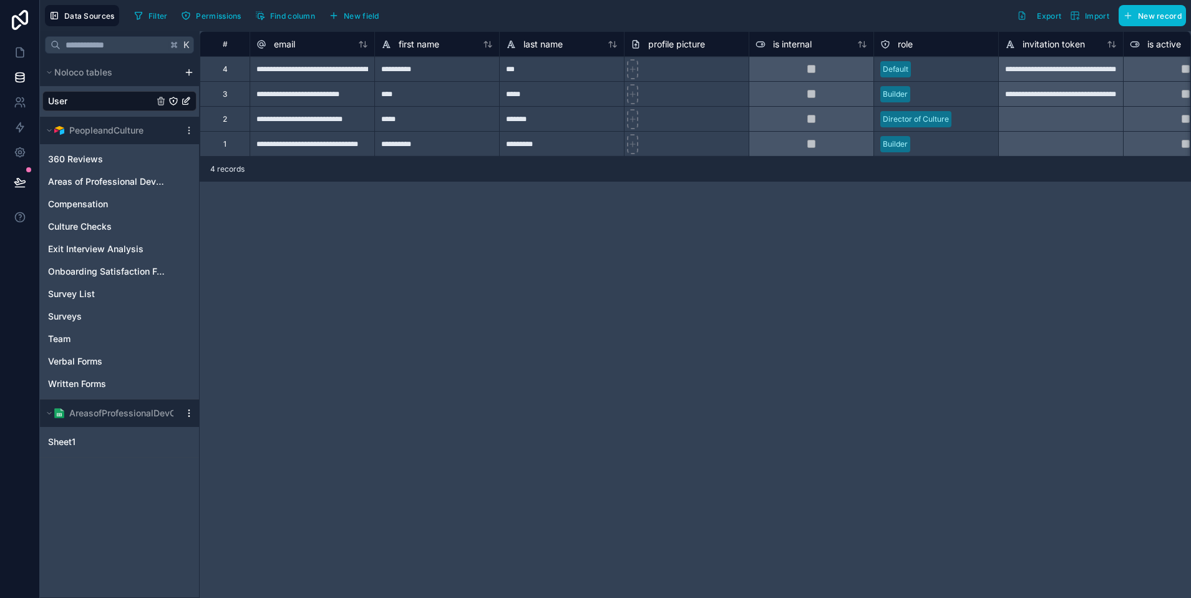
click at [189, 413] on icon "scrollable content" at bounding box center [188, 412] width 1 height 1
click at [265, 524] on span "Delete source" at bounding box center [262, 523] width 90 height 10
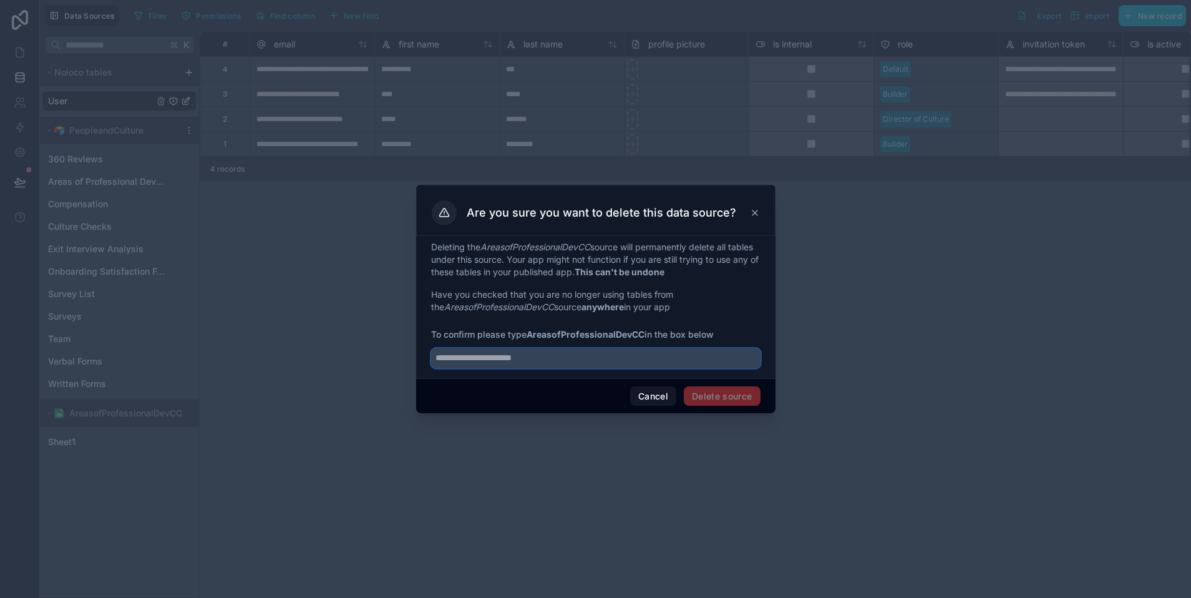
click at [550, 361] on input "text" at bounding box center [595, 358] width 329 height 20
type input "**********"
click at [714, 391] on button "Delete source" at bounding box center [722, 396] width 77 height 20
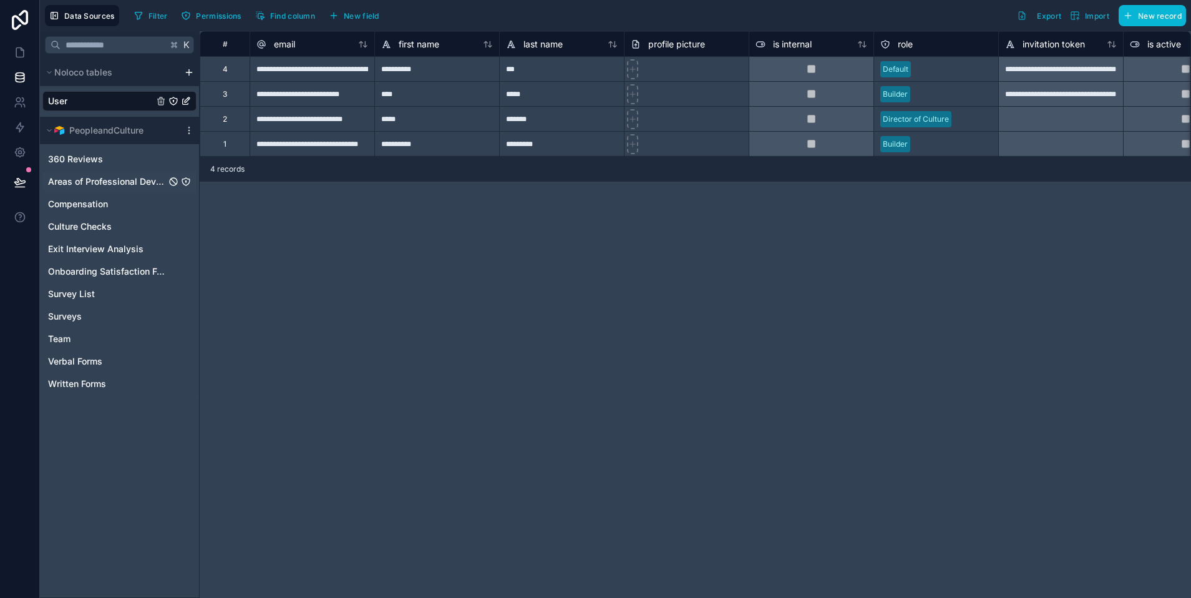
click at [135, 178] on span "Areas of Professional Development" at bounding box center [107, 181] width 118 height 12
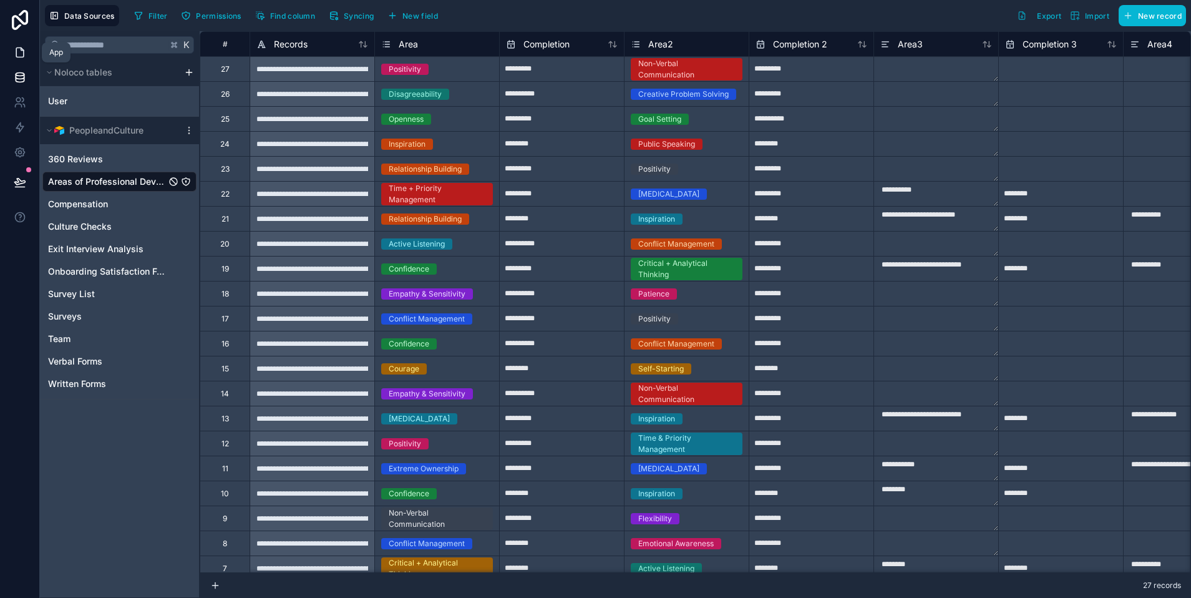
click at [21, 55] on icon at bounding box center [20, 52] width 12 height 12
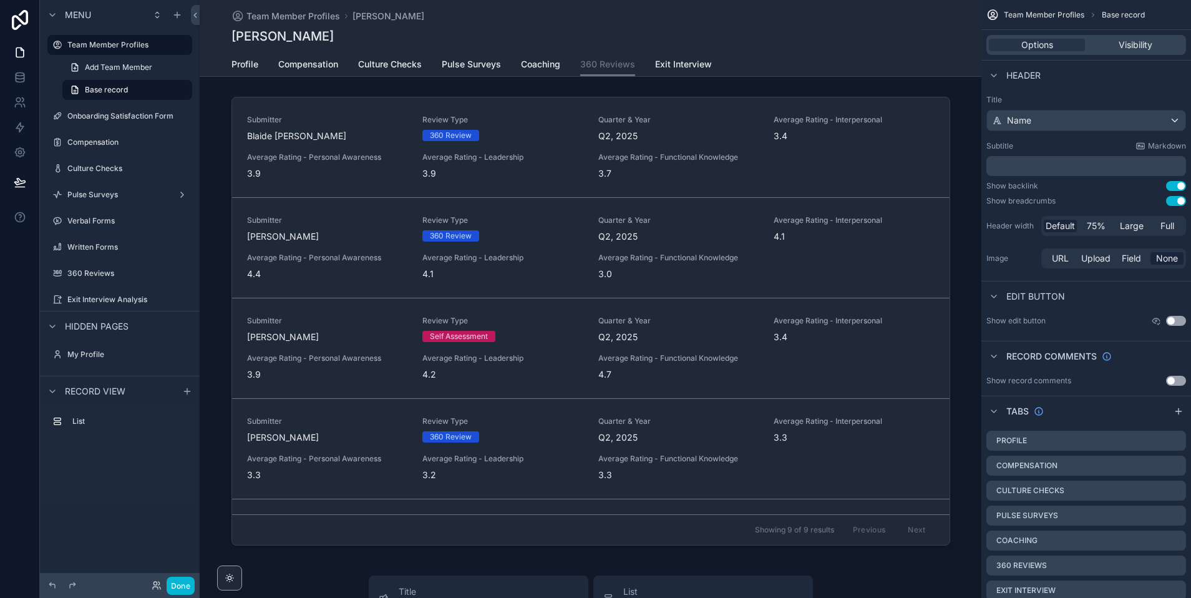
click at [800, 48] on div "Team Member Profiles Alex Horvath Alex Horvath" at bounding box center [590, 26] width 719 height 52
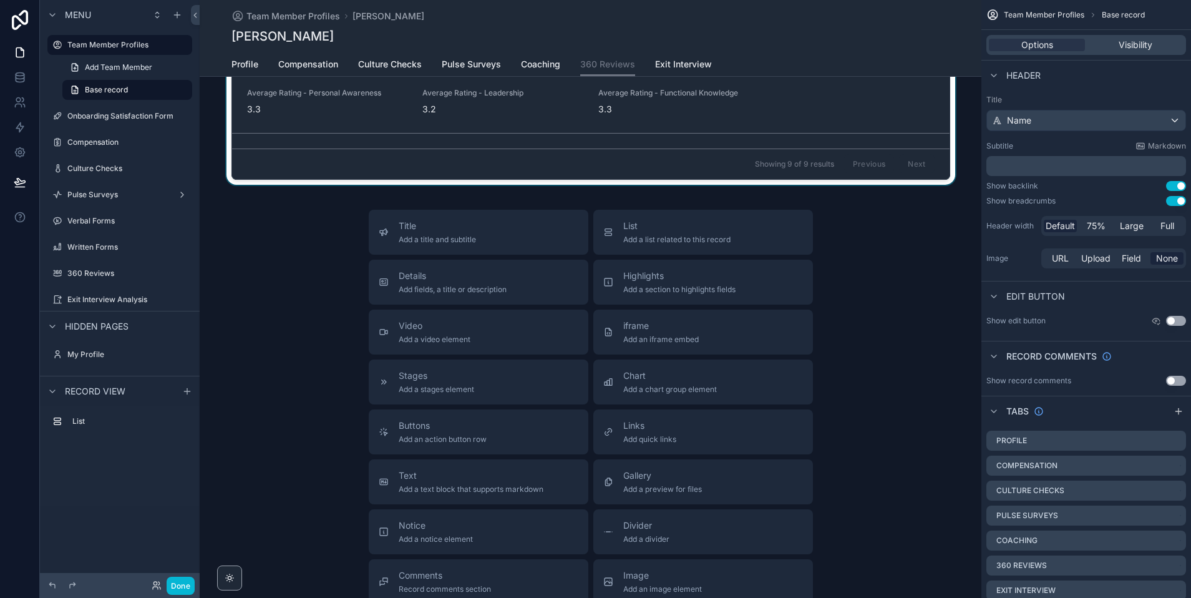
scroll to position [364, 0]
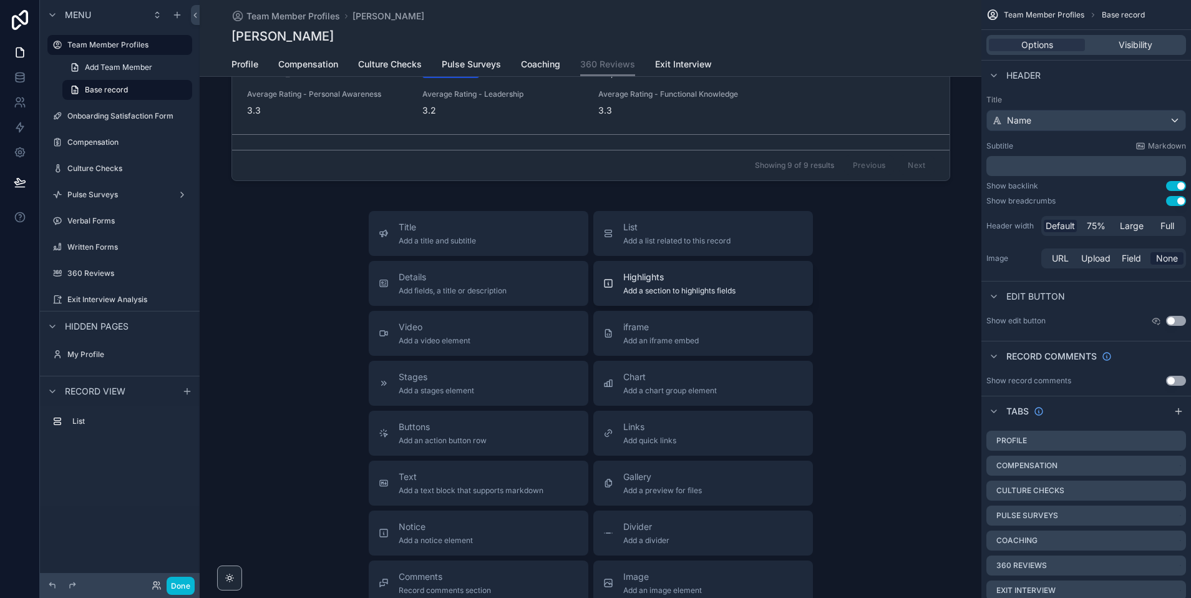
click at [668, 282] on span "Highlights" at bounding box center [679, 277] width 112 height 12
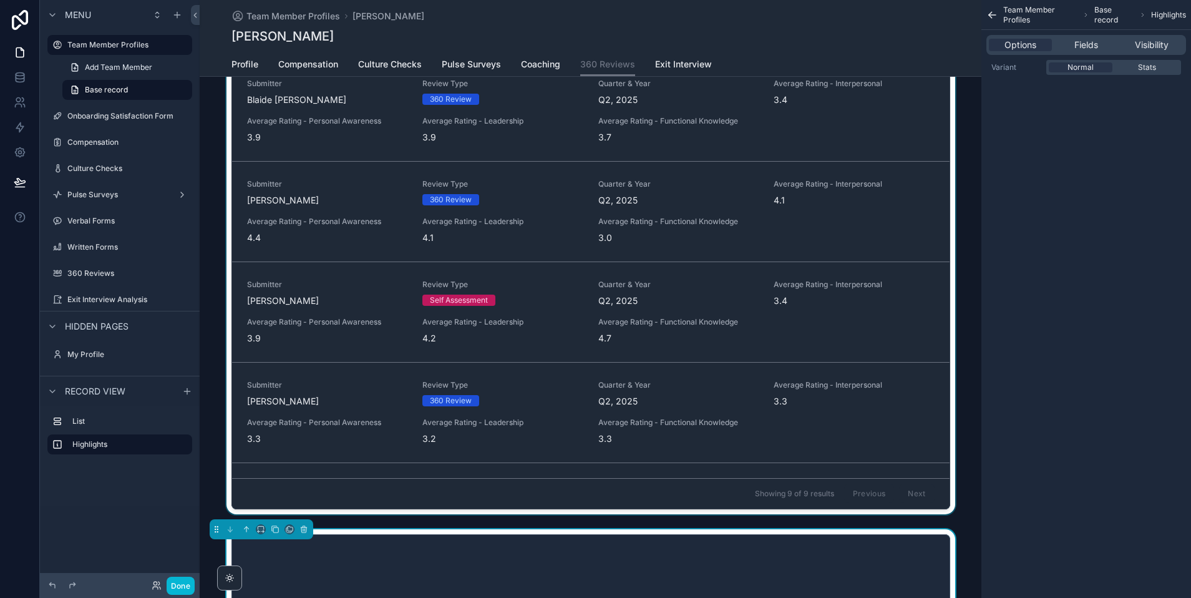
scroll to position [0, 0]
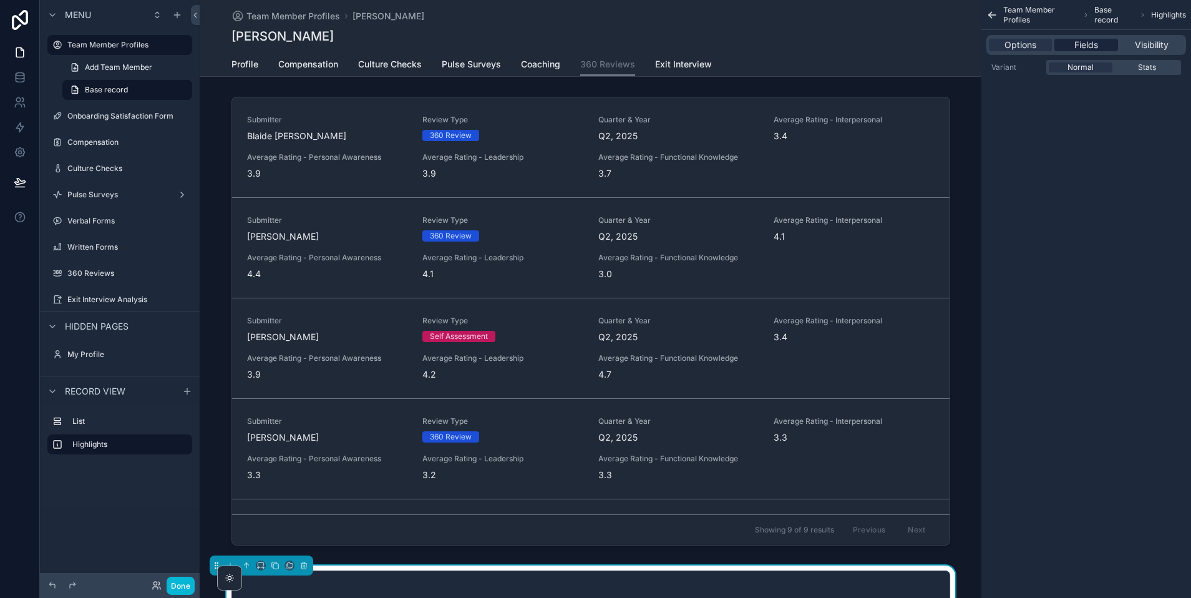
click at [1098, 47] on span "Fields" at bounding box center [1086, 45] width 24 height 12
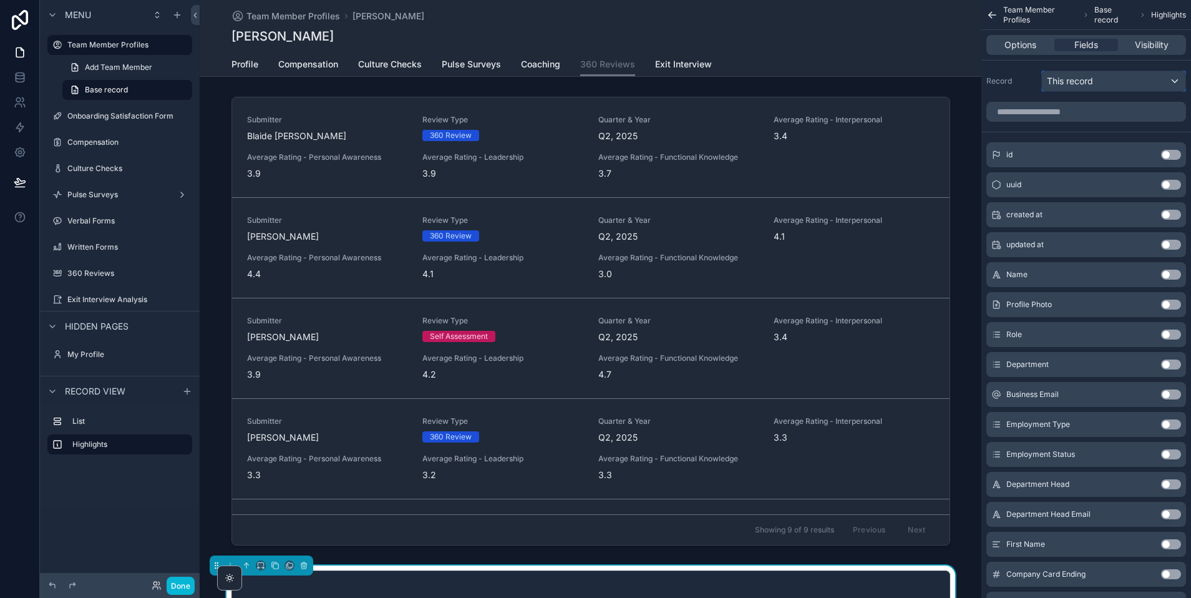
click at [1110, 89] on div "This record" at bounding box center [1114, 81] width 144 height 20
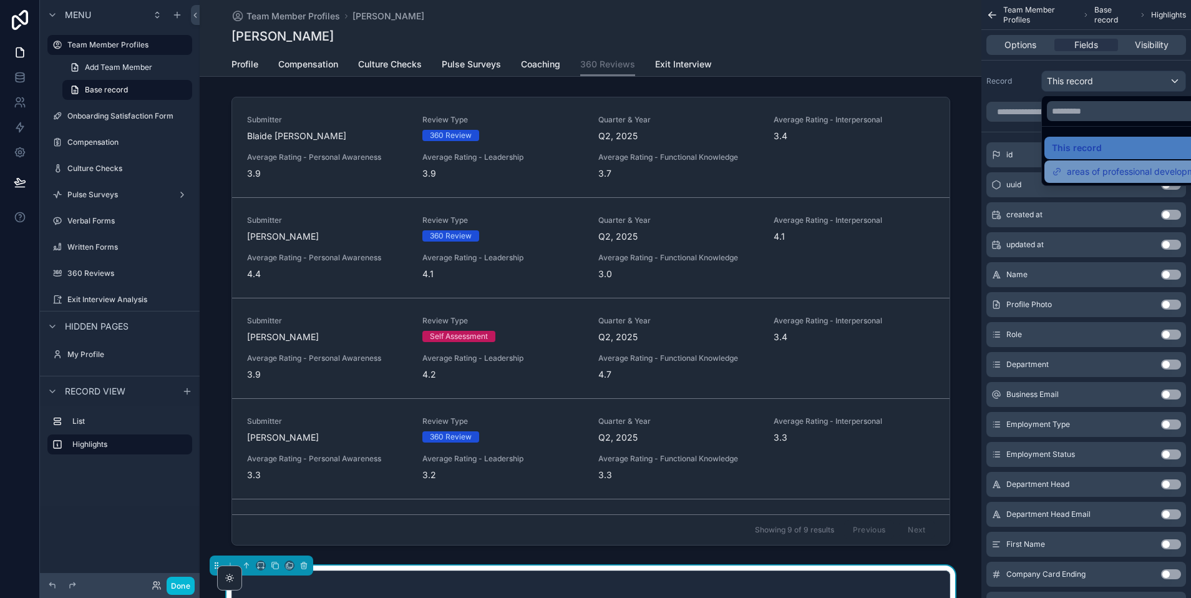
click at [1106, 175] on span "areas of professional development" at bounding box center [1137, 171] width 141 height 15
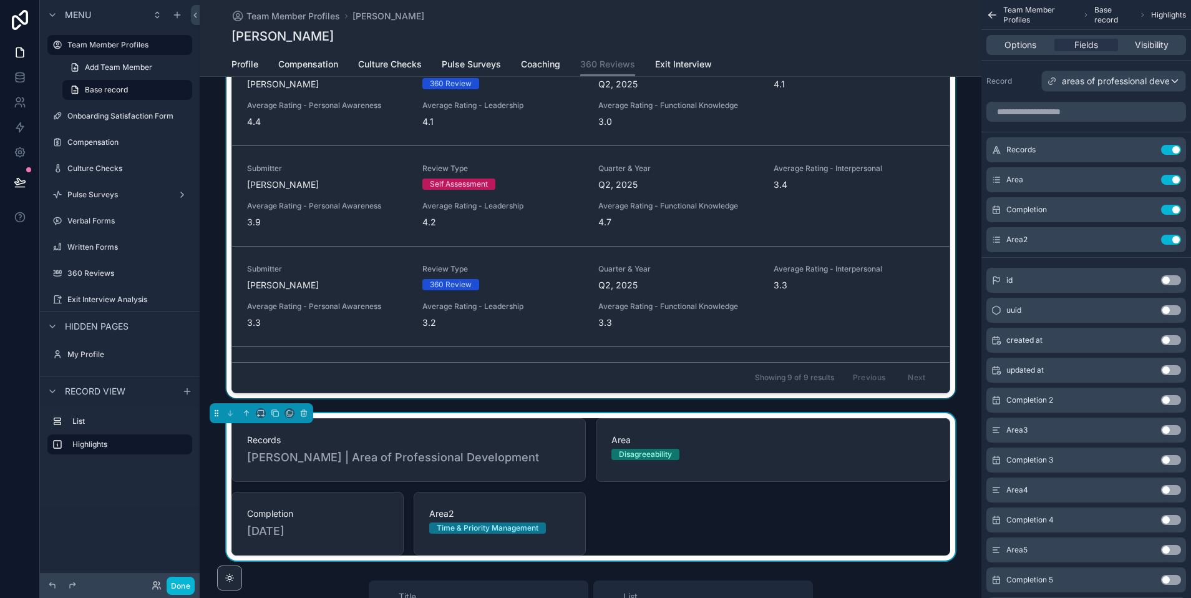
scroll to position [360, 0]
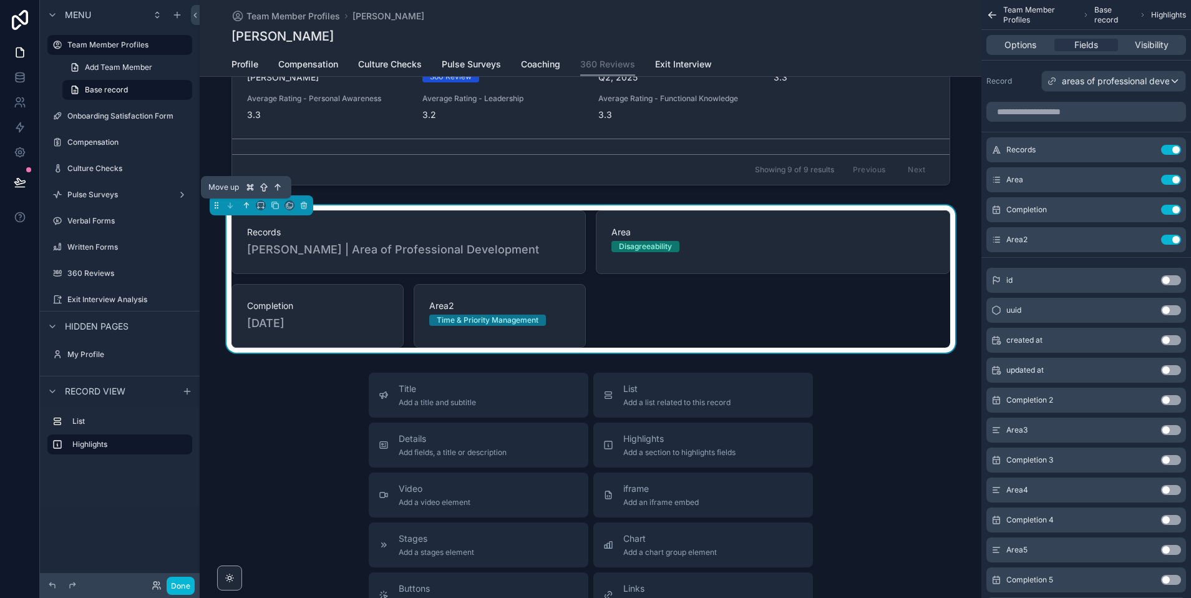
click at [248, 206] on icon "scrollable content" at bounding box center [246, 205] width 9 height 9
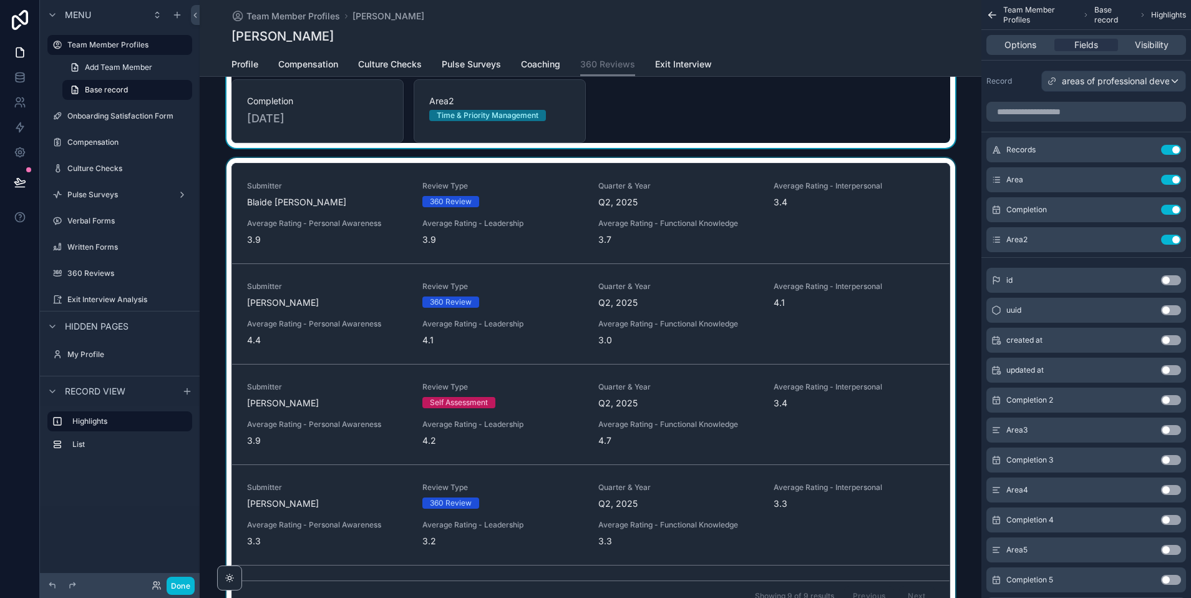
scroll to position [0, 0]
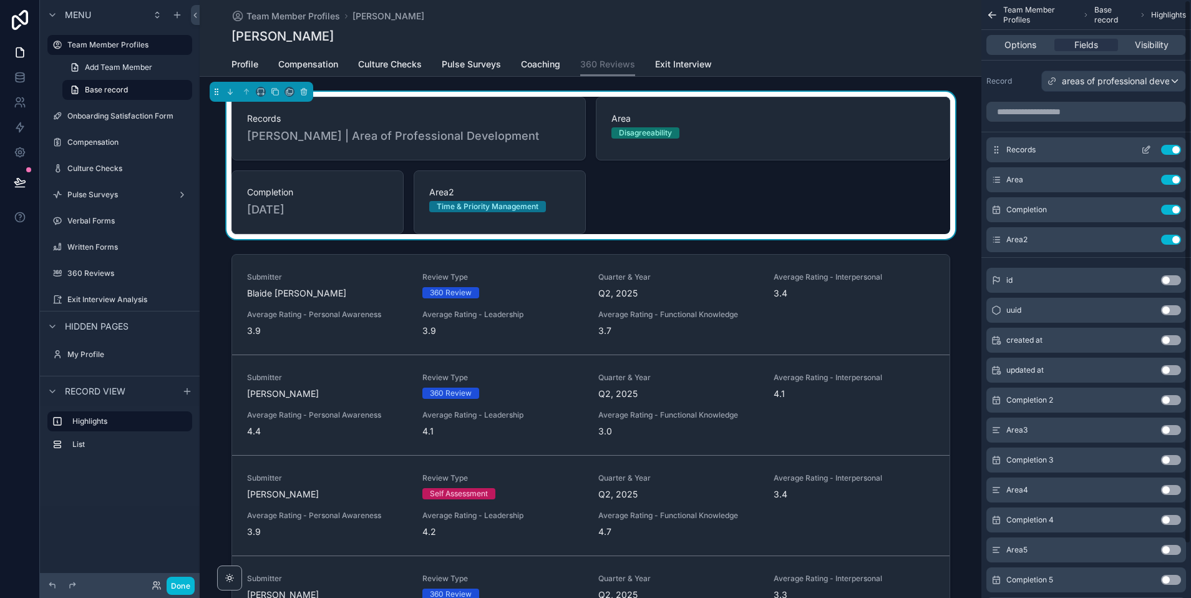
click at [1175, 148] on button "Use setting" at bounding box center [1171, 150] width 20 height 10
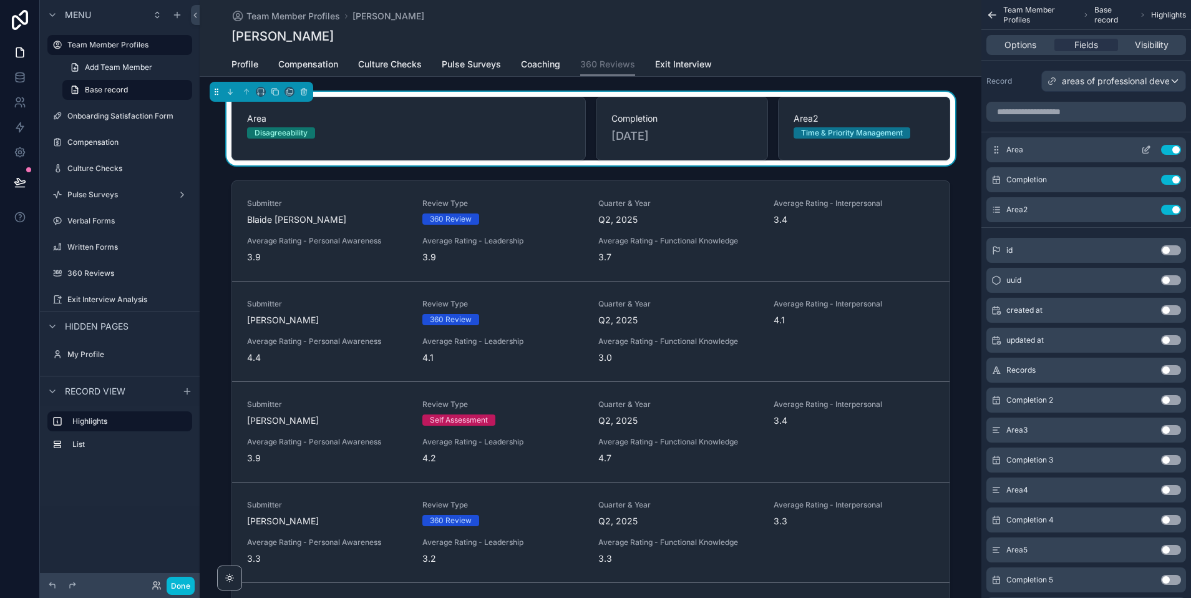
click at [1150, 152] on icon "scrollable content" at bounding box center [1146, 150] width 10 height 10
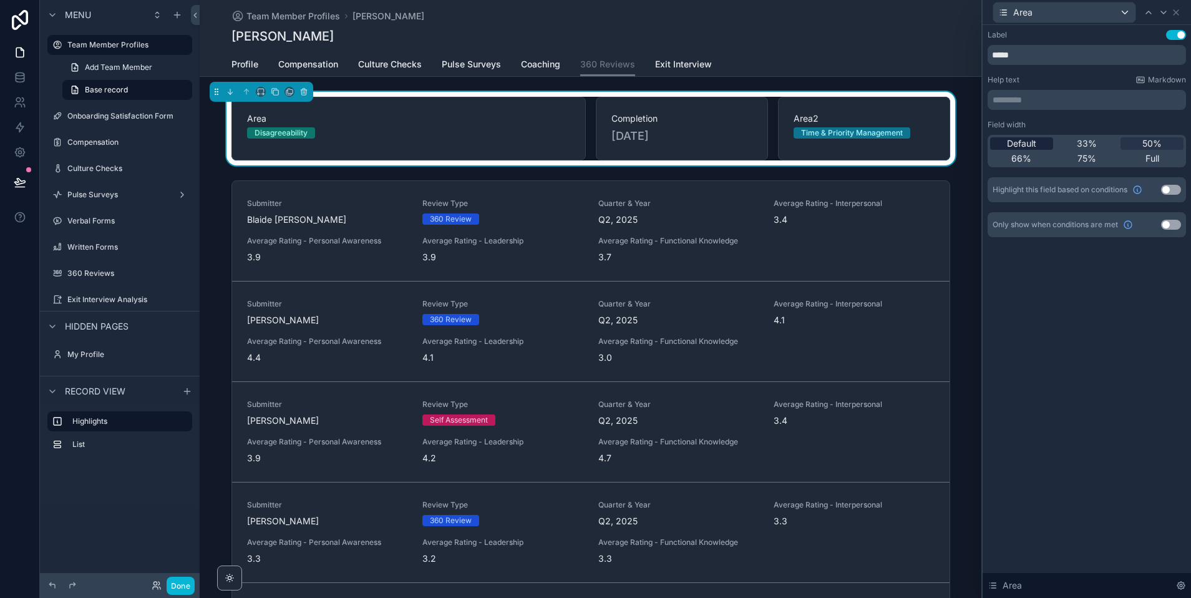
click at [1011, 138] on span "Default" at bounding box center [1021, 143] width 29 height 12
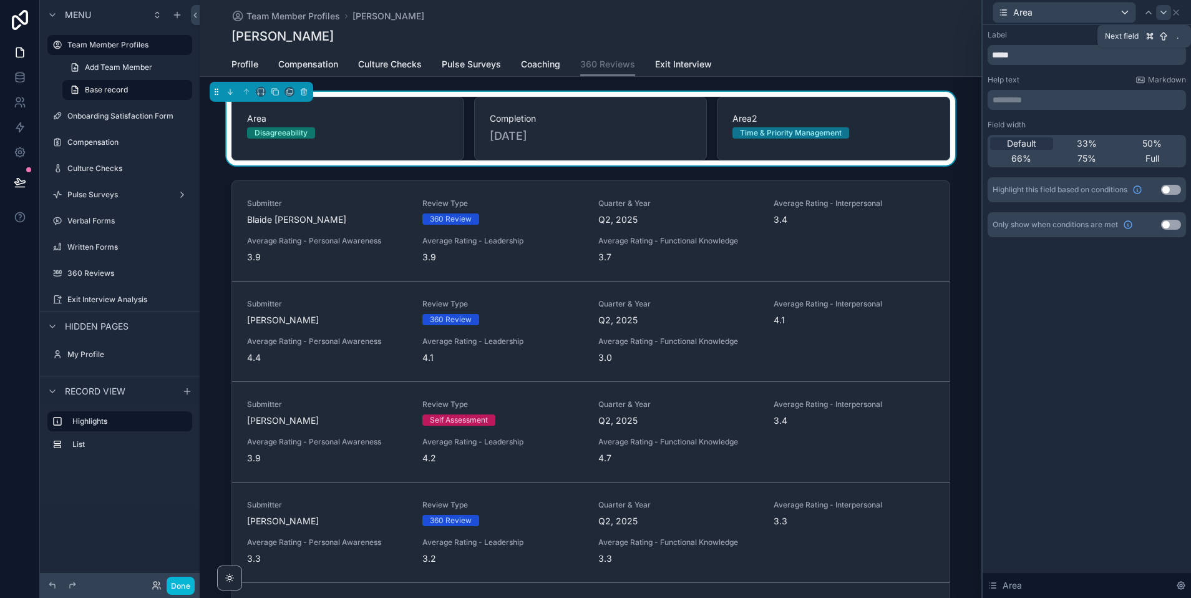
click at [1163, 12] on icon at bounding box center [1163, 12] width 5 height 2
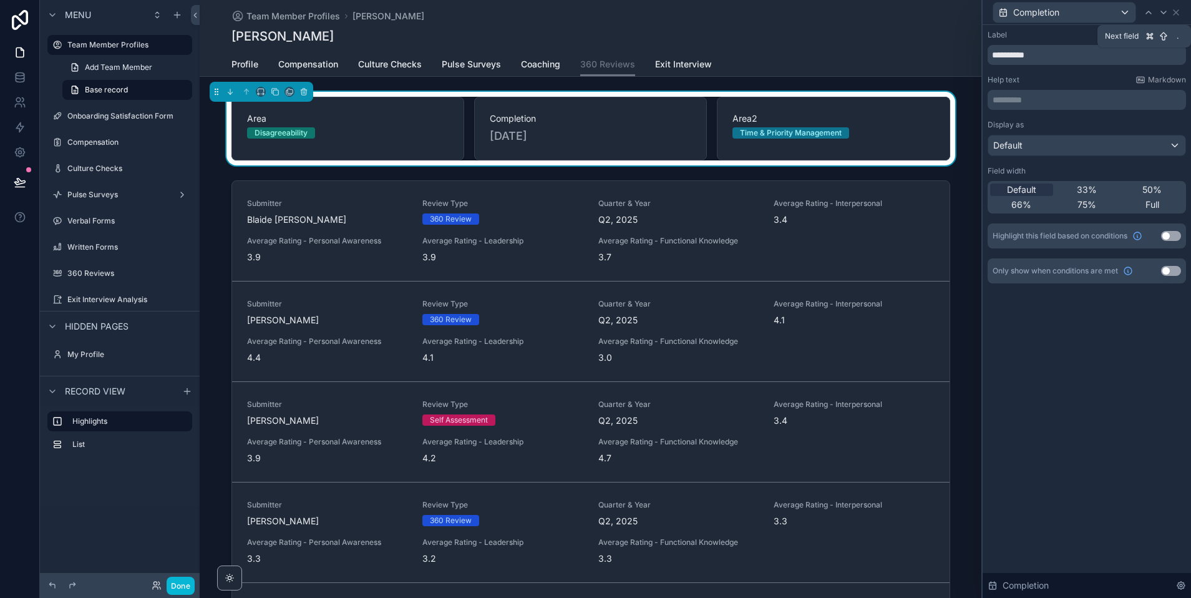
click at [1163, 12] on icon at bounding box center [1163, 12] width 5 height 2
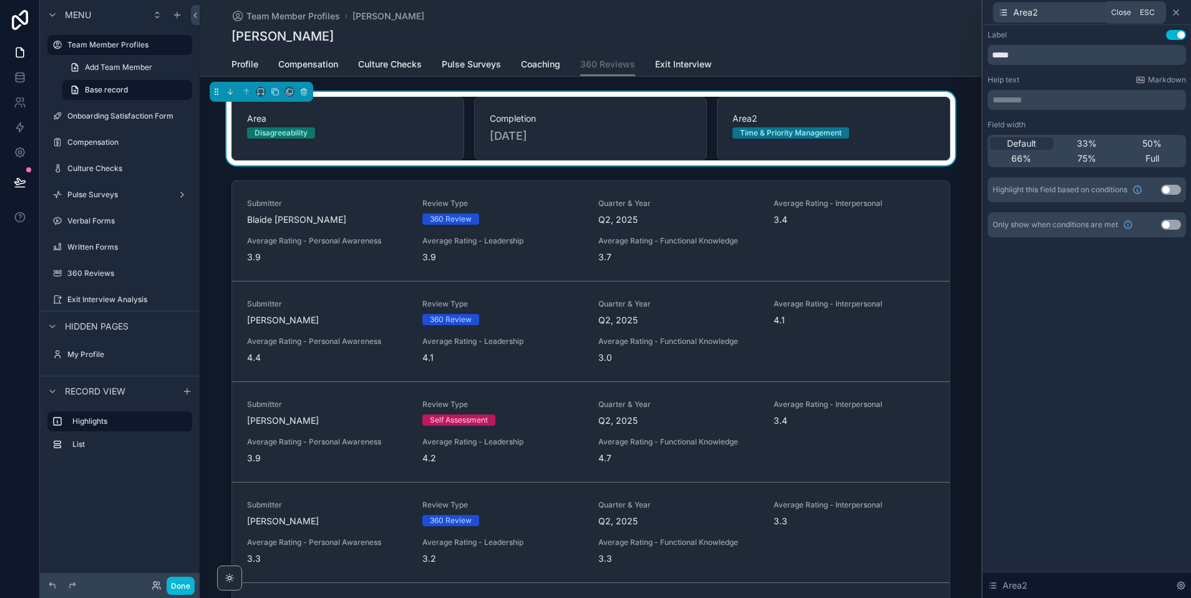
click at [1177, 14] on icon at bounding box center [1176, 12] width 5 height 5
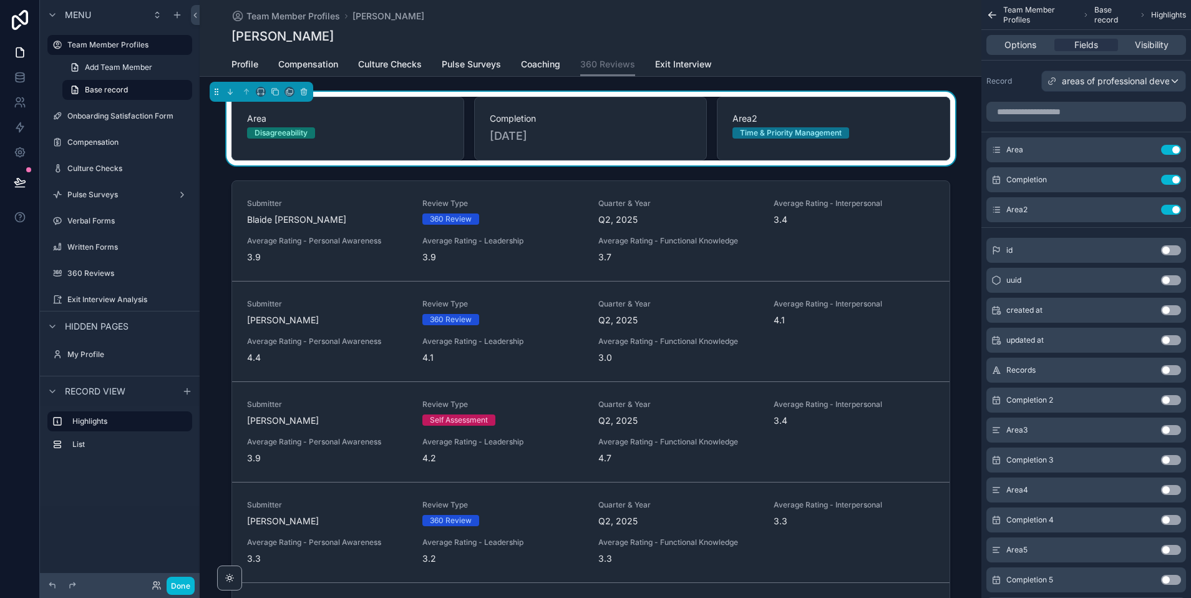
click at [1168, 399] on button "Use setting" at bounding box center [1171, 400] width 20 height 10
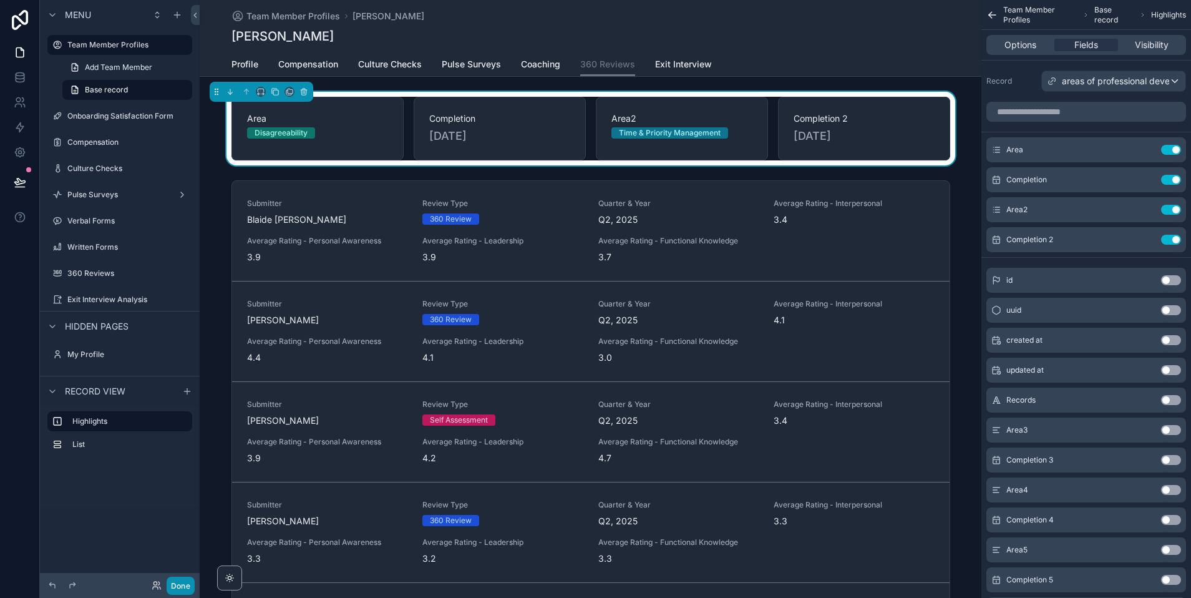
click at [172, 587] on button "Done" at bounding box center [181, 586] width 28 height 18
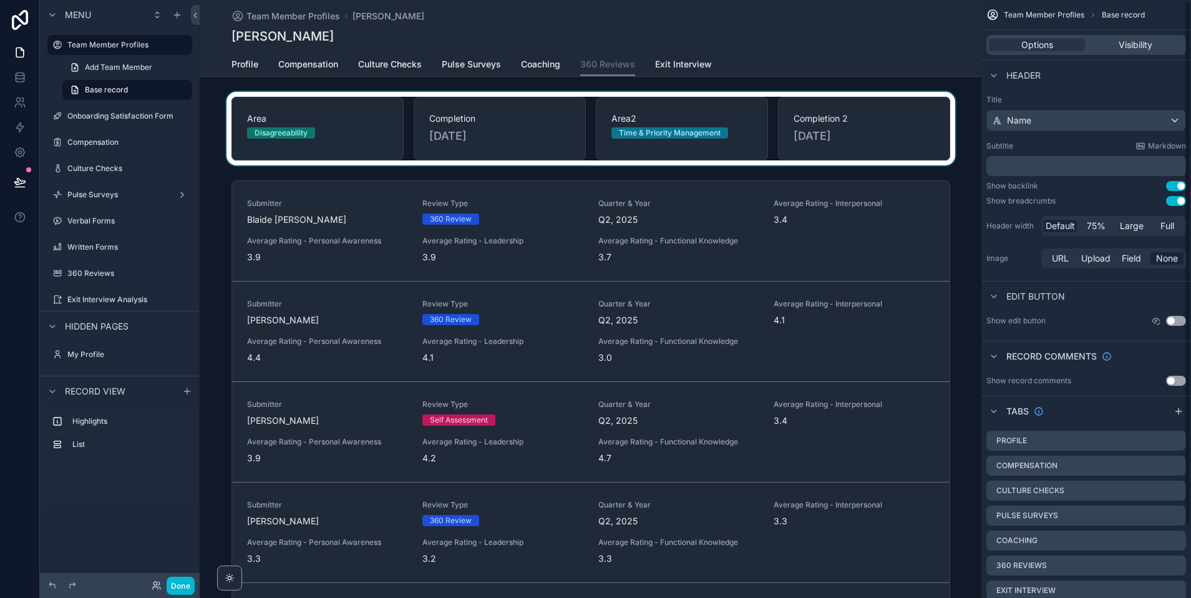
click at [639, 131] on div "scrollable content" at bounding box center [591, 129] width 782 height 74
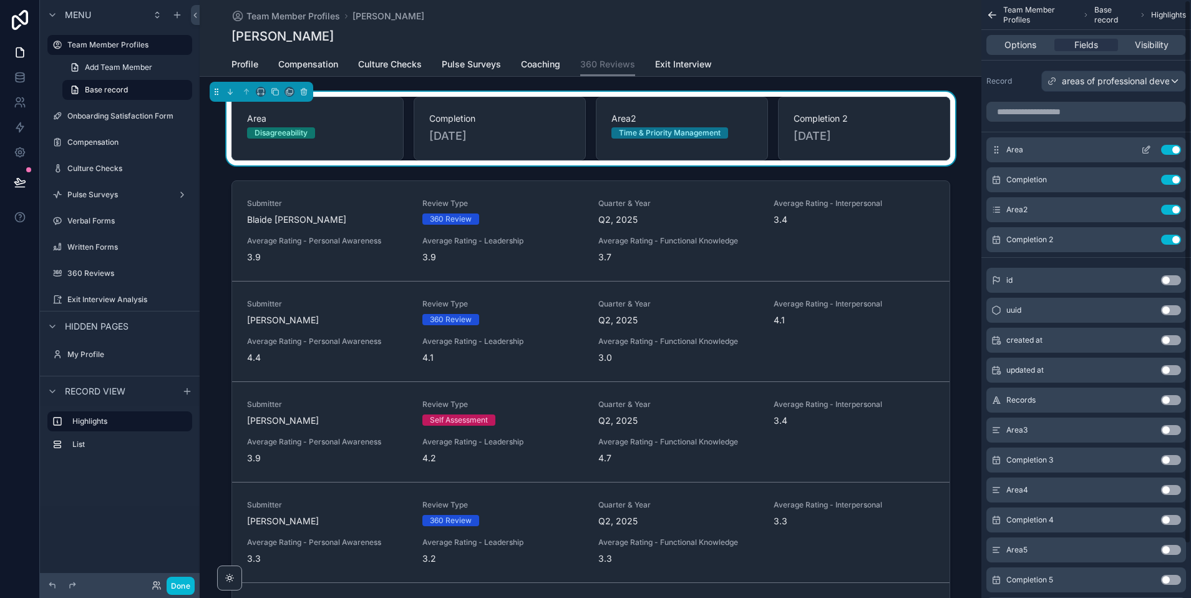
click at [1144, 151] on icon "scrollable content" at bounding box center [1146, 150] width 10 height 10
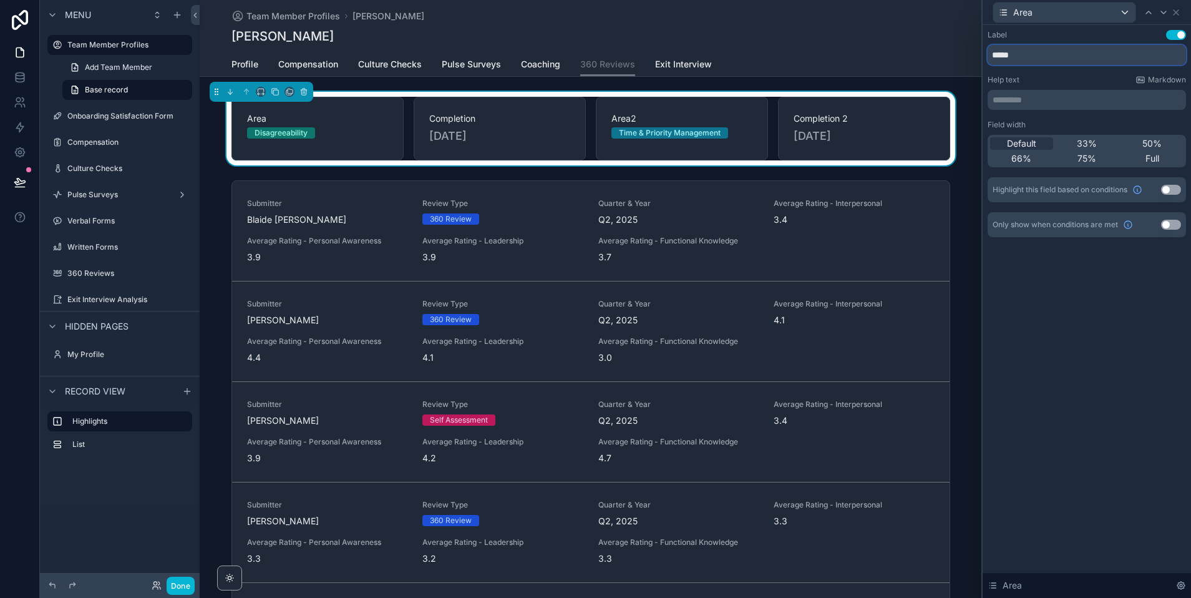
click at [1051, 54] on input "****" at bounding box center [1087, 55] width 198 height 20
type input "******"
click at [1171, 9] on div "Area" at bounding box center [1087, 12] width 198 height 24
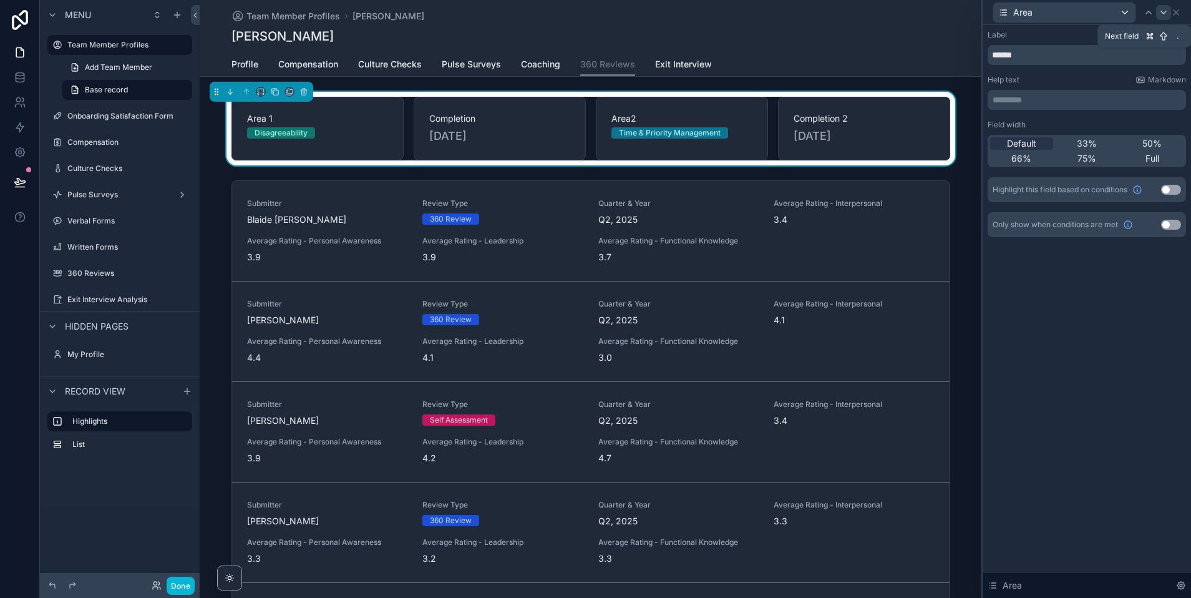
click at [1163, 12] on icon at bounding box center [1163, 12] width 5 height 2
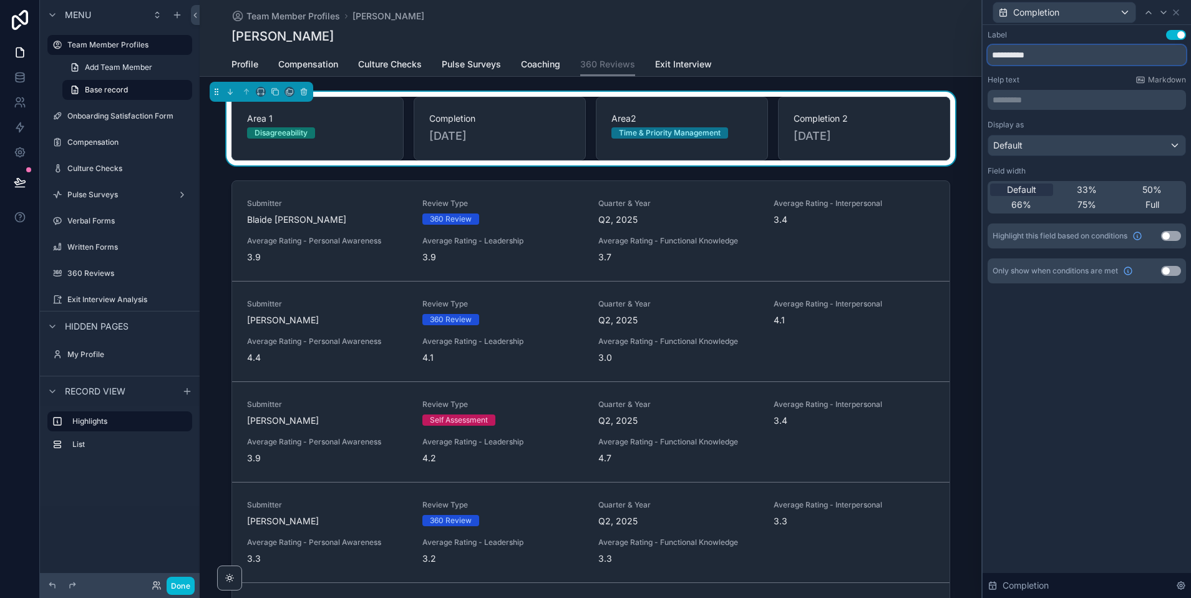
click at [991, 56] on input "**********" at bounding box center [1087, 55] width 198 height 20
click at [1071, 56] on input "**********" at bounding box center [1087, 55] width 198 height 20
type input "**********"
click at [1174, 12] on icon at bounding box center [1176, 12] width 10 height 10
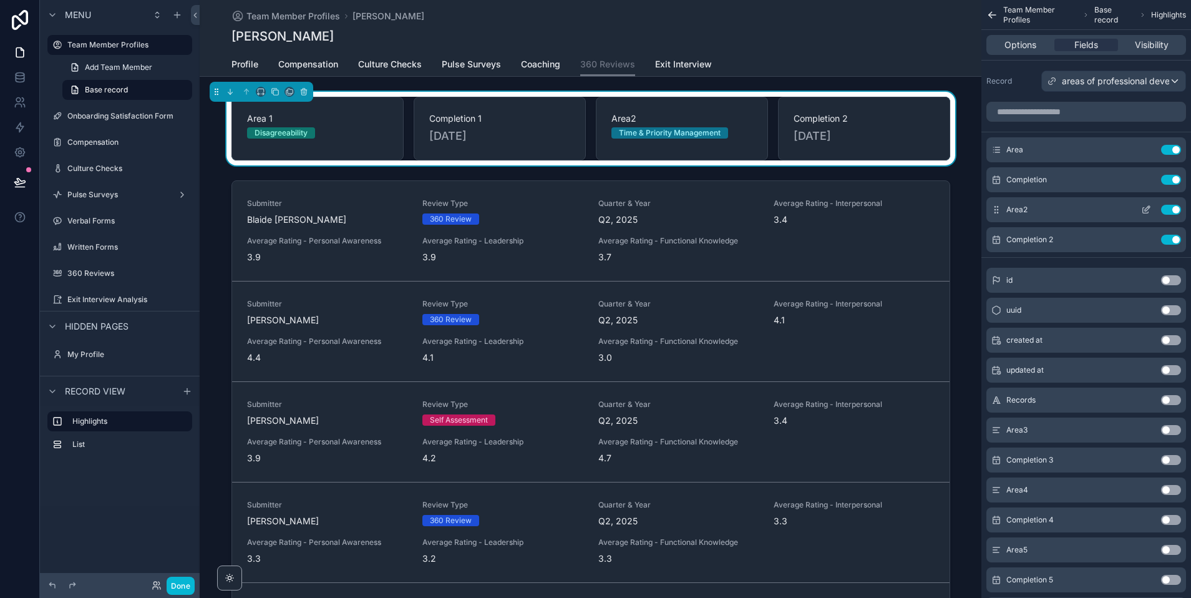
click at [1149, 210] on icon "scrollable content" at bounding box center [1146, 210] width 10 height 10
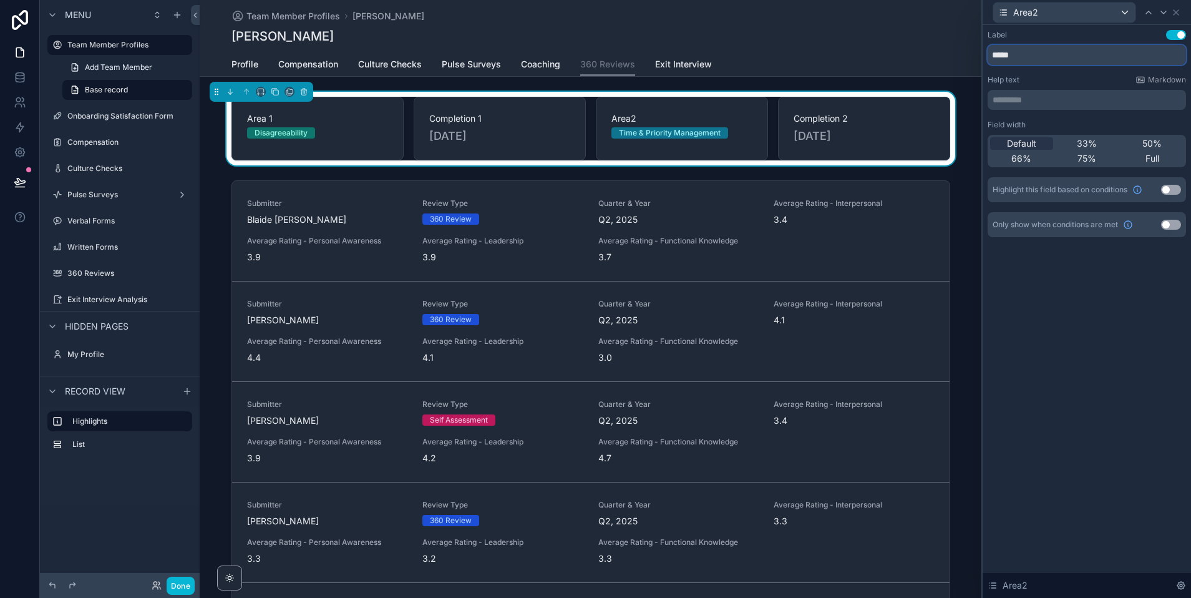
click at [1010, 54] on input "*****" at bounding box center [1087, 55] width 198 height 20
type input "******"
click at [1175, 14] on icon at bounding box center [1176, 12] width 10 height 10
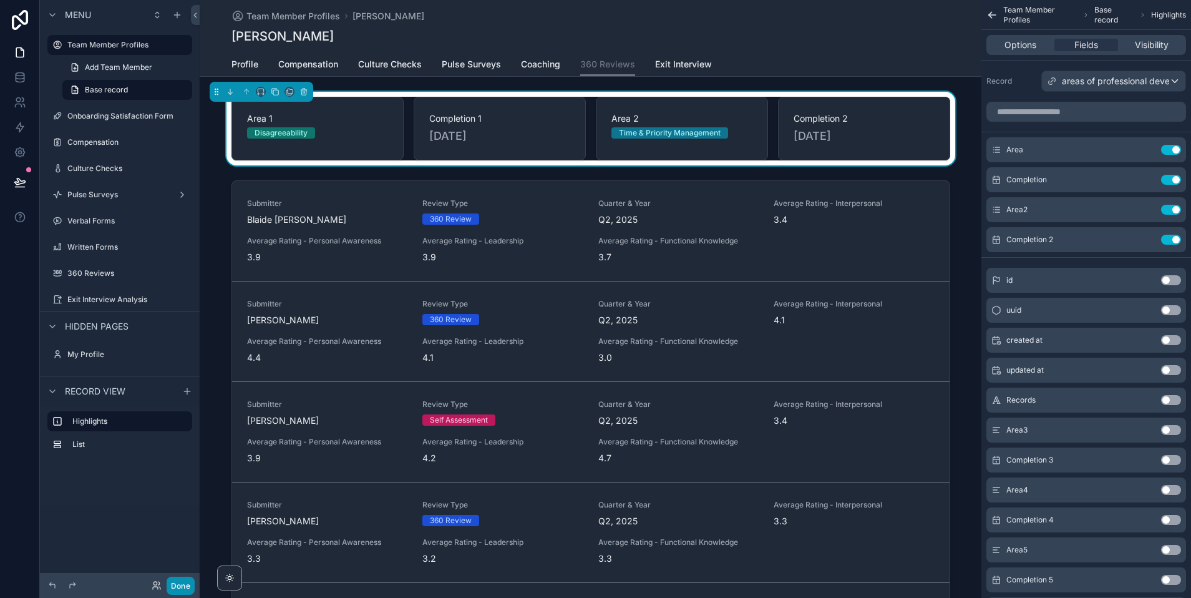
drag, startPoint x: 183, startPoint y: 582, endPoint x: 191, endPoint y: 568, distance: 15.4
click at [183, 582] on button "Done" at bounding box center [181, 586] width 28 height 18
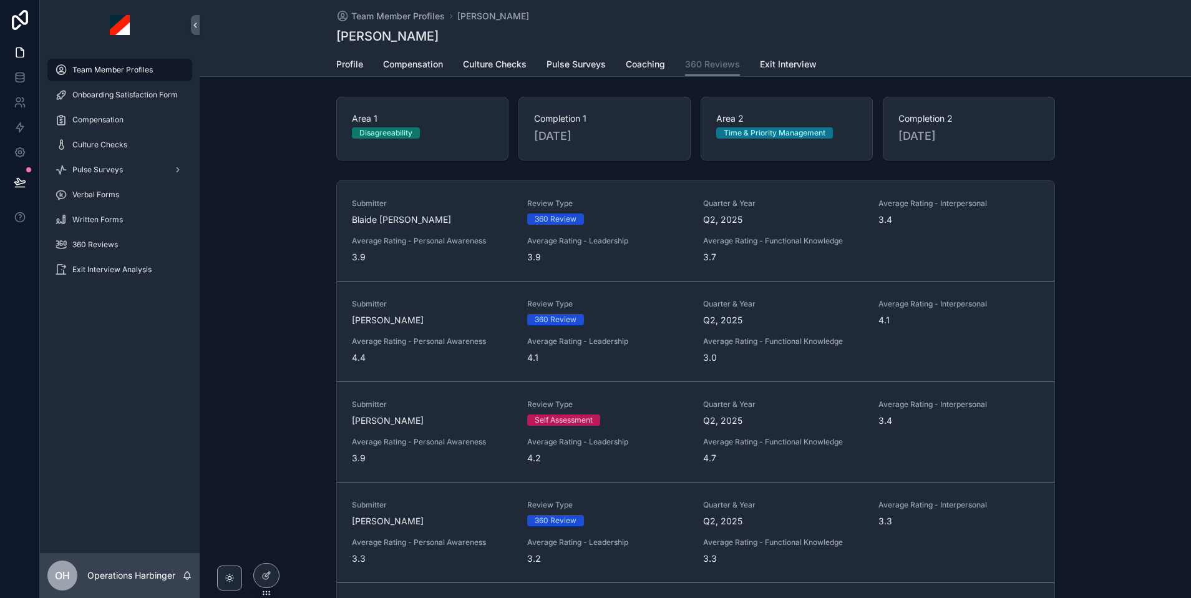
click at [119, 69] on span "Team Member Profiles" at bounding box center [112, 70] width 80 height 10
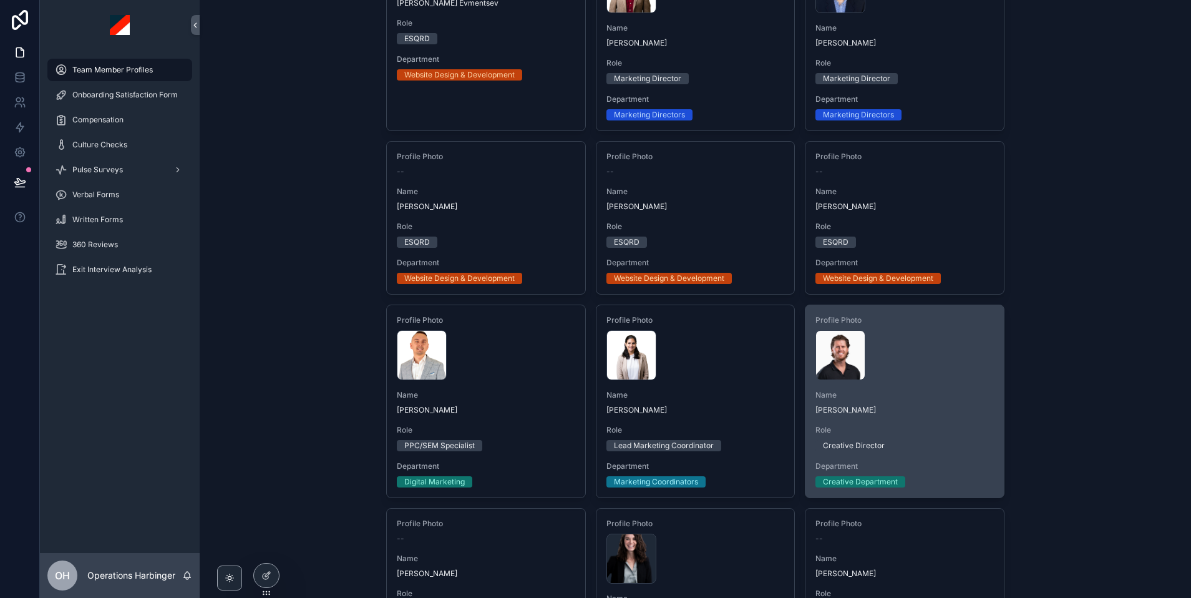
scroll to position [568, 0]
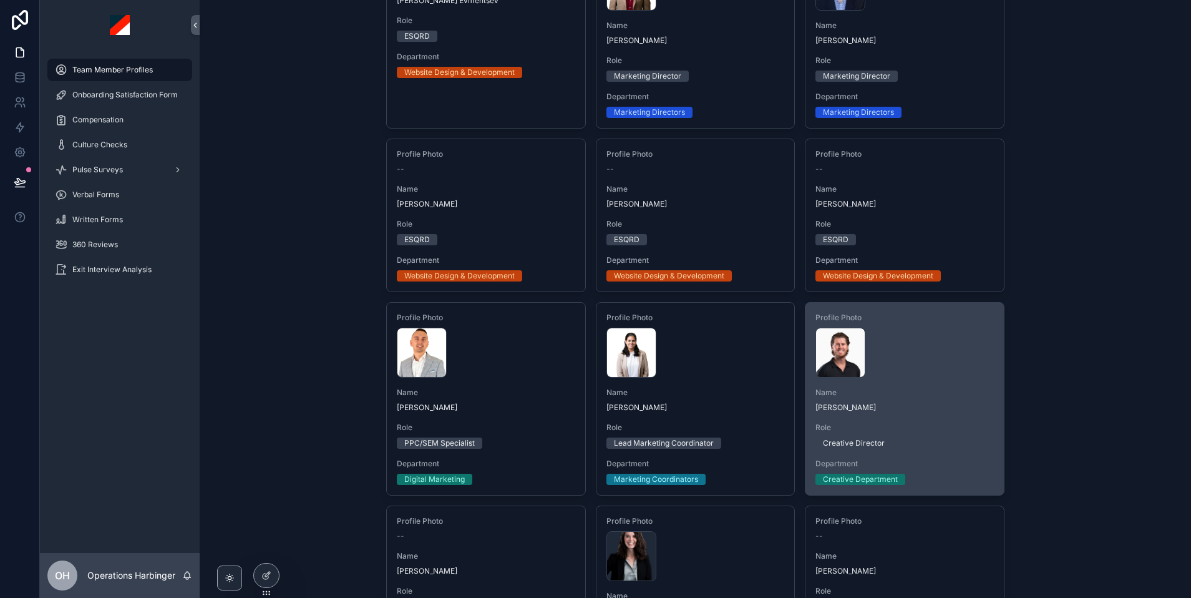
click at [947, 359] on div "Andy-Alvarez,-Cropped-whitebg .webp" at bounding box center [905, 353] width 178 height 50
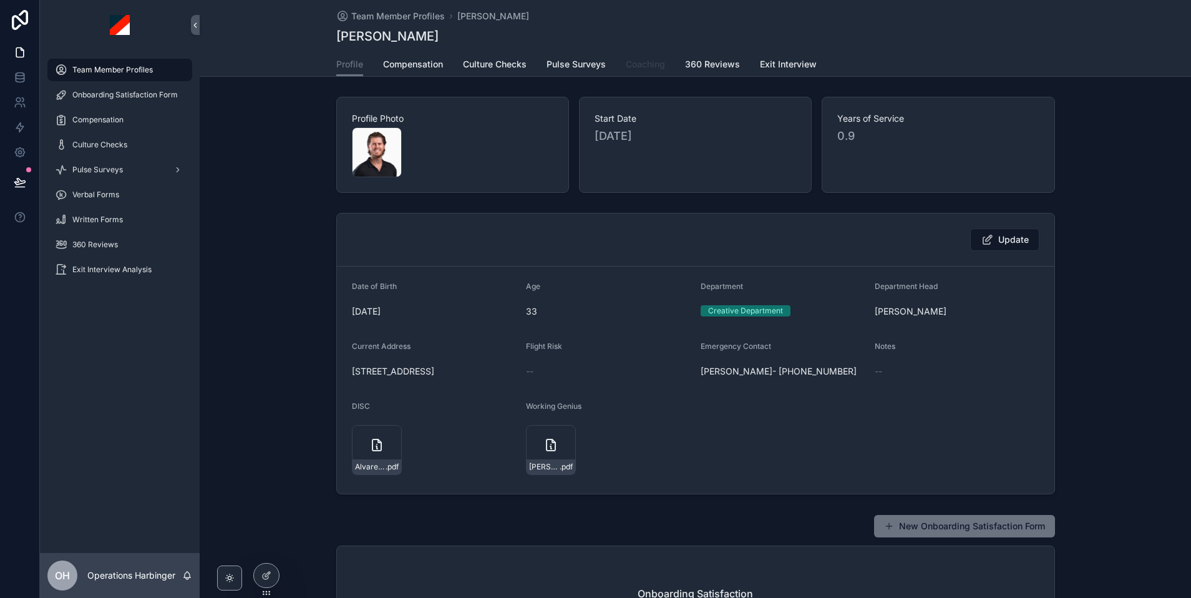
click at [633, 70] on span "Coaching" at bounding box center [645, 64] width 39 height 12
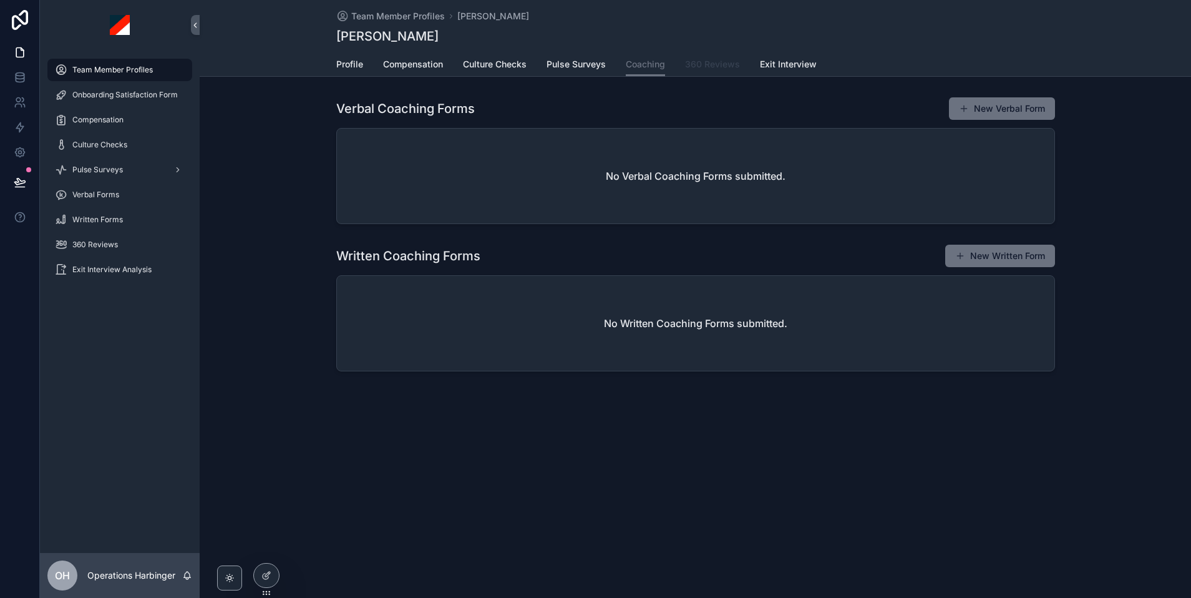
click at [703, 69] on span "360 Reviews" at bounding box center [712, 64] width 55 height 12
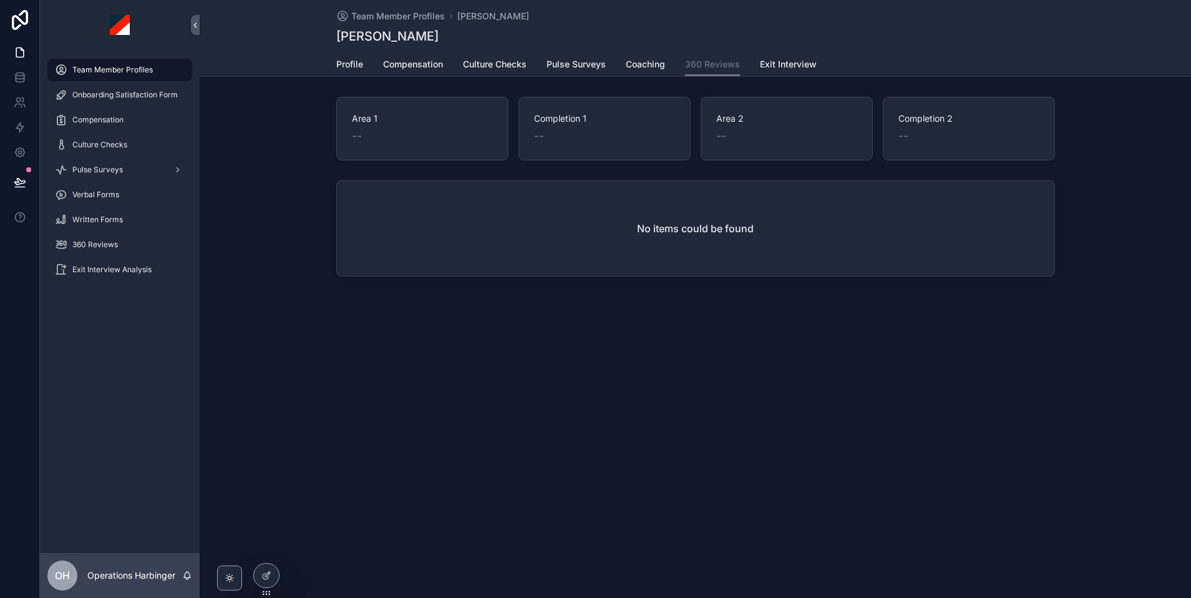
click at [93, 67] on span "Team Member Profiles" at bounding box center [112, 70] width 80 height 10
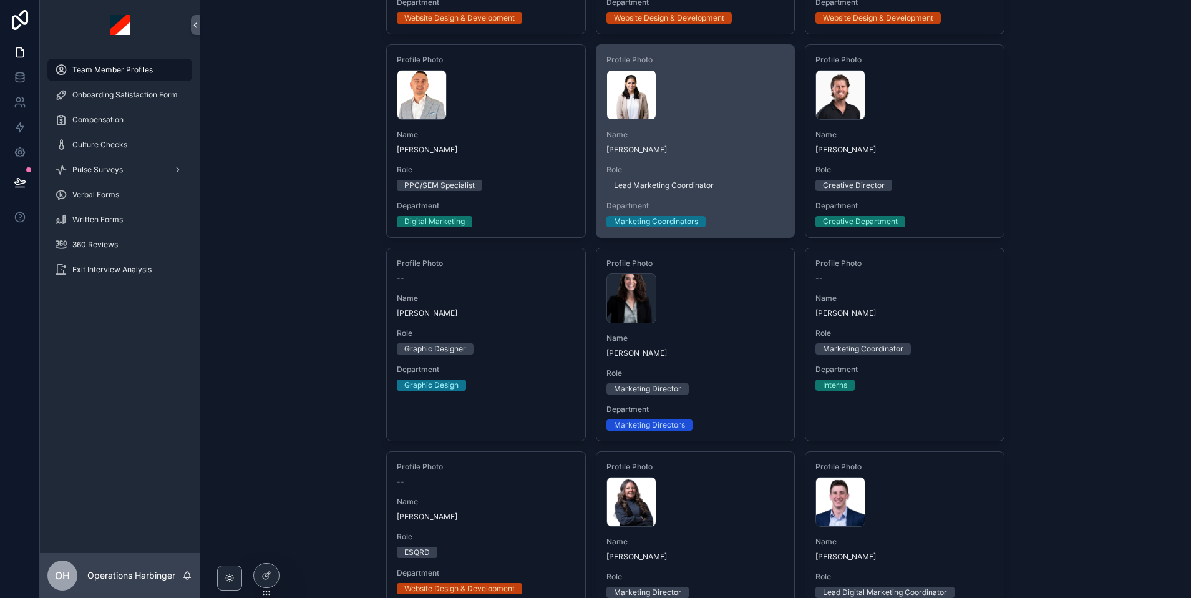
scroll to position [826, 0]
click at [726, 171] on span "Role" at bounding box center [695, 169] width 178 height 10
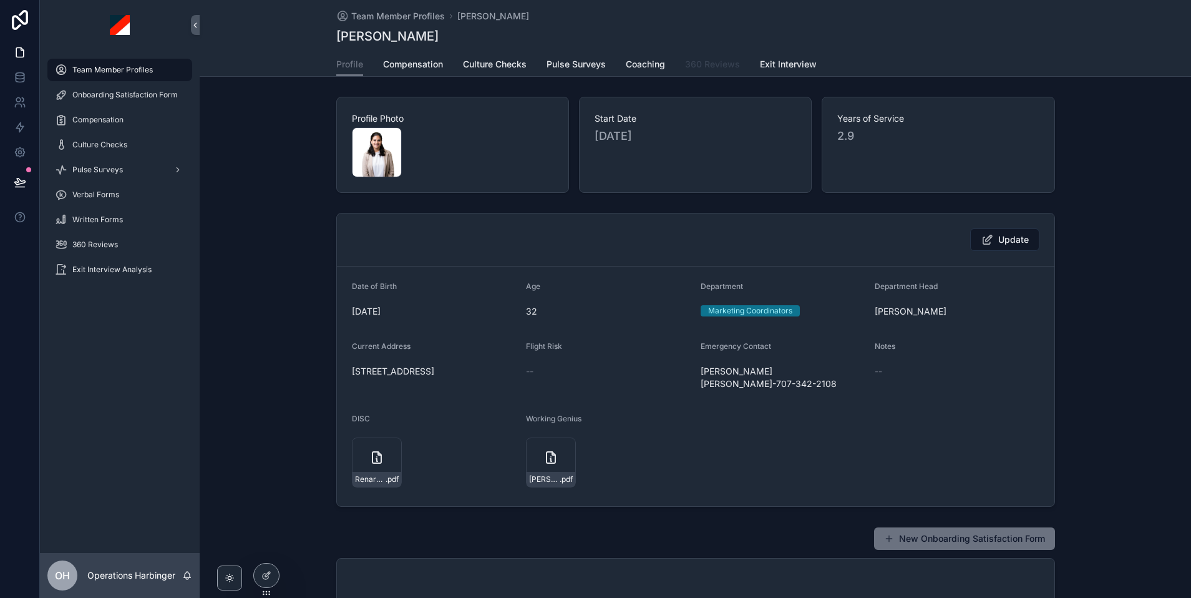
click at [707, 67] on span "360 Reviews" at bounding box center [712, 64] width 55 height 12
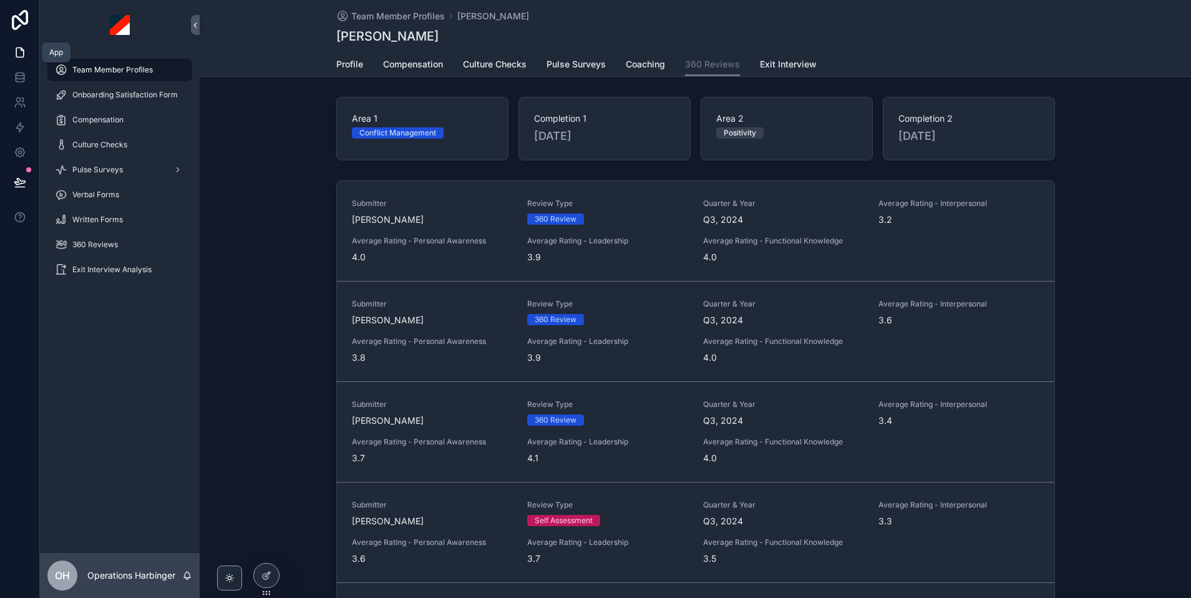
click at [10, 53] on link at bounding box center [19, 52] width 39 height 25
click at [21, 180] on icon at bounding box center [20, 182] width 12 height 12
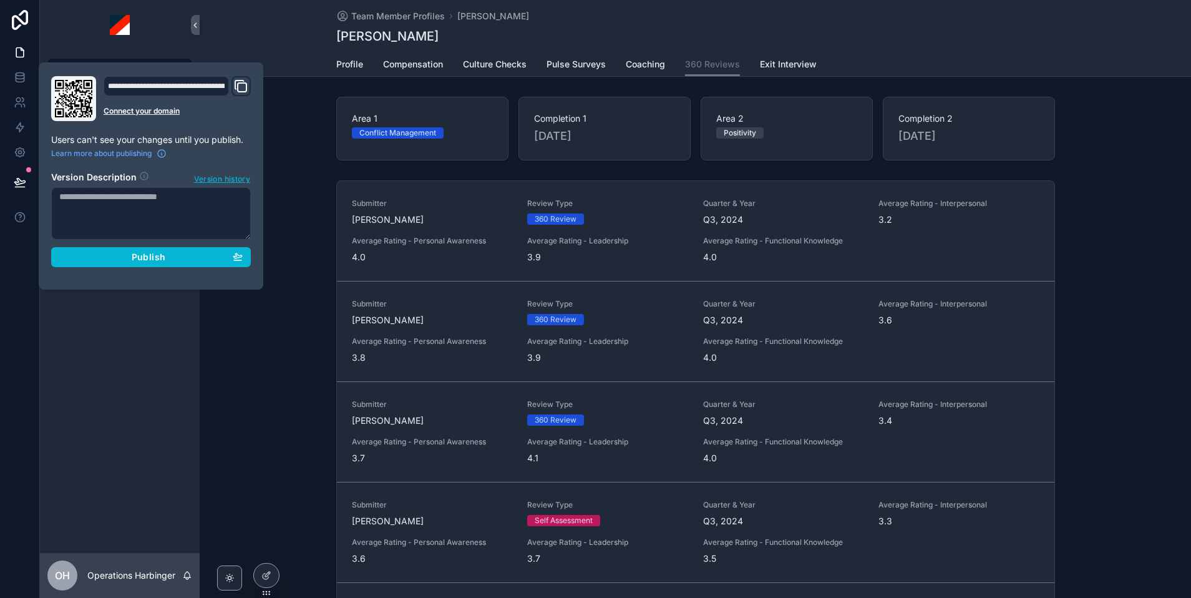
click at [144, 207] on textarea at bounding box center [151, 213] width 200 height 52
type textarea "*"
type textarea "**********"
click at [142, 249] on button "Publish" at bounding box center [151, 257] width 200 height 20
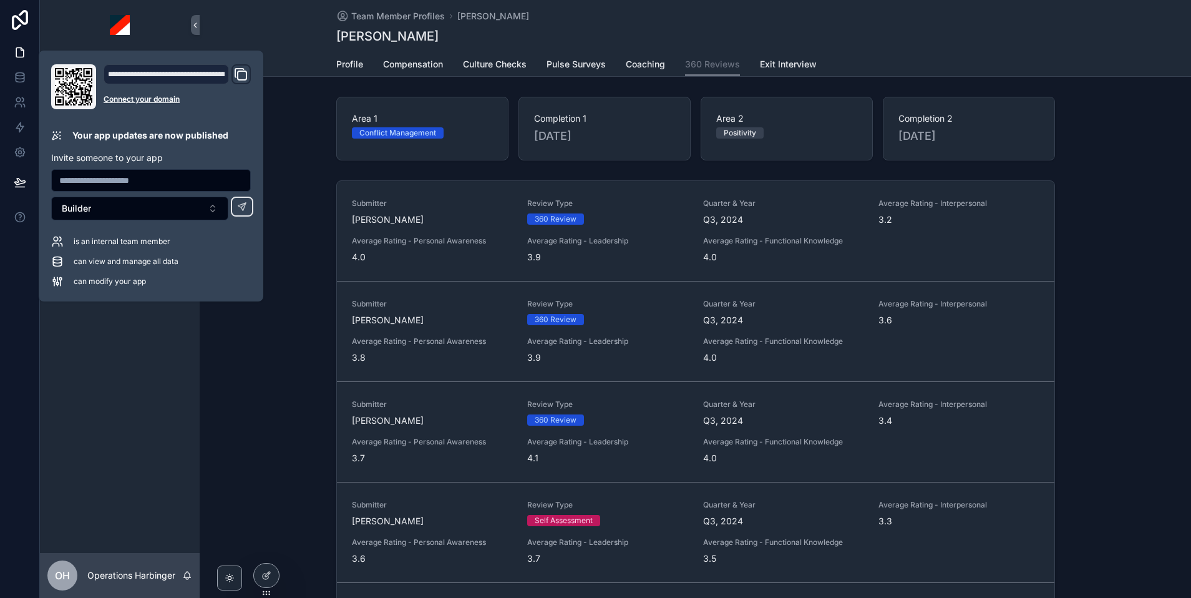
click at [1124, 221] on div "Submitter Parrish Walton Review Type 360 Review Quarter & Year Q3, 2024 Average…" at bounding box center [695, 407] width 991 height 464
